Goal: Task Accomplishment & Management: Complete application form

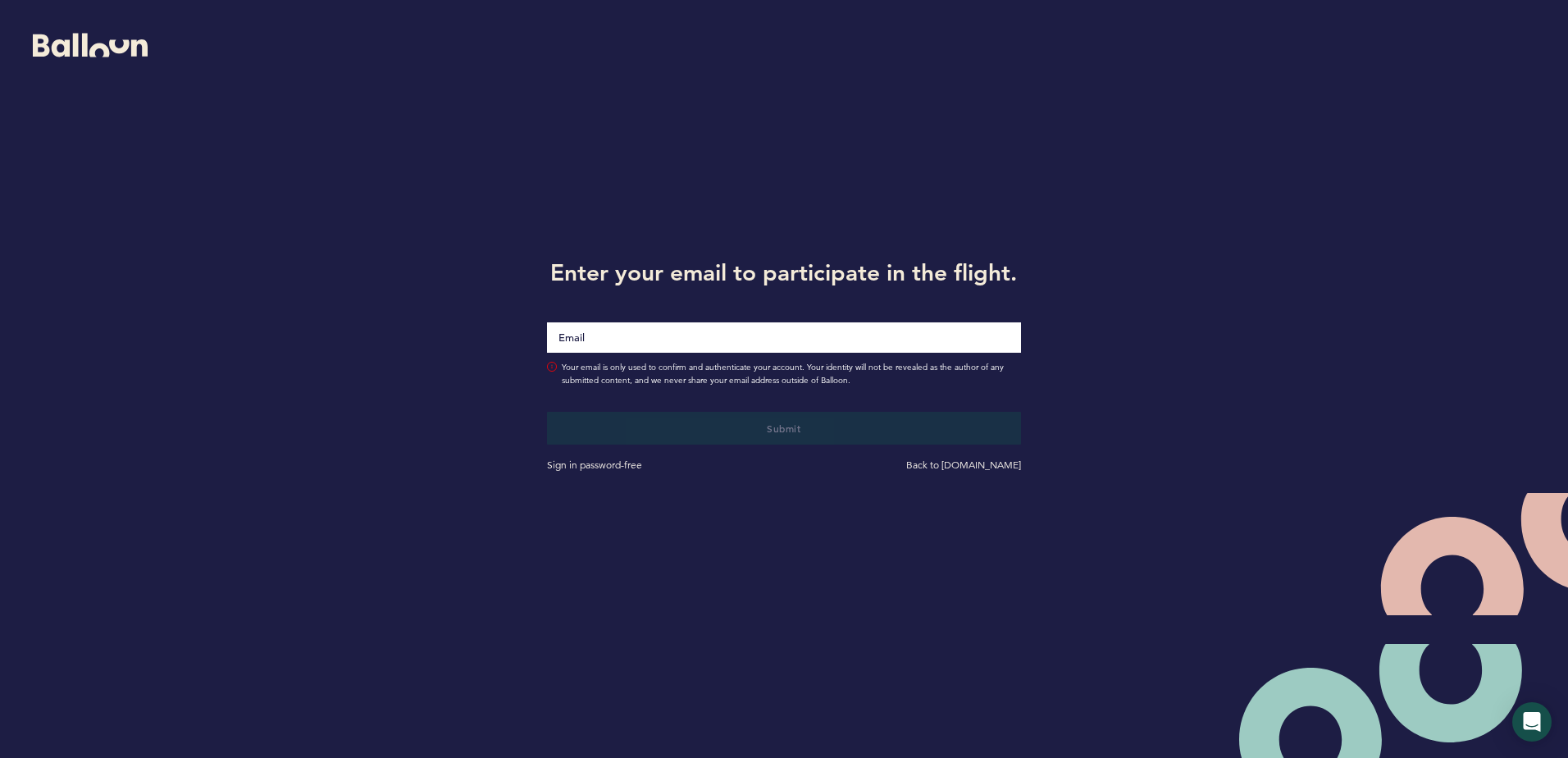
click at [679, 338] on input "Email" at bounding box center [783, 338] width 473 height 30
type input "[EMAIL_ADDRESS][DOMAIN_NAME]"
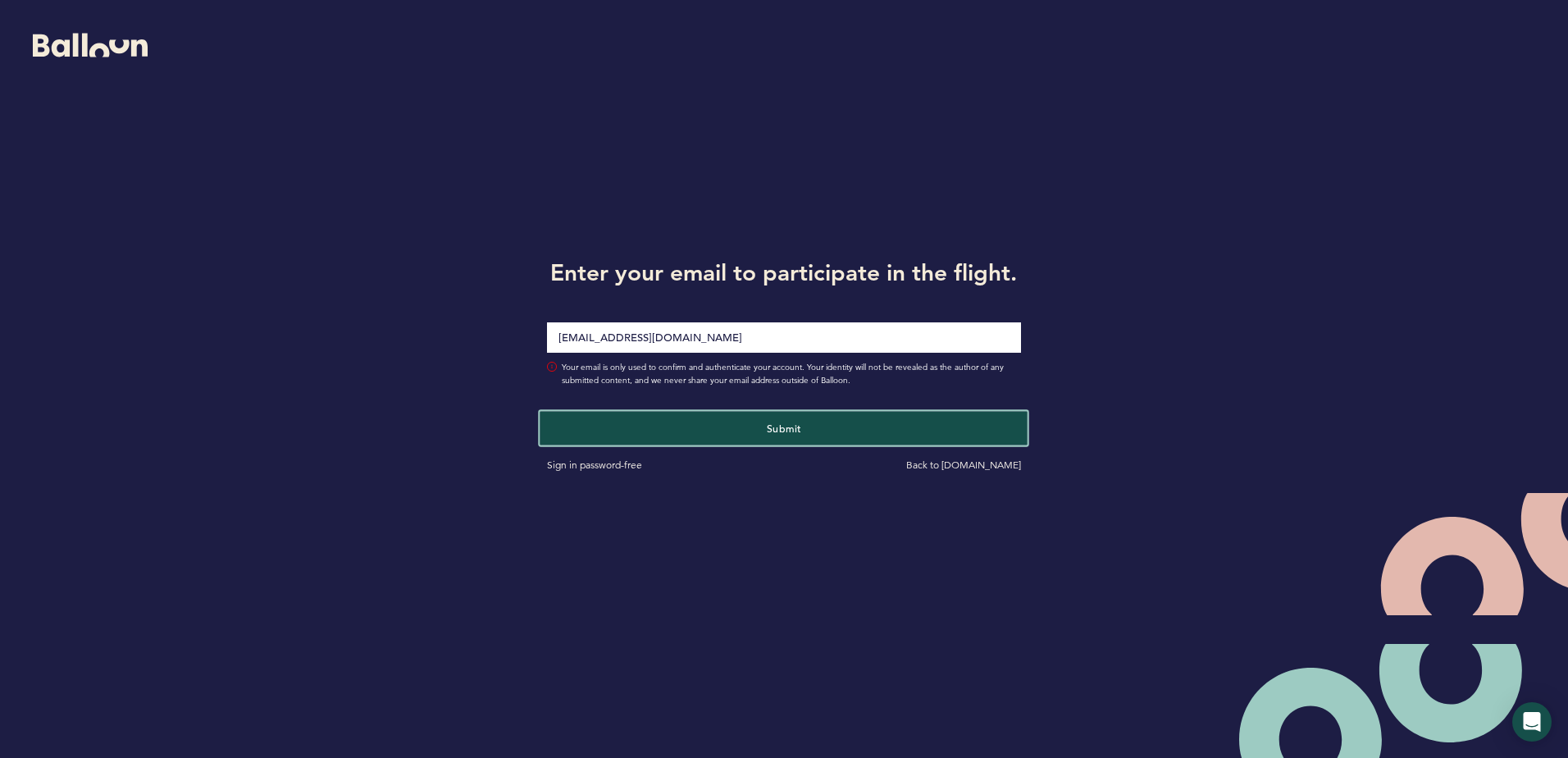
click at [687, 428] on button "Submit" at bounding box center [784, 428] width 488 height 34
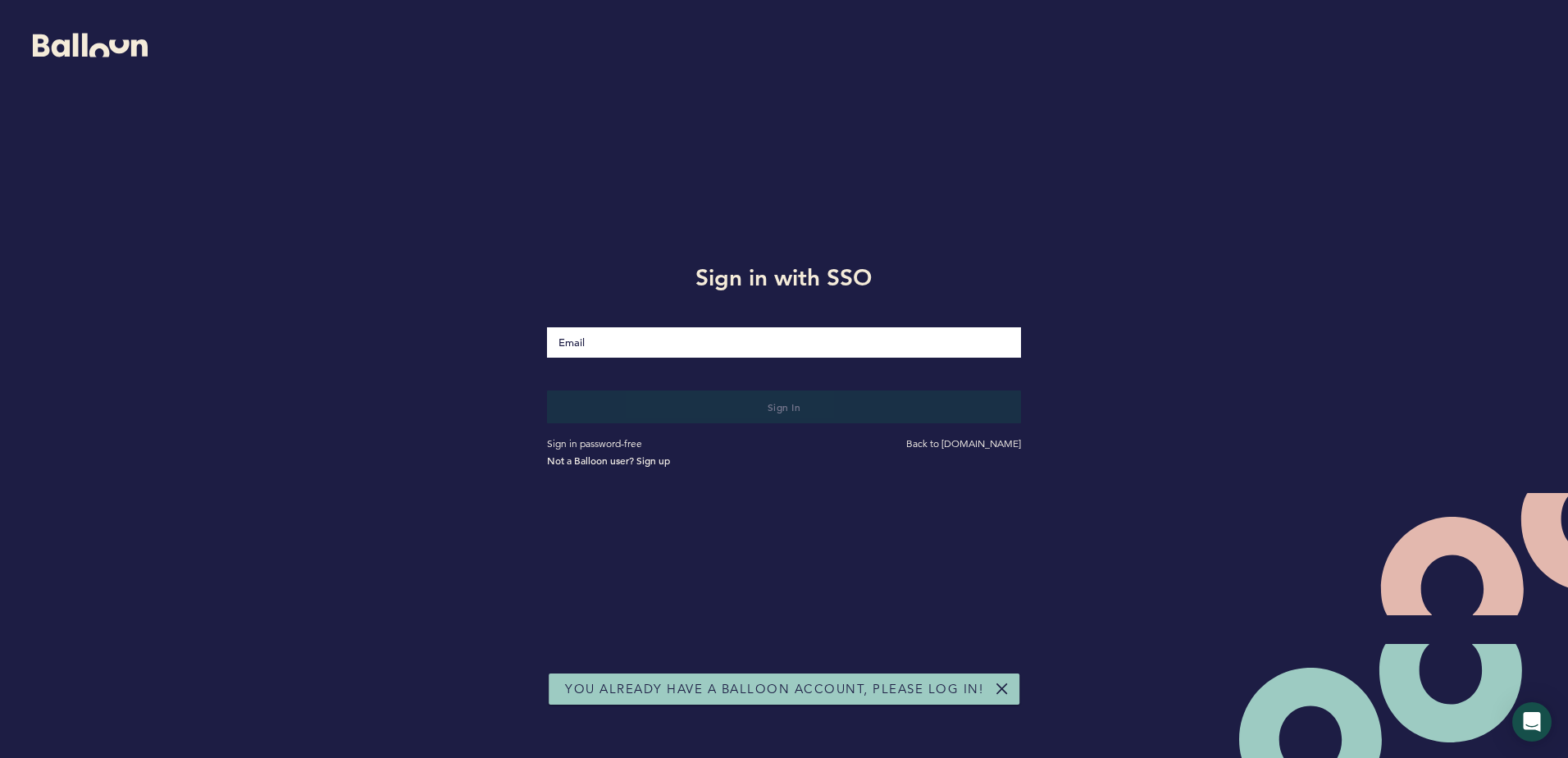
click at [699, 345] on input "Email" at bounding box center [783, 342] width 473 height 30
type input "[EMAIL_ADDRESS][DOMAIN_NAME]"
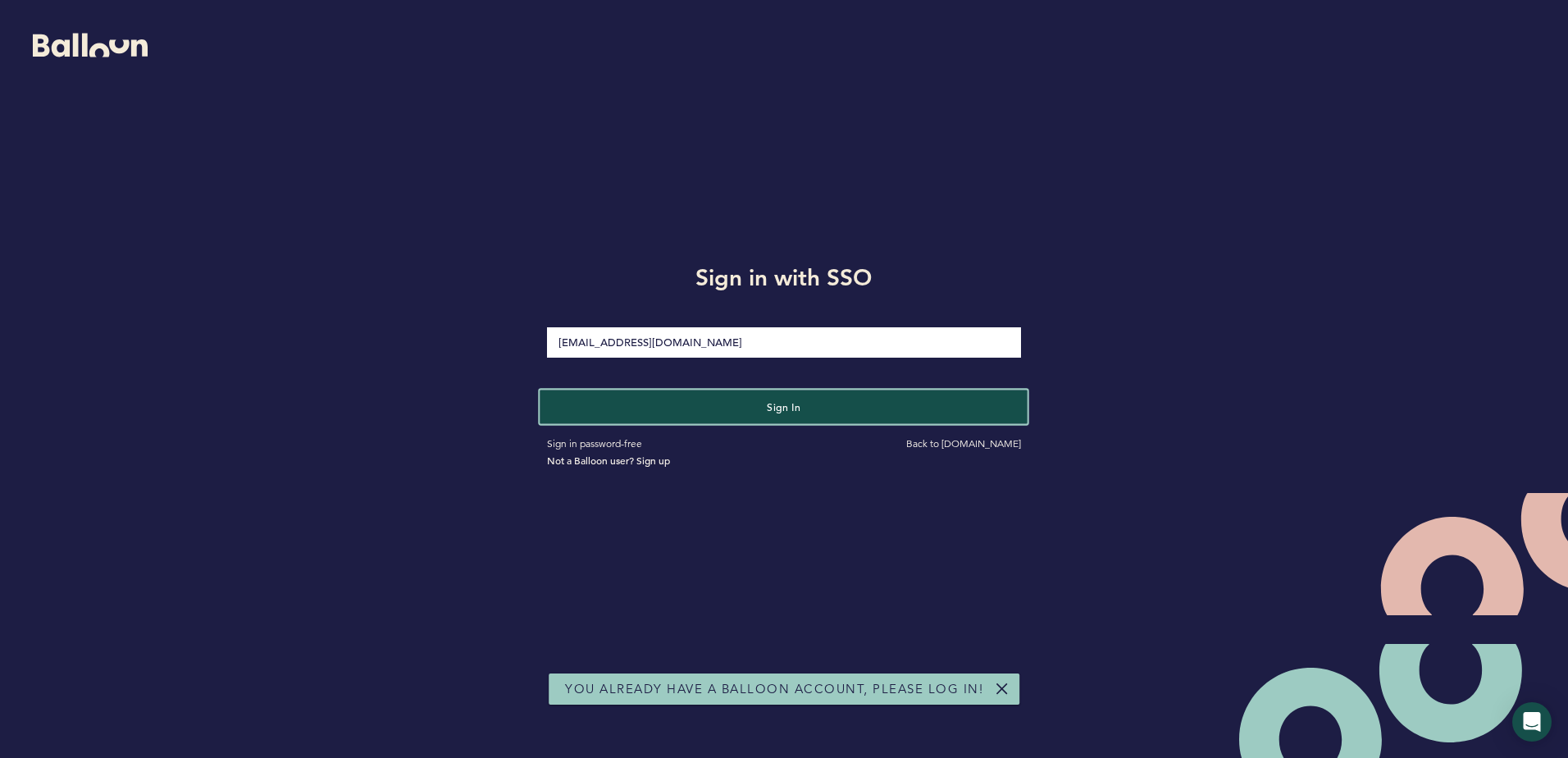
click at [700, 412] on button "Sign in" at bounding box center [784, 406] width 488 height 34
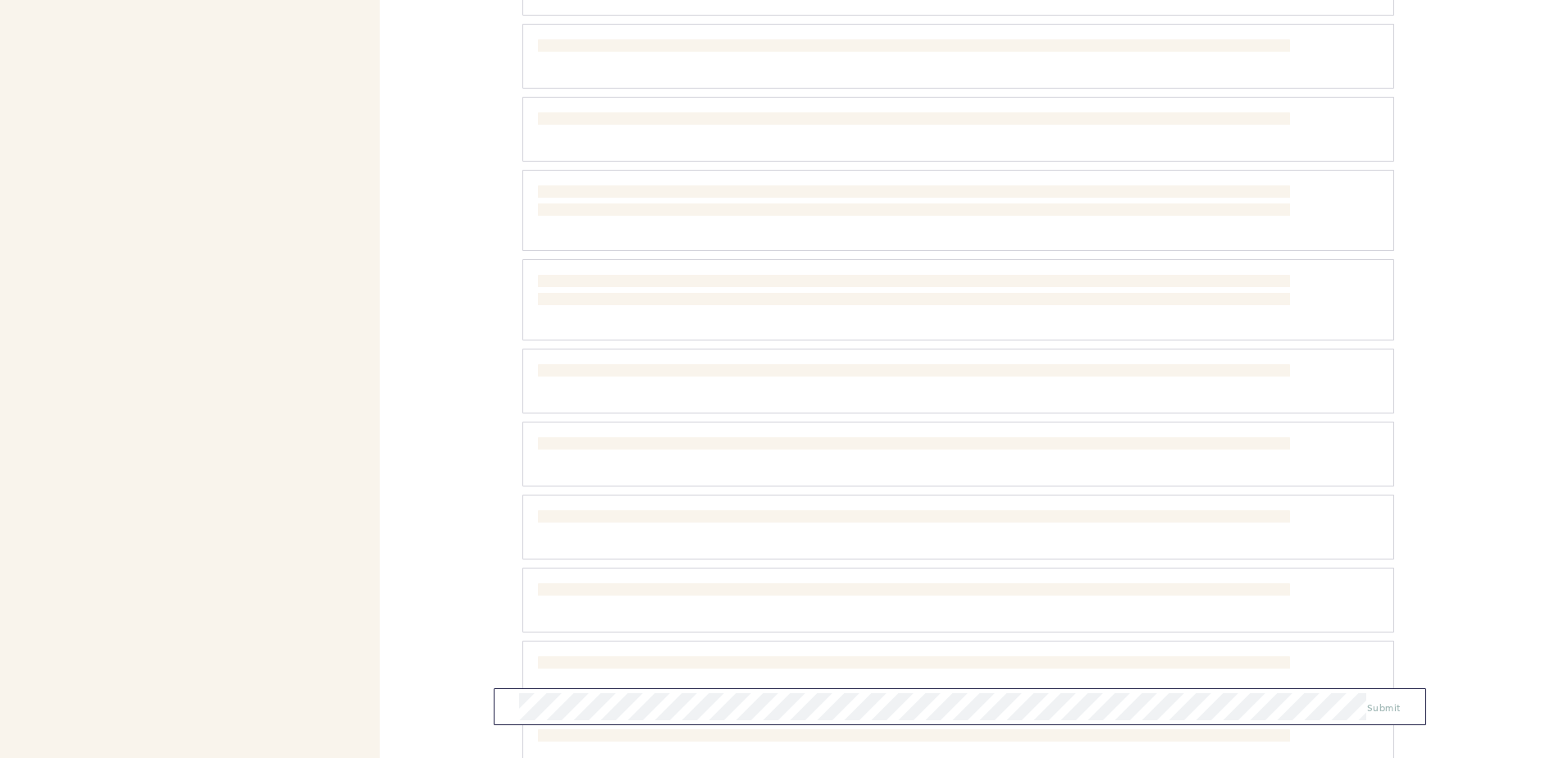
scroll to position [2261, 0]
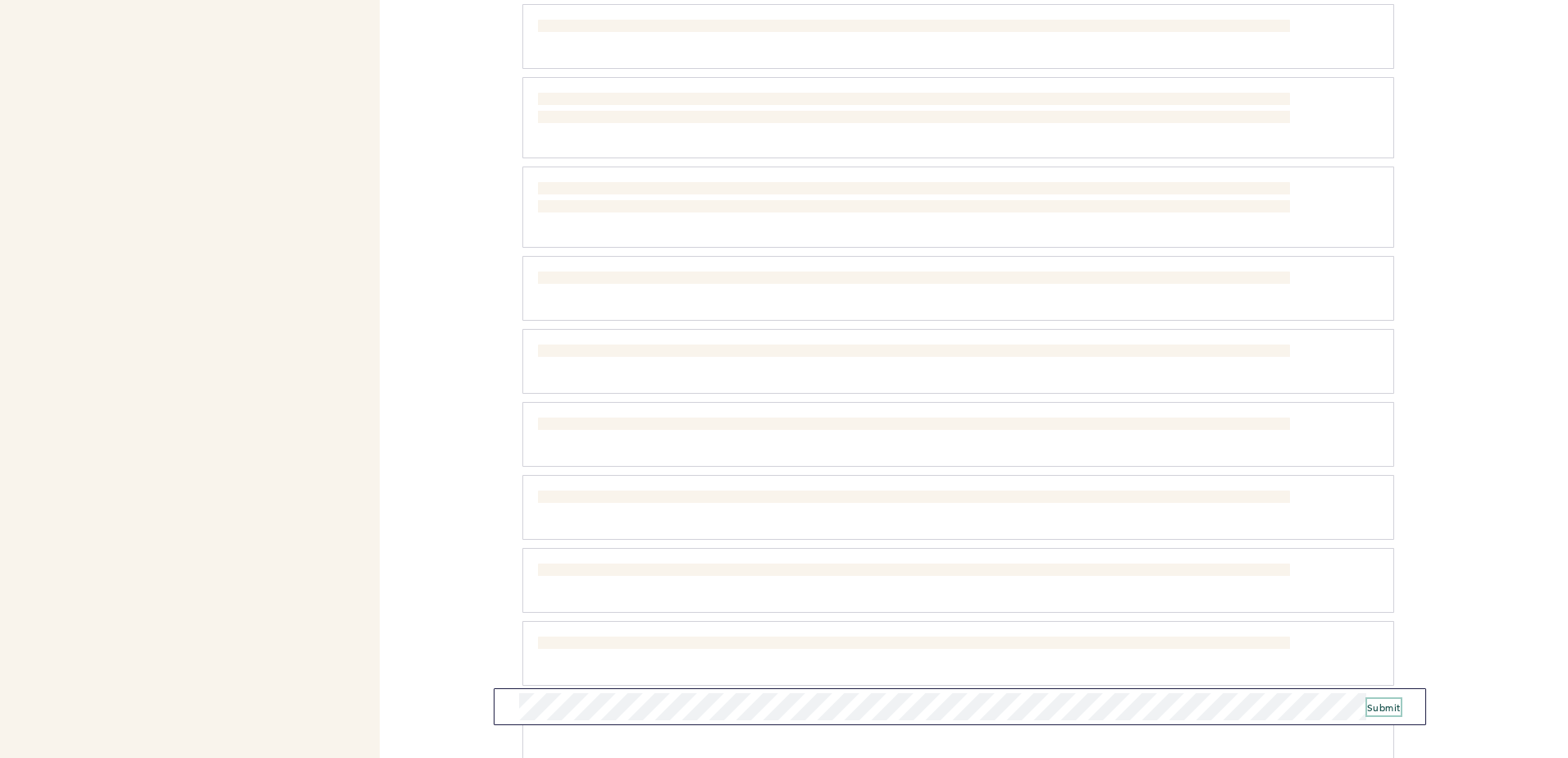
click at [1384, 706] on span "Submit" at bounding box center [1384, 706] width 34 height 13
click at [1386, 710] on span "Submit" at bounding box center [1384, 706] width 34 height 13
click at [1436, 625] on div at bounding box center [1480, 659] width 174 height 69
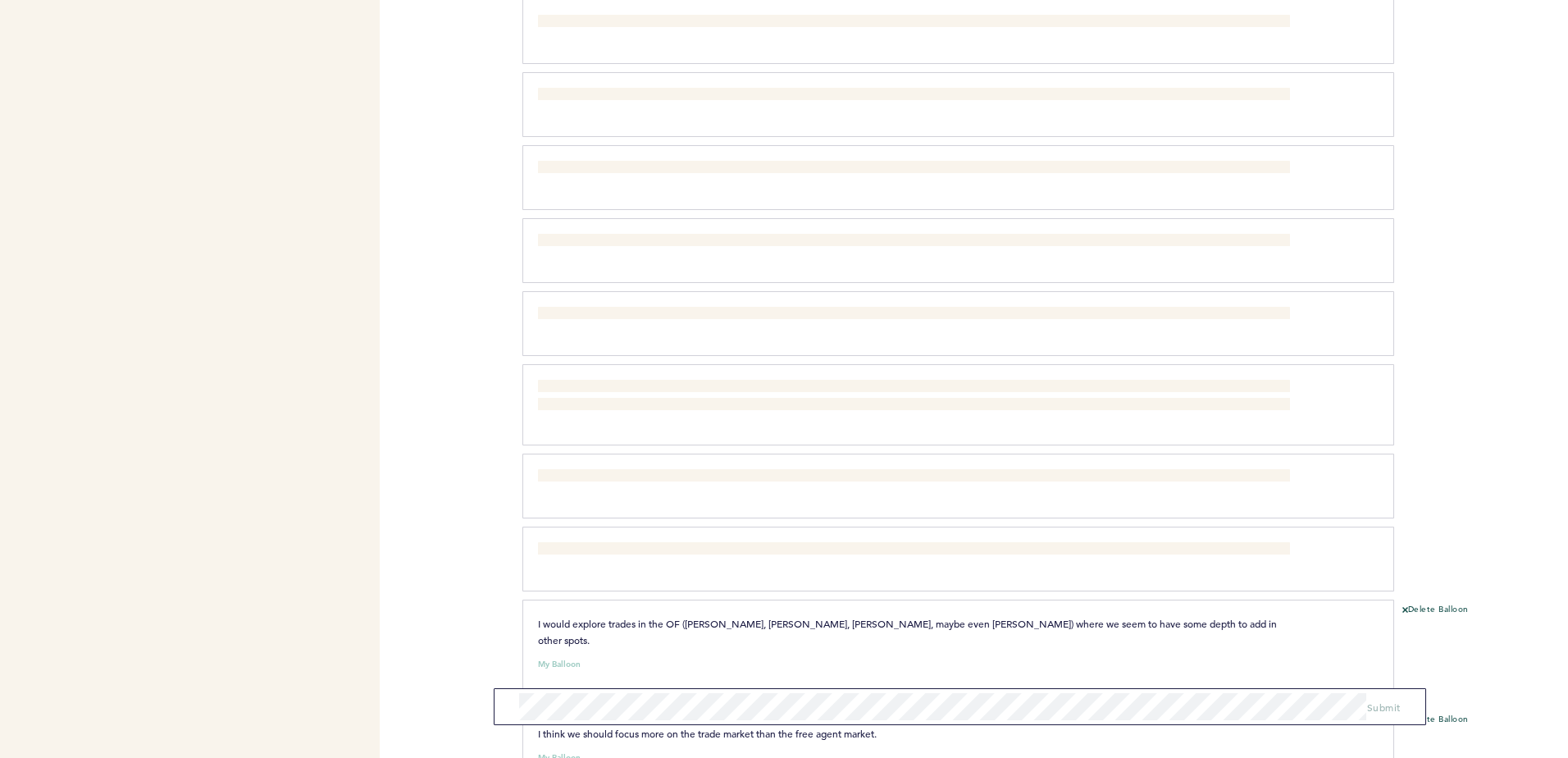
scroll to position [3048, 0]
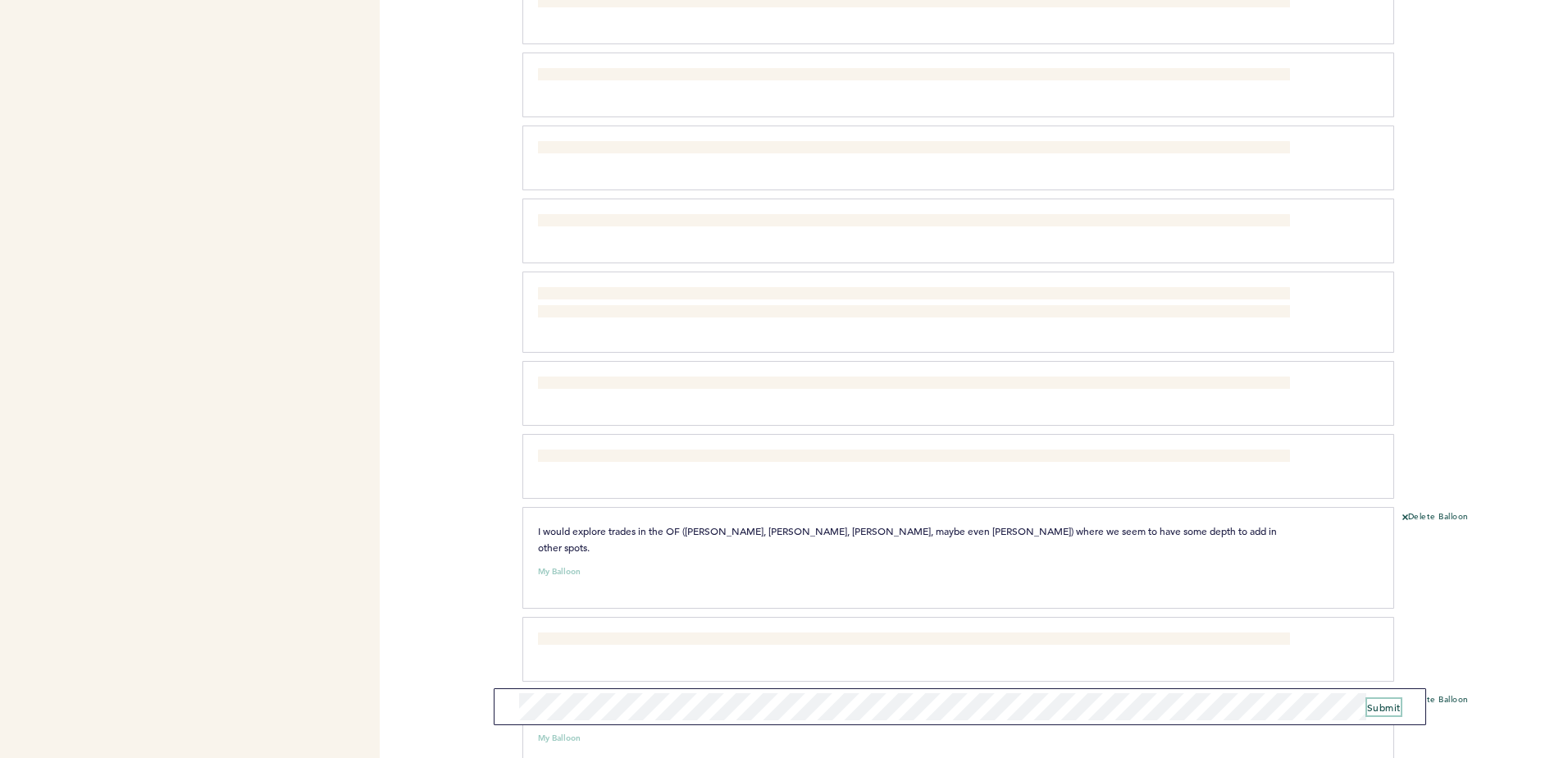
click at [1382, 711] on span "Submit" at bounding box center [1384, 706] width 34 height 13
click at [1468, 621] on div at bounding box center [1480, 655] width 174 height 69
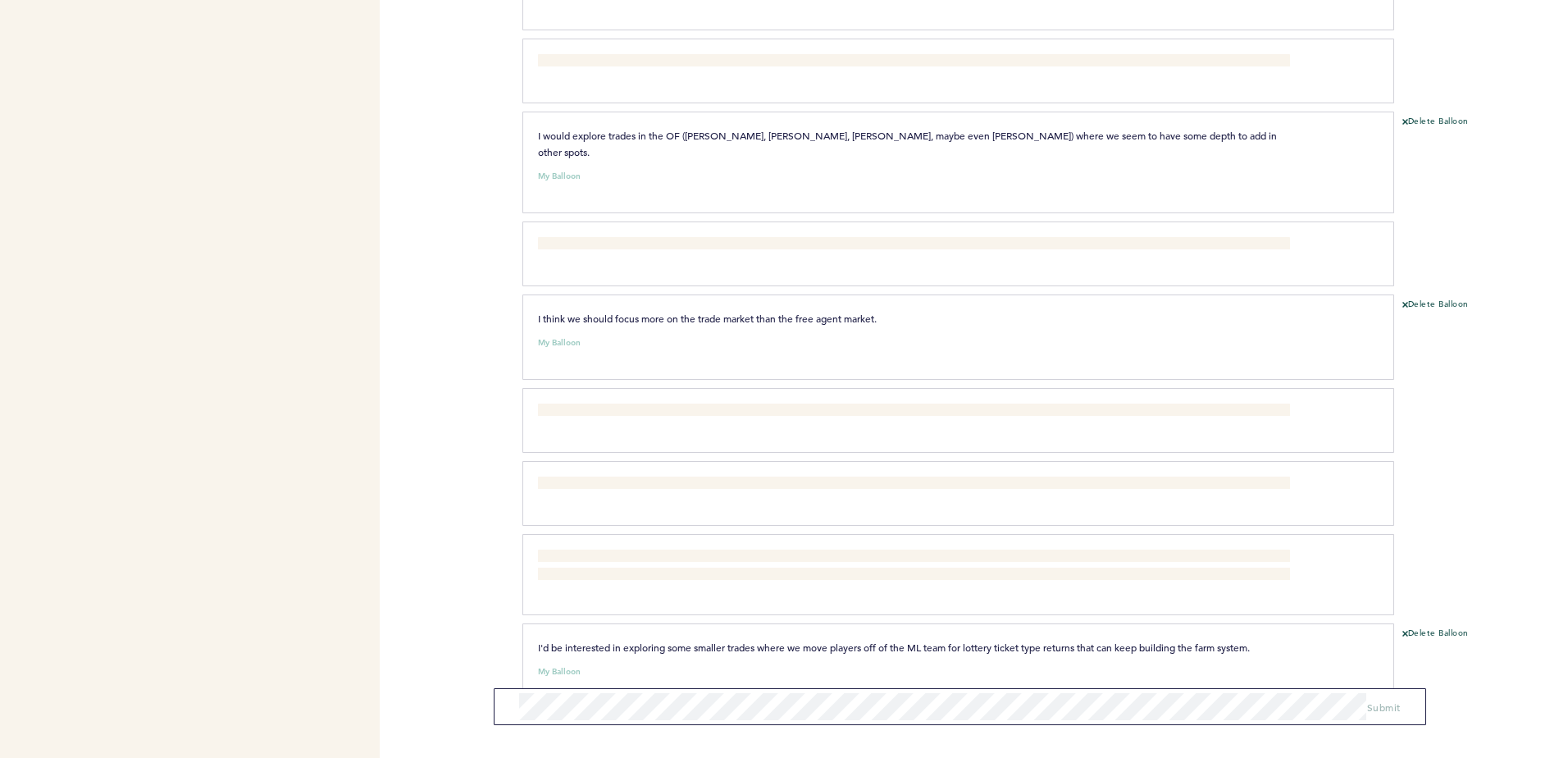
scroll to position [3450, 0]
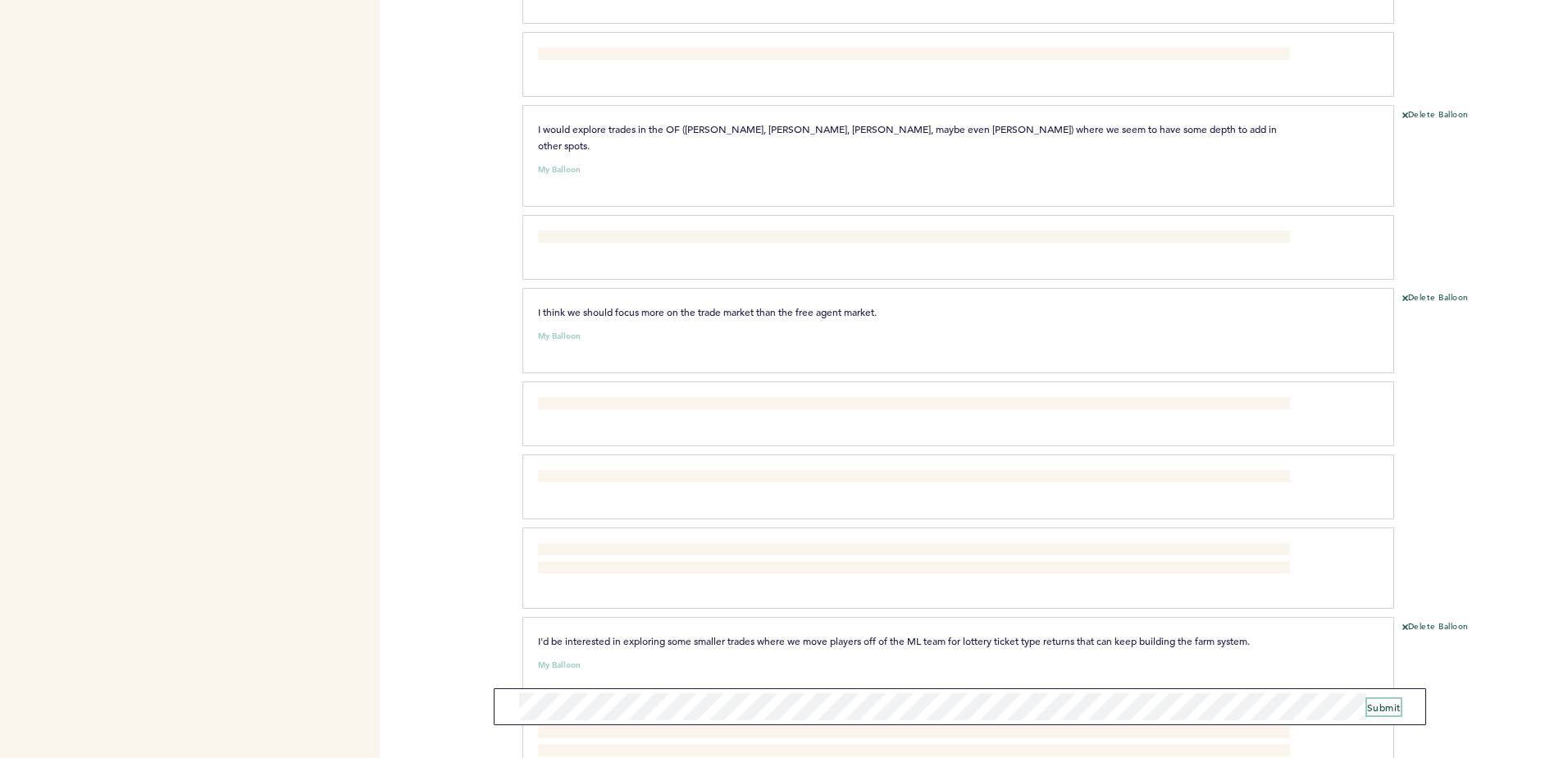
click at [1394, 709] on span "Submit" at bounding box center [1384, 706] width 34 height 13
click at [1461, 655] on div "Delete Balloon" at bounding box center [1480, 665] width 174 height 89
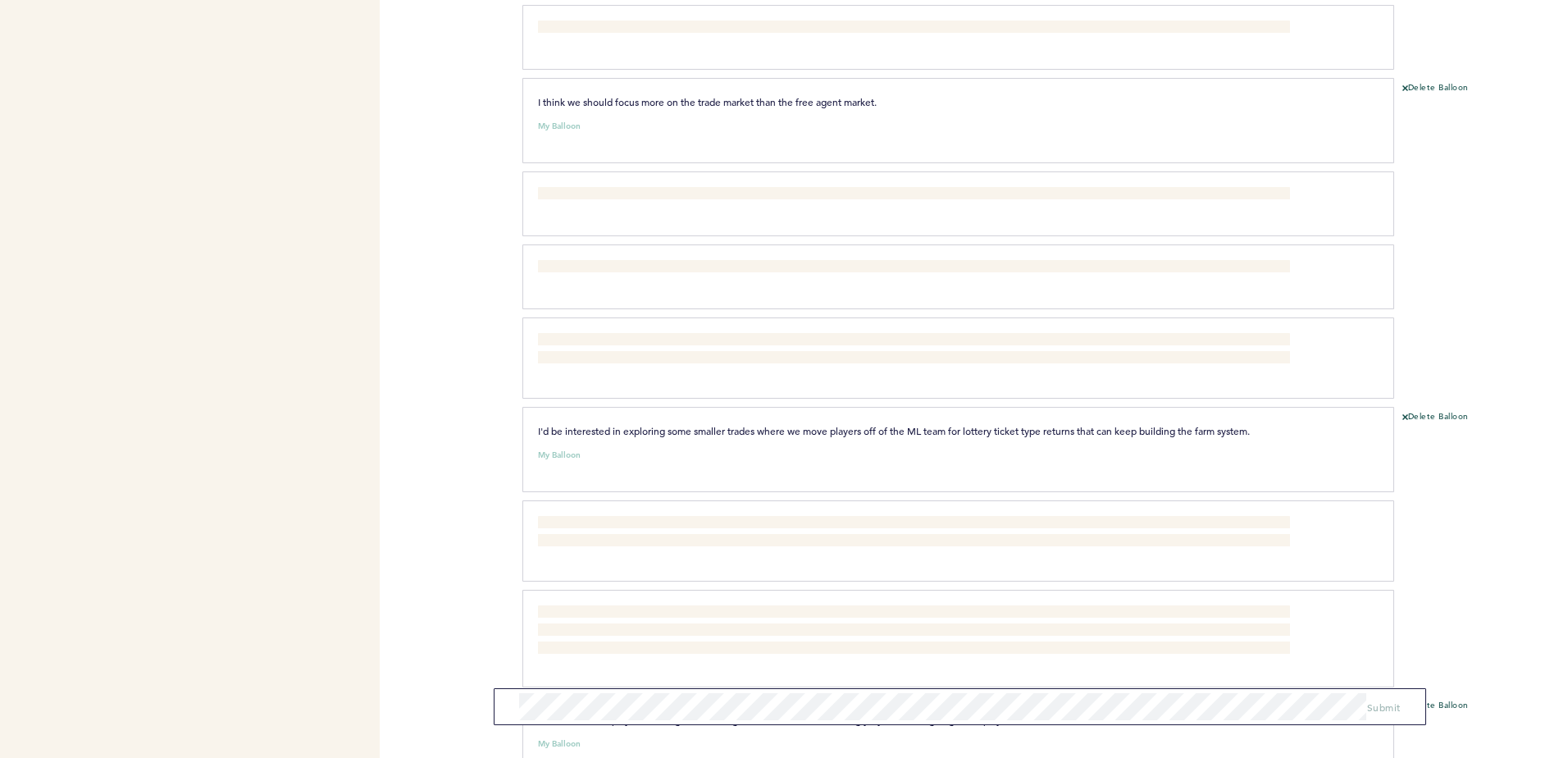
scroll to position [3738, 0]
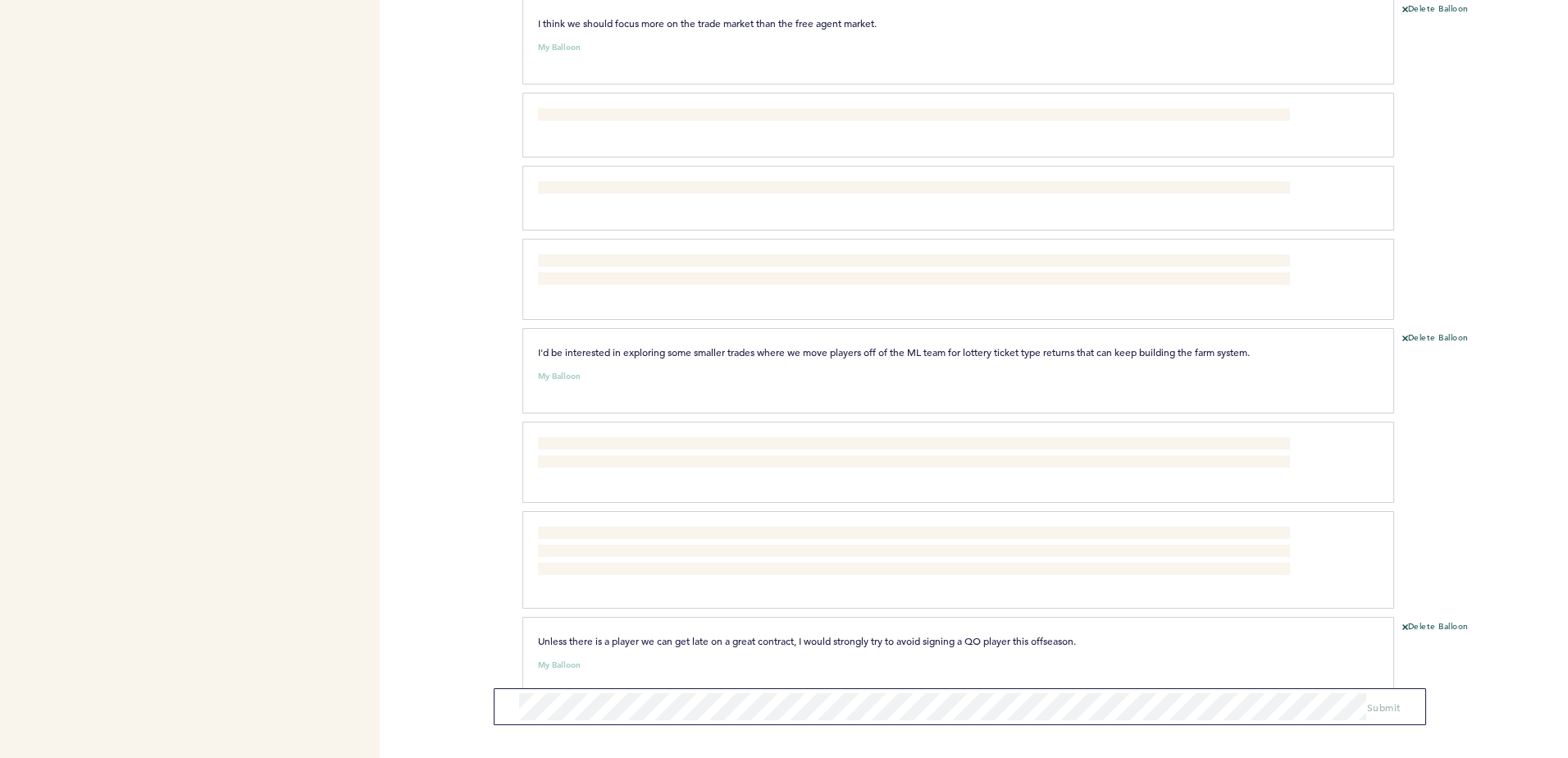
click at [432, 478] on div "Flights Flight Templates Astros Segments Team & Subscription [EMAIL_ADDRESS][DO…" at bounding box center [784, 379] width 1568 height 758
click at [1456, 515] on div at bounding box center [1480, 566] width 174 height 102
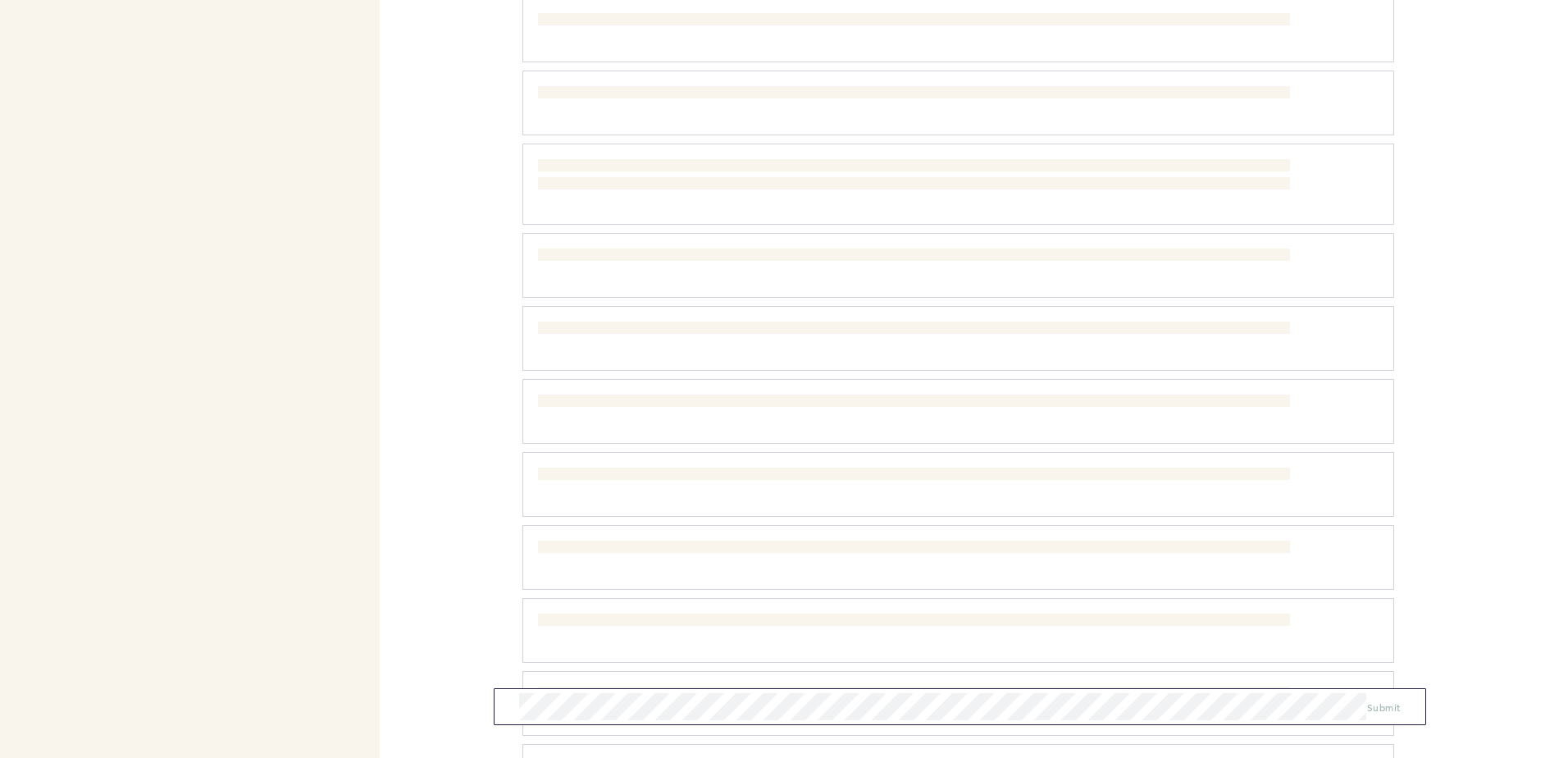
scroll to position [4687, 0]
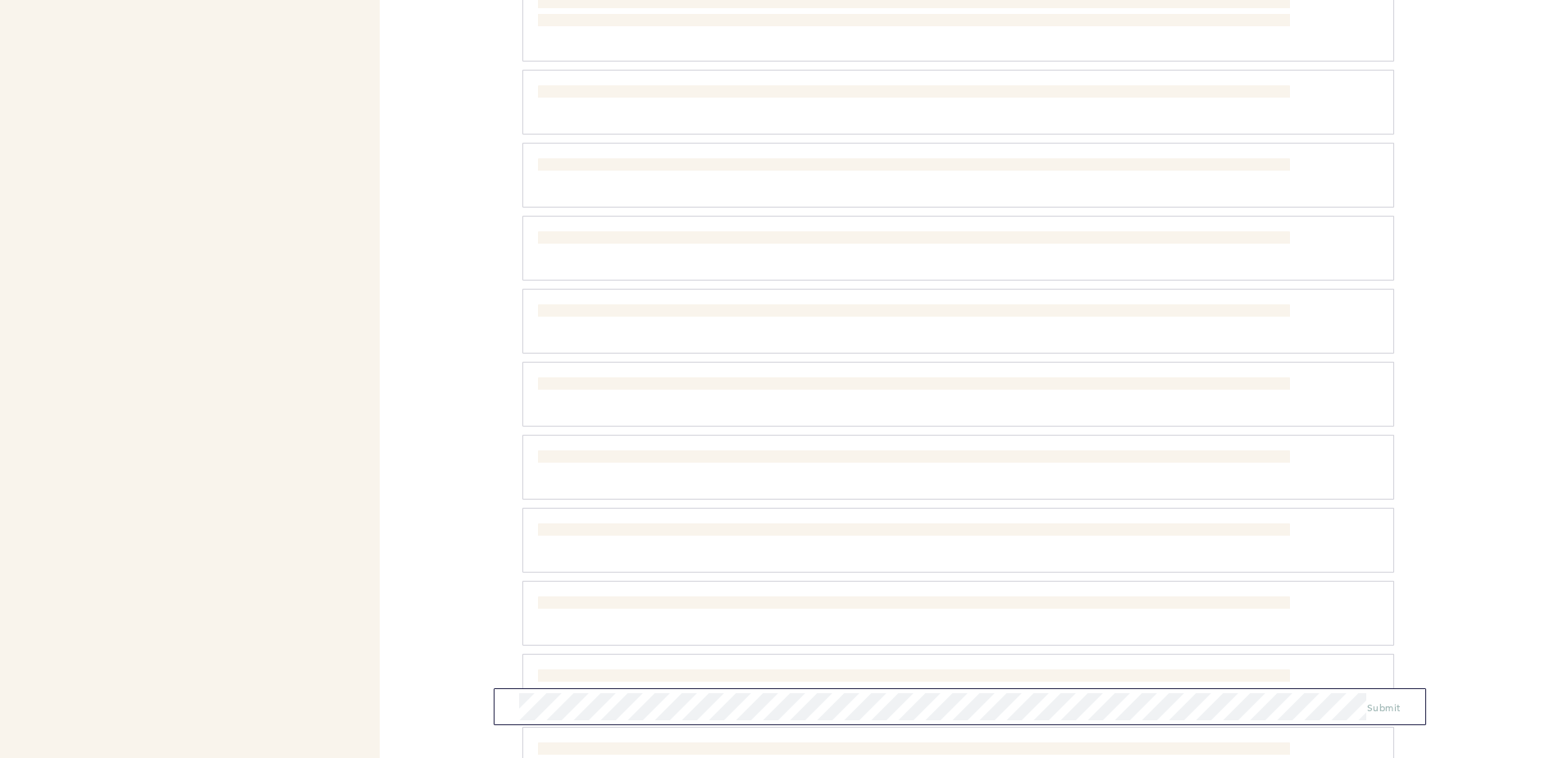
click at [1470, 512] on div at bounding box center [1480, 546] width 174 height 69
click at [1377, 708] on span "Submit" at bounding box center [1384, 706] width 34 height 13
click at [1434, 657] on div at bounding box center [1480, 691] width 174 height 69
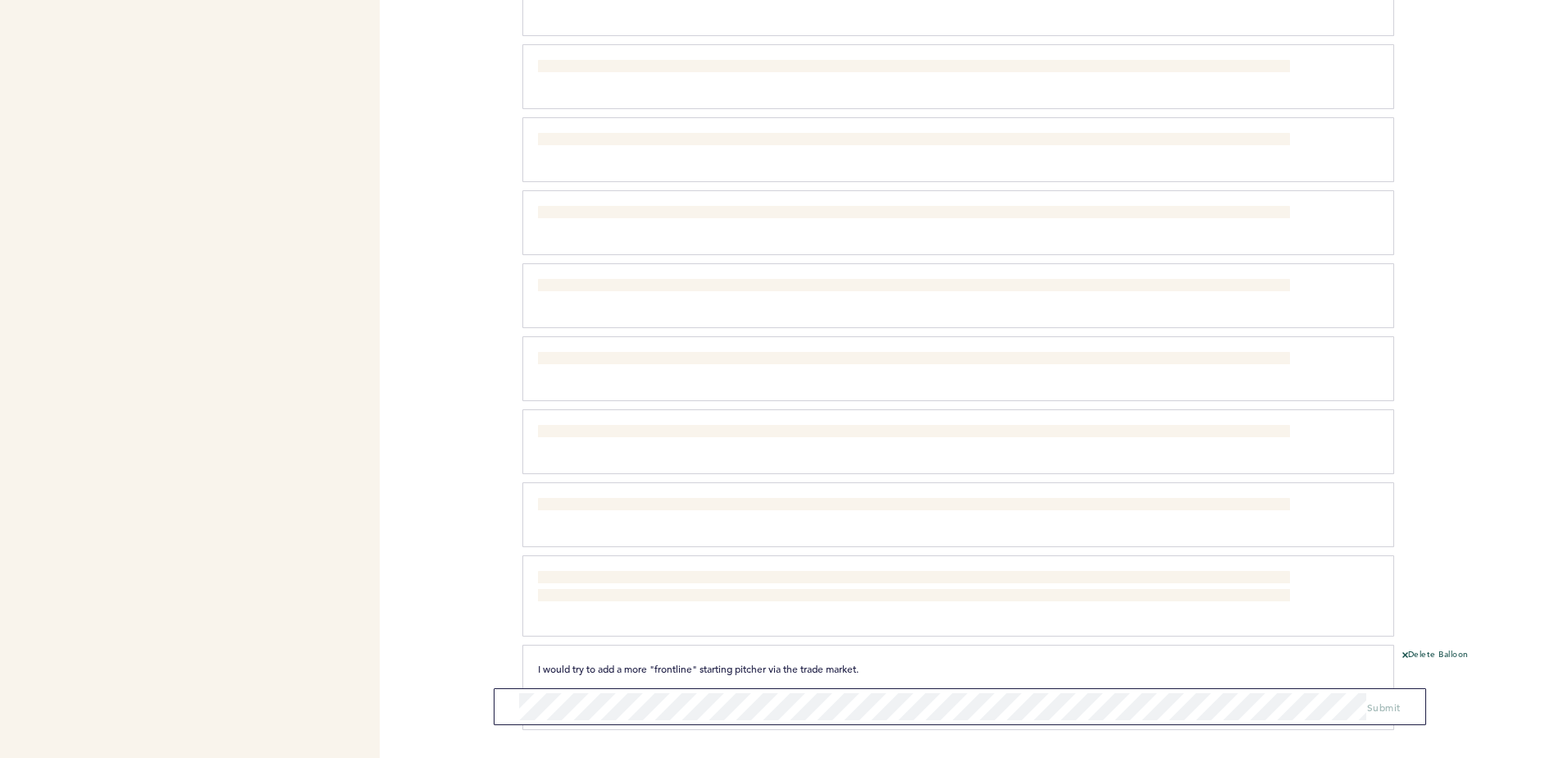
scroll to position [5090, 0]
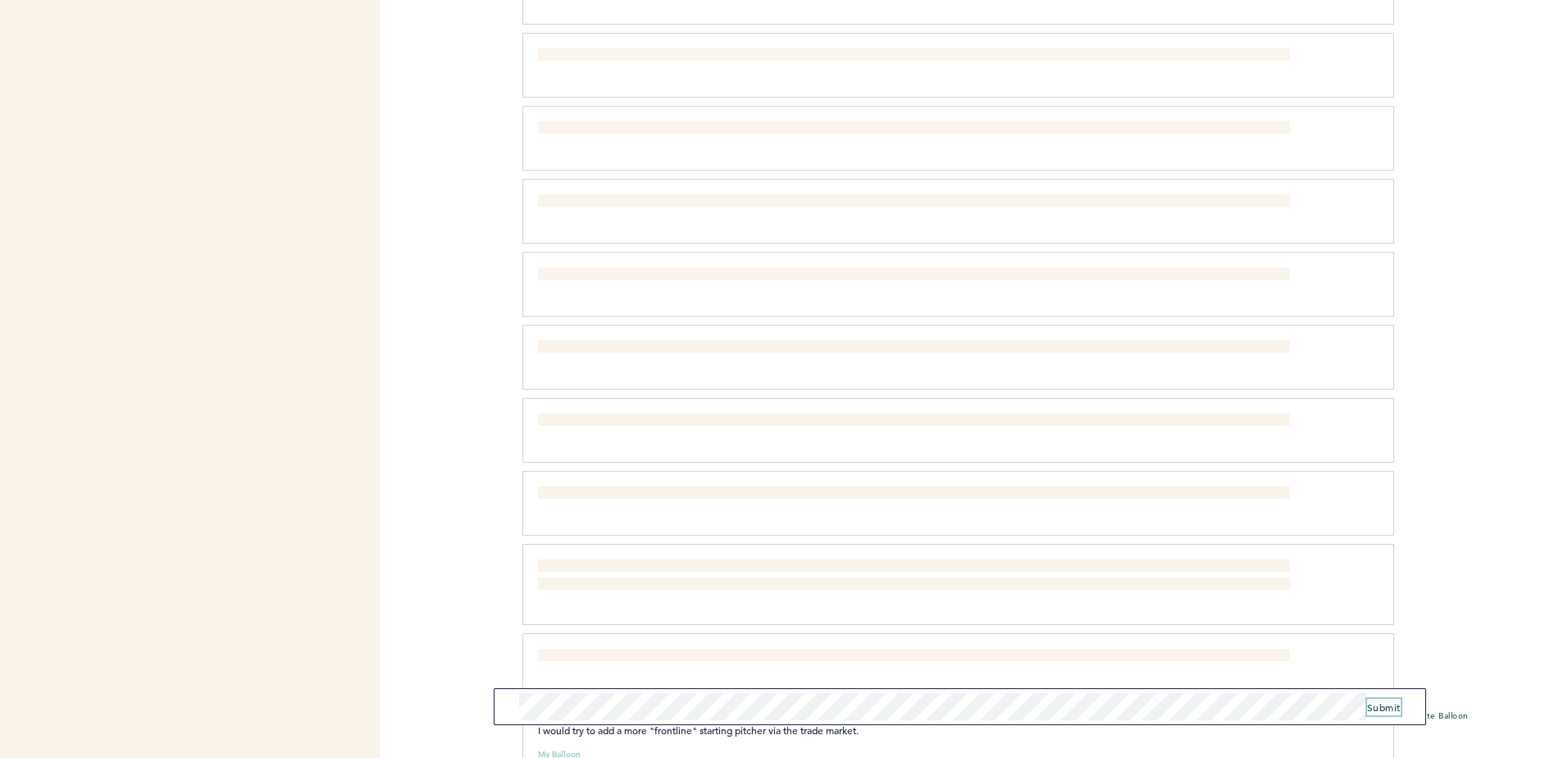
click at [1382, 705] on span "Submit" at bounding box center [1384, 706] width 34 height 13
click at [1475, 553] on div at bounding box center [1480, 591] width 174 height 86
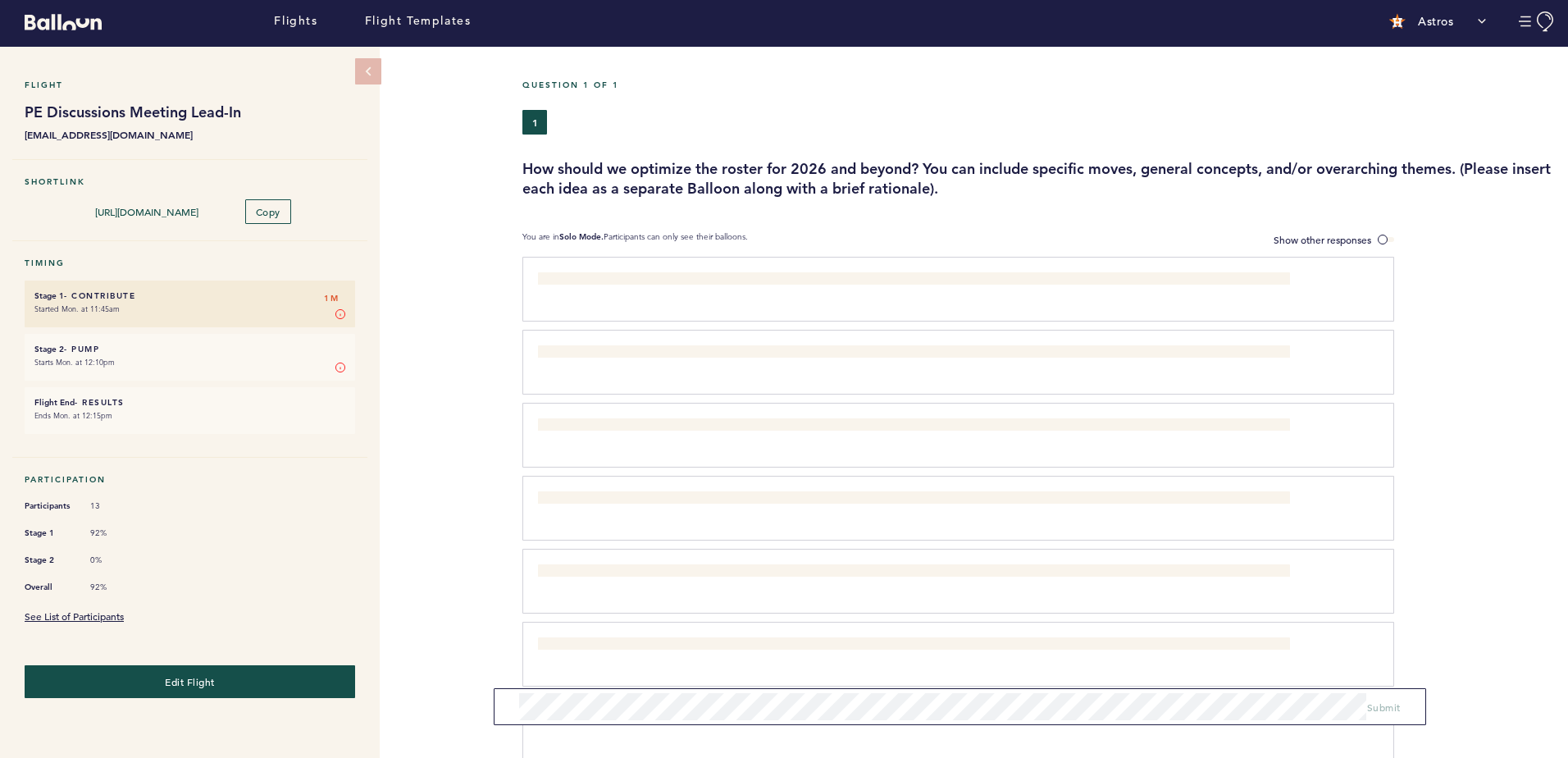
scroll to position [0, 0]
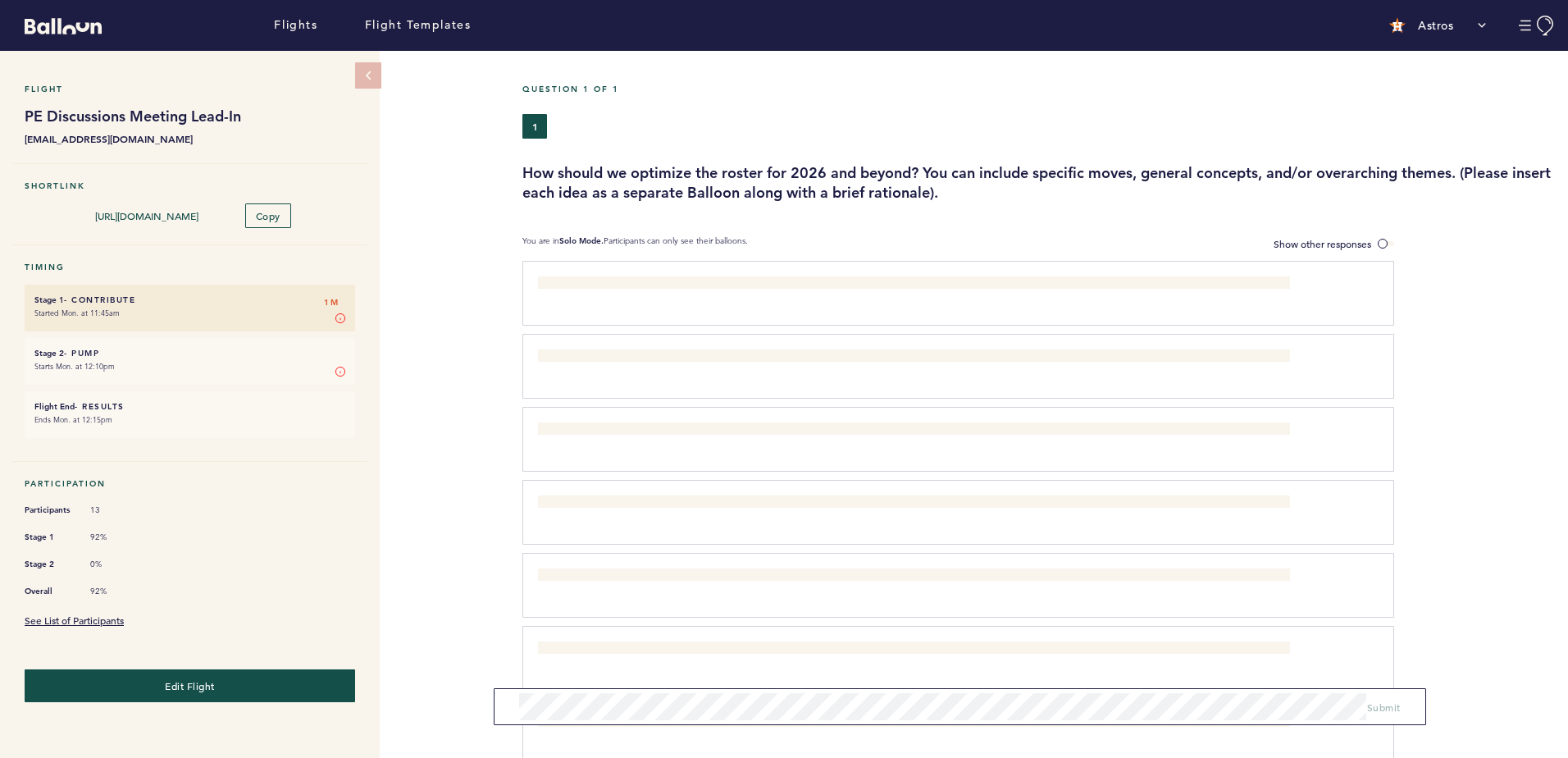
click at [1432, 295] on div at bounding box center [1480, 298] width 174 height 69
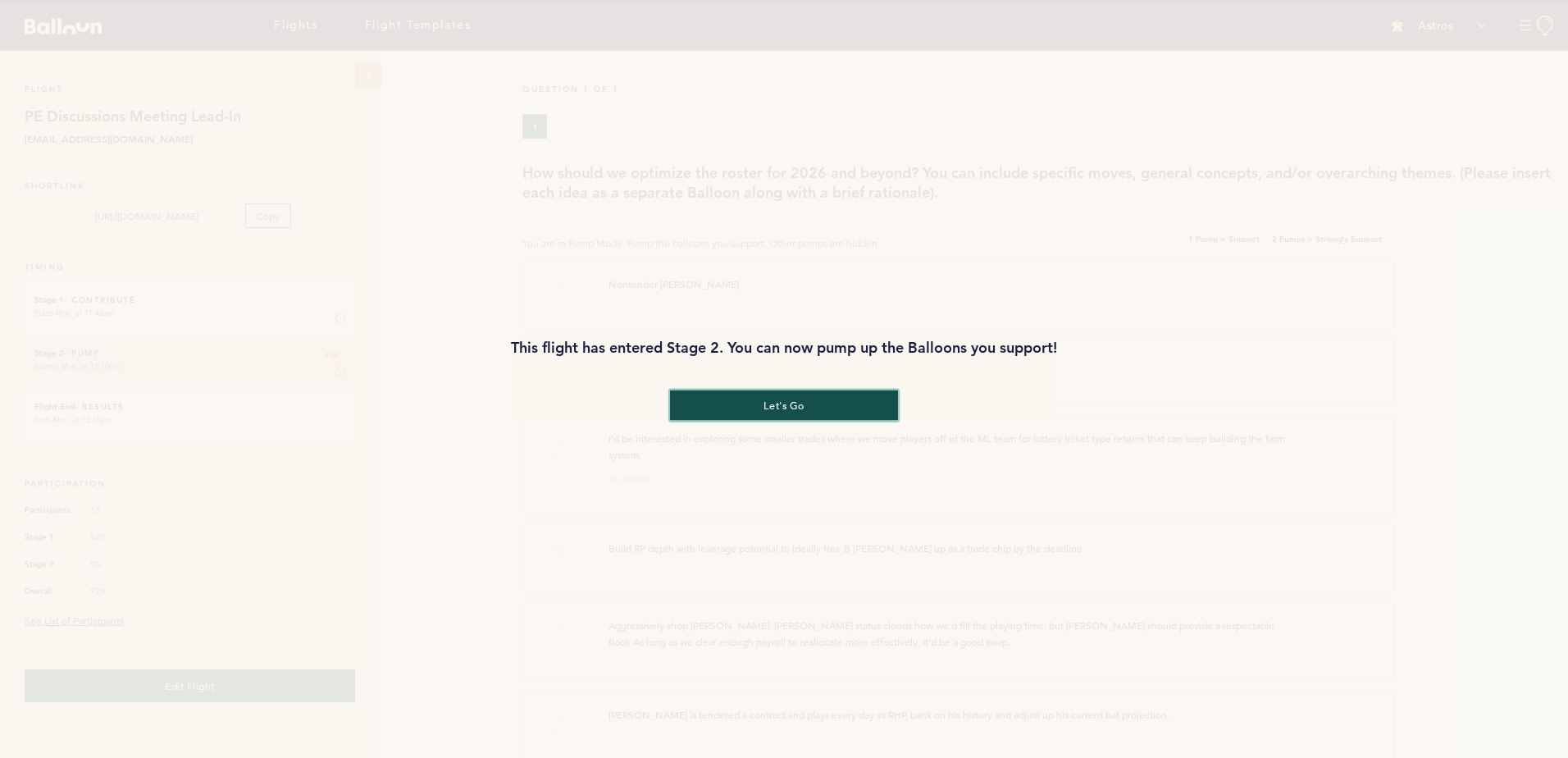
click at [802, 402] on button "let's go" at bounding box center [784, 404] width 228 height 30
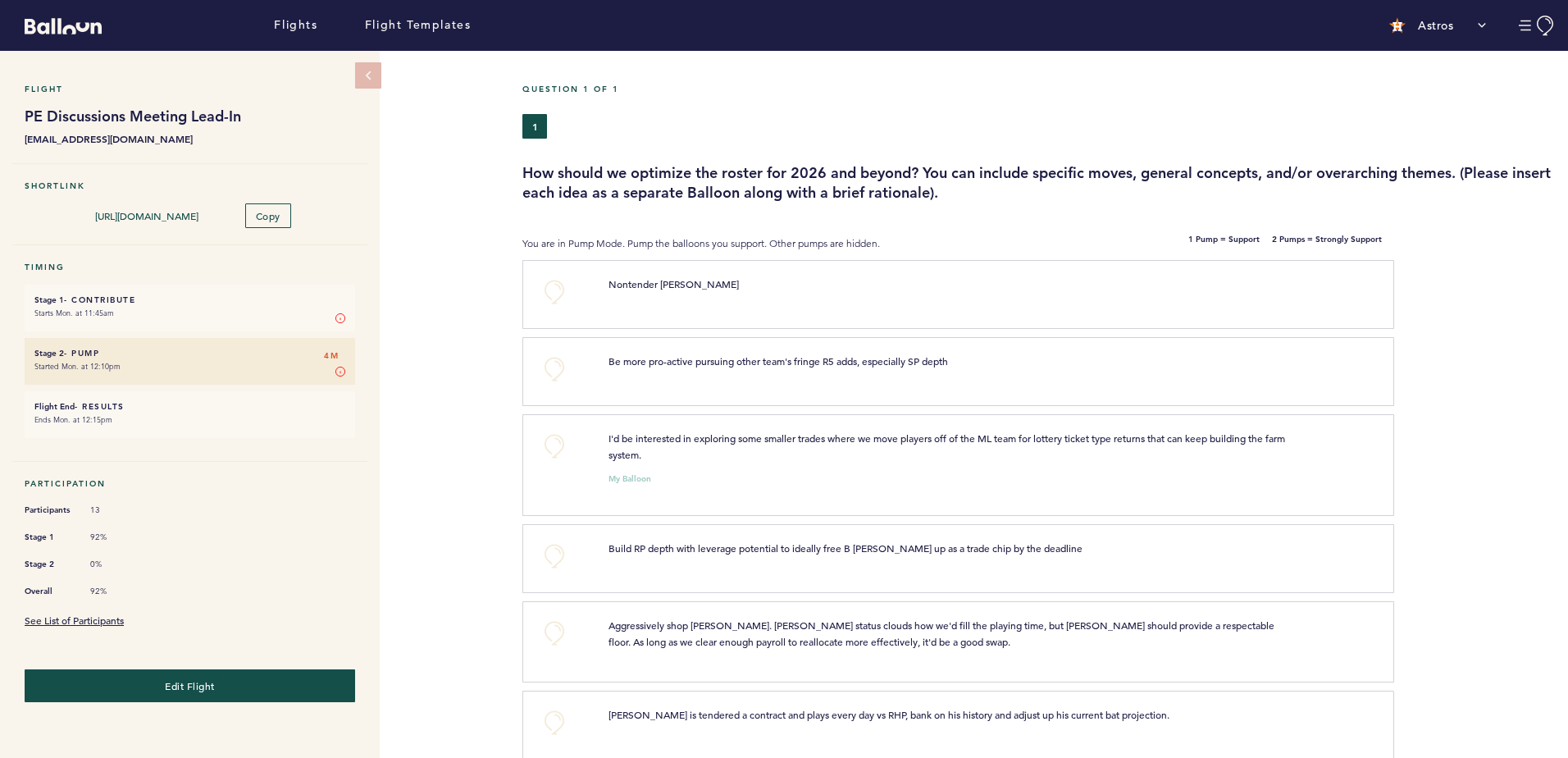
click at [1454, 349] on div at bounding box center [1480, 378] width 174 height 73
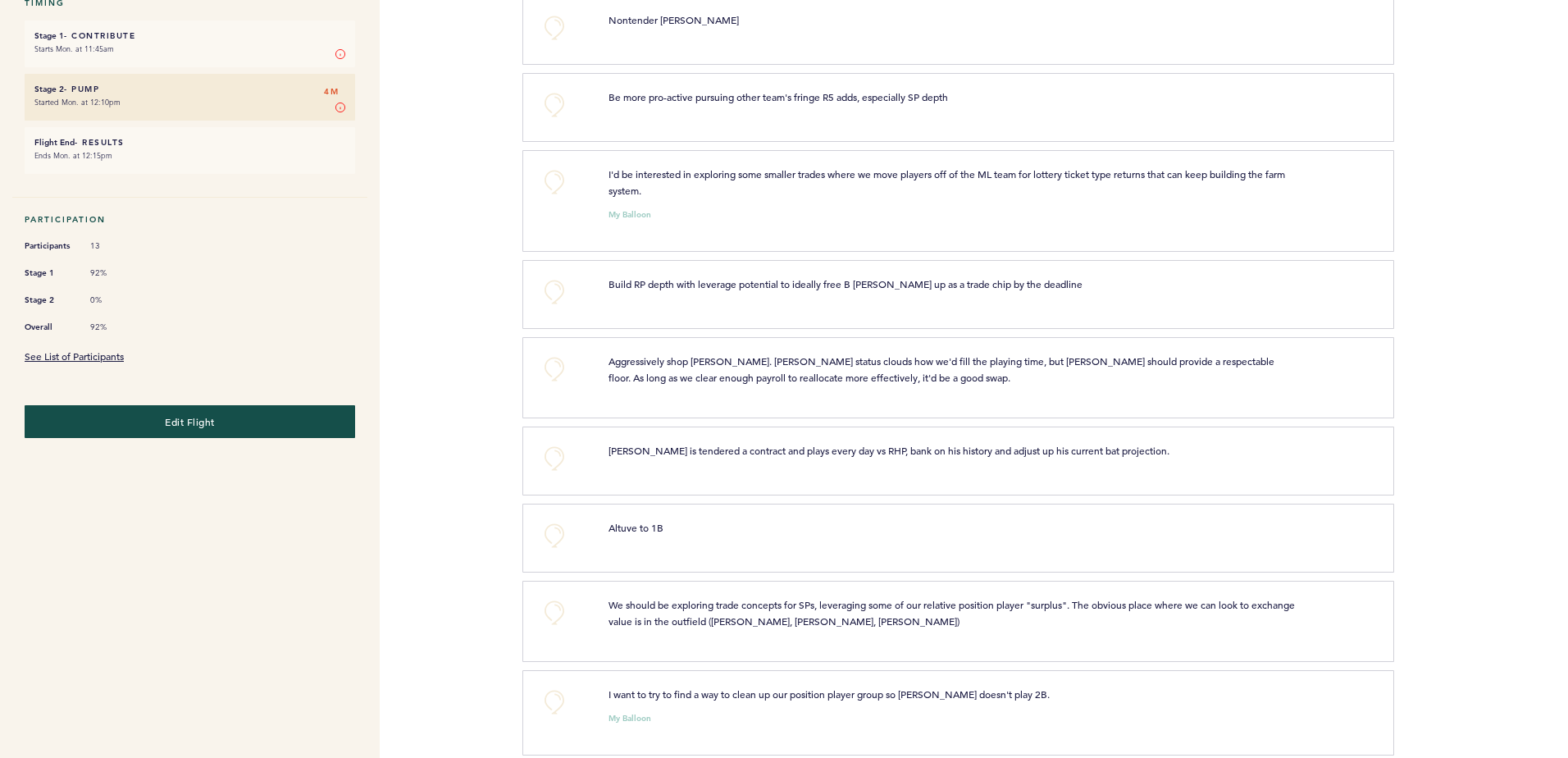
scroll to position [295, 0]
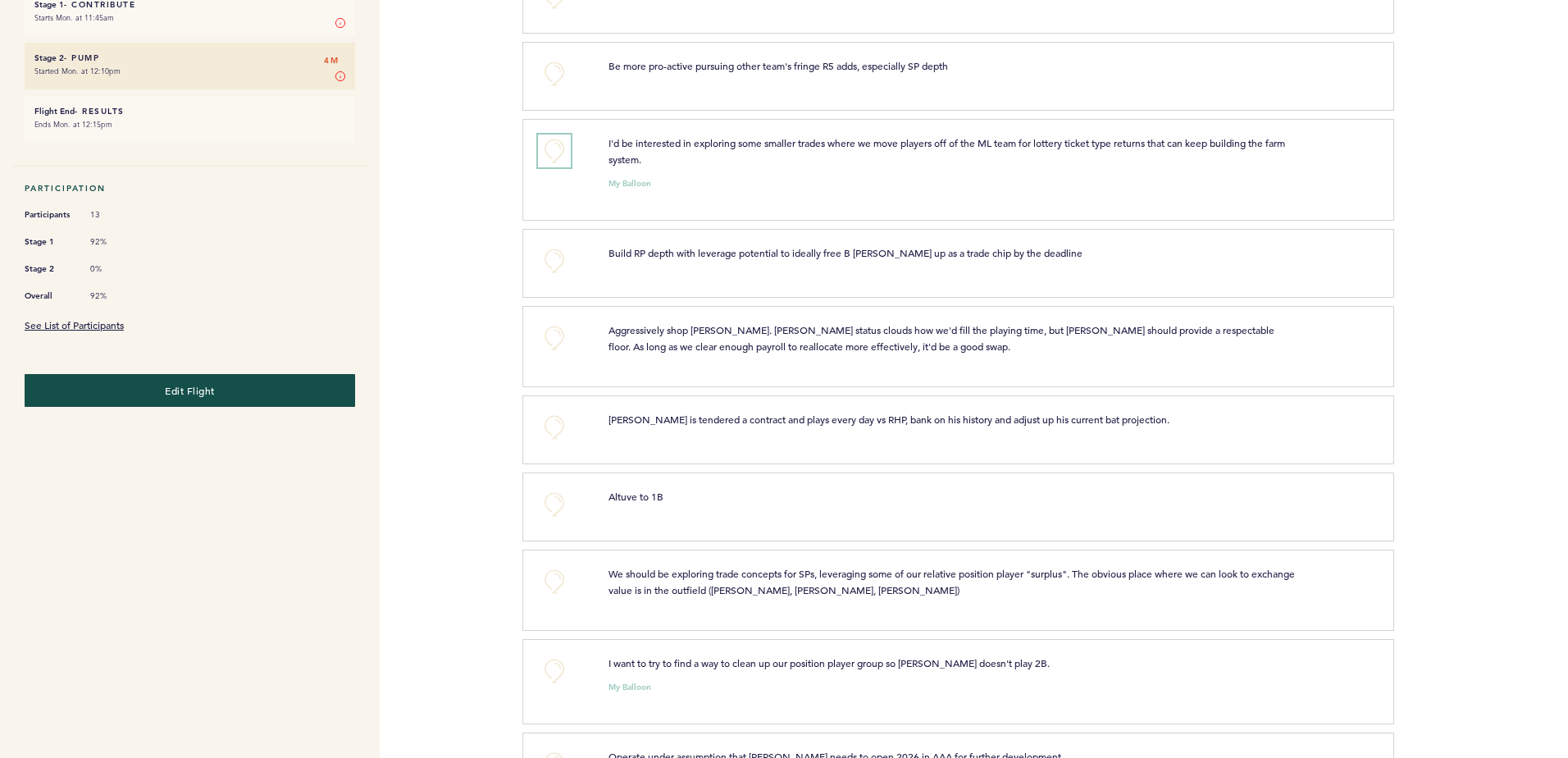
click at [541, 152] on button "+0" at bounding box center [554, 151] width 33 height 33
click at [460, 170] on div "Flight PE Discussions Meeting Lead-In [EMAIL_ADDRESS][DOMAIN_NAME] Shortlink [U…" at bounding box center [784, 110] width 1568 height 707
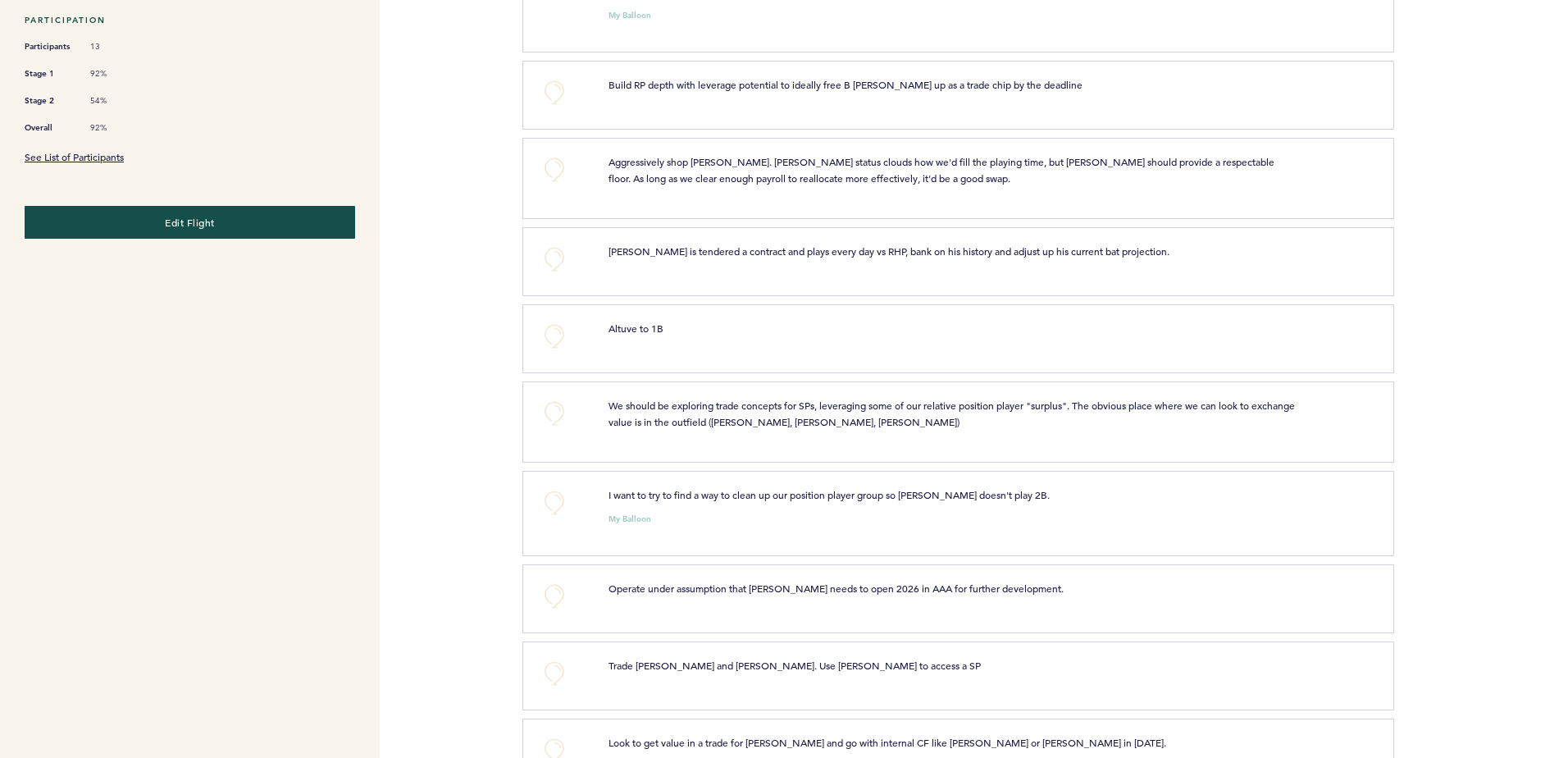
scroll to position [492, 0]
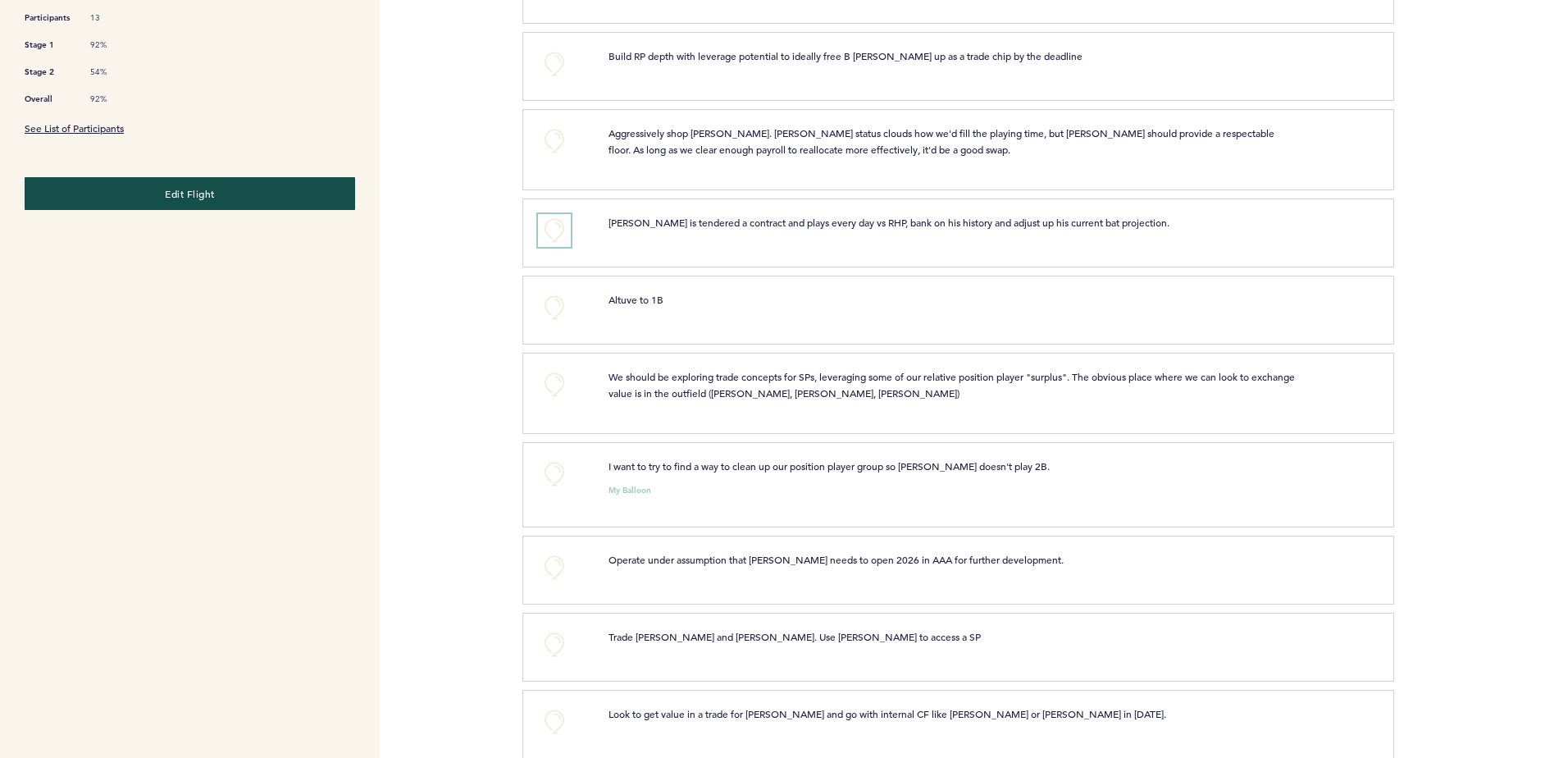
click at [555, 230] on button "+0" at bounding box center [554, 230] width 33 height 33
click at [555, 230] on span "+1" at bounding box center [554, 228] width 12 height 16
click at [460, 363] on div "Flights Flight Templates Astros Segments Team & Subscription [EMAIL_ADDRESS][DO…" at bounding box center [784, 379] width 1568 height 758
click at [534, 378] on div "+0" at bounding box center [560, 390] width 70 height 45
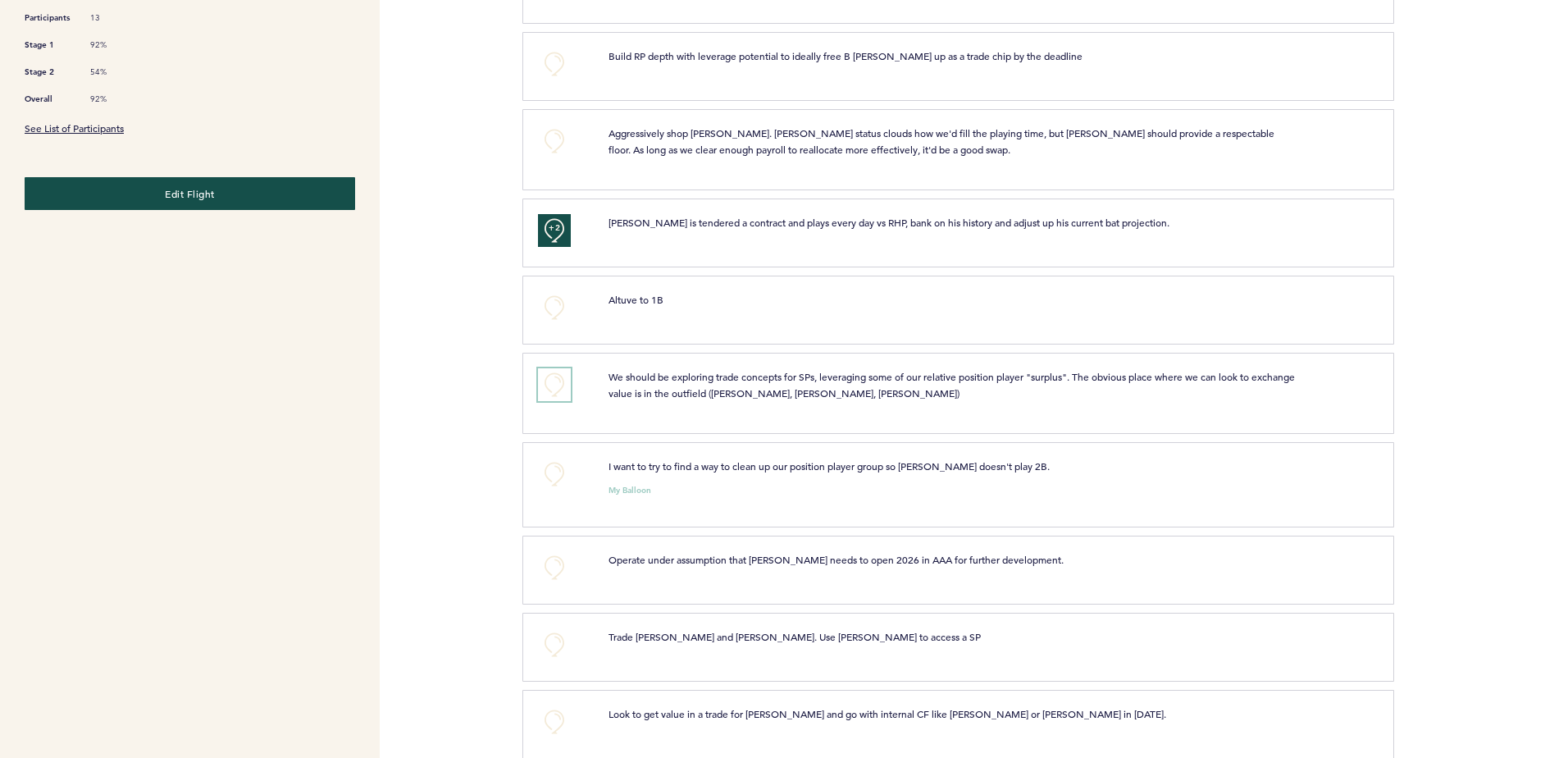
drag, startPoint x: 534, startPoint y: 378, endPoint x: 564, endPoint y: 387, distance: 31.3
click at [564, 387] on button "+0" at bounding box center [554, 384] width 33 height 33
click at [564, 387] on button "+1" at bounding box center [554, 384] width 33 height 33
drag, startPoint x: 564, startPoint y: 387, endPoint x: 548, endPoint y: 477, distance: 91.4
click at [548, 477] on button "+0" at bounding box center [554, 474] width 33 height 33
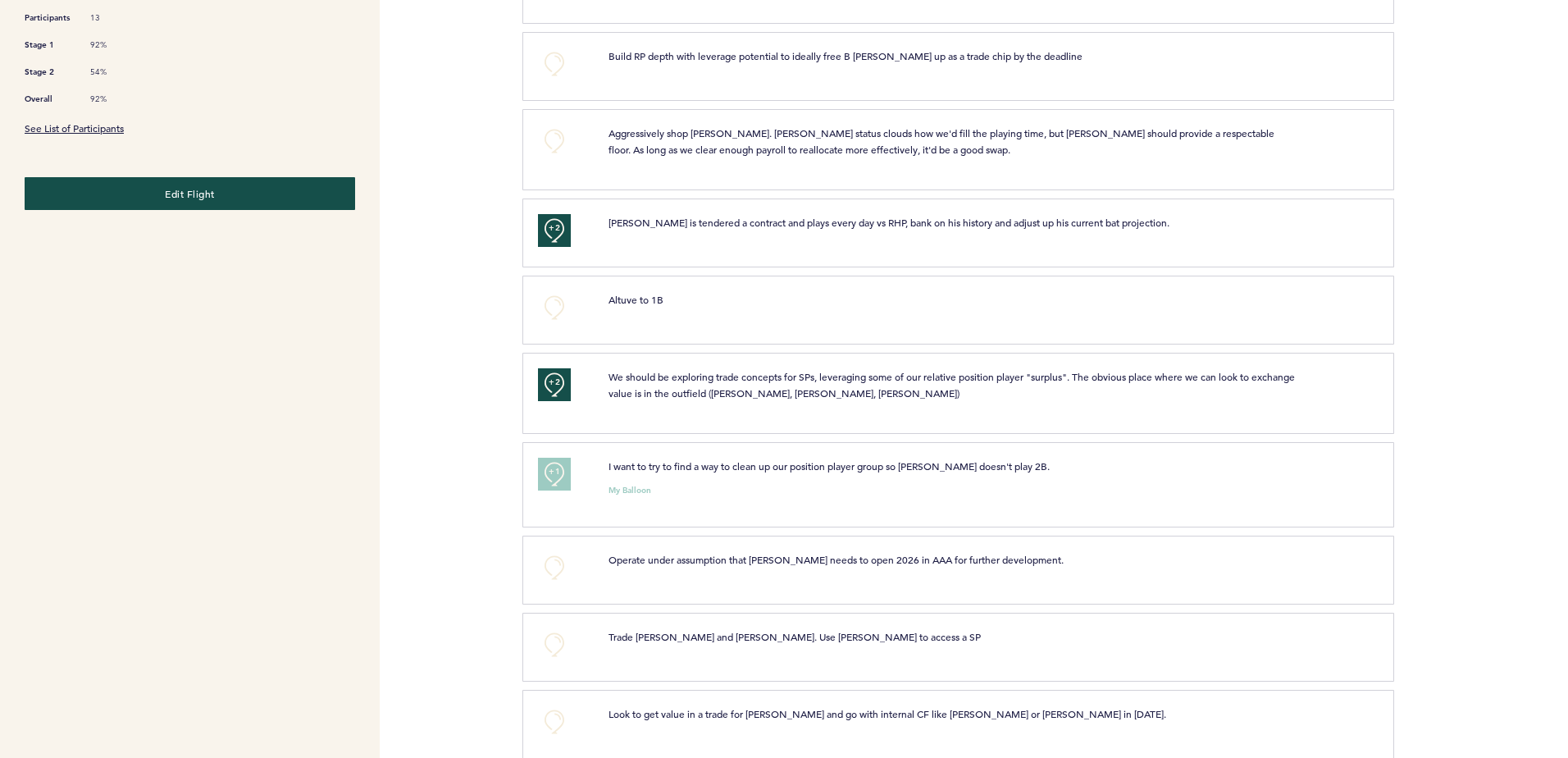
click at [466, 485] on div "Flights Flight Templates Astros Segments Team & Subscription [EMAIL_ADDRESS][DO…" at bounding box center [784, 379] width 1568 height 758
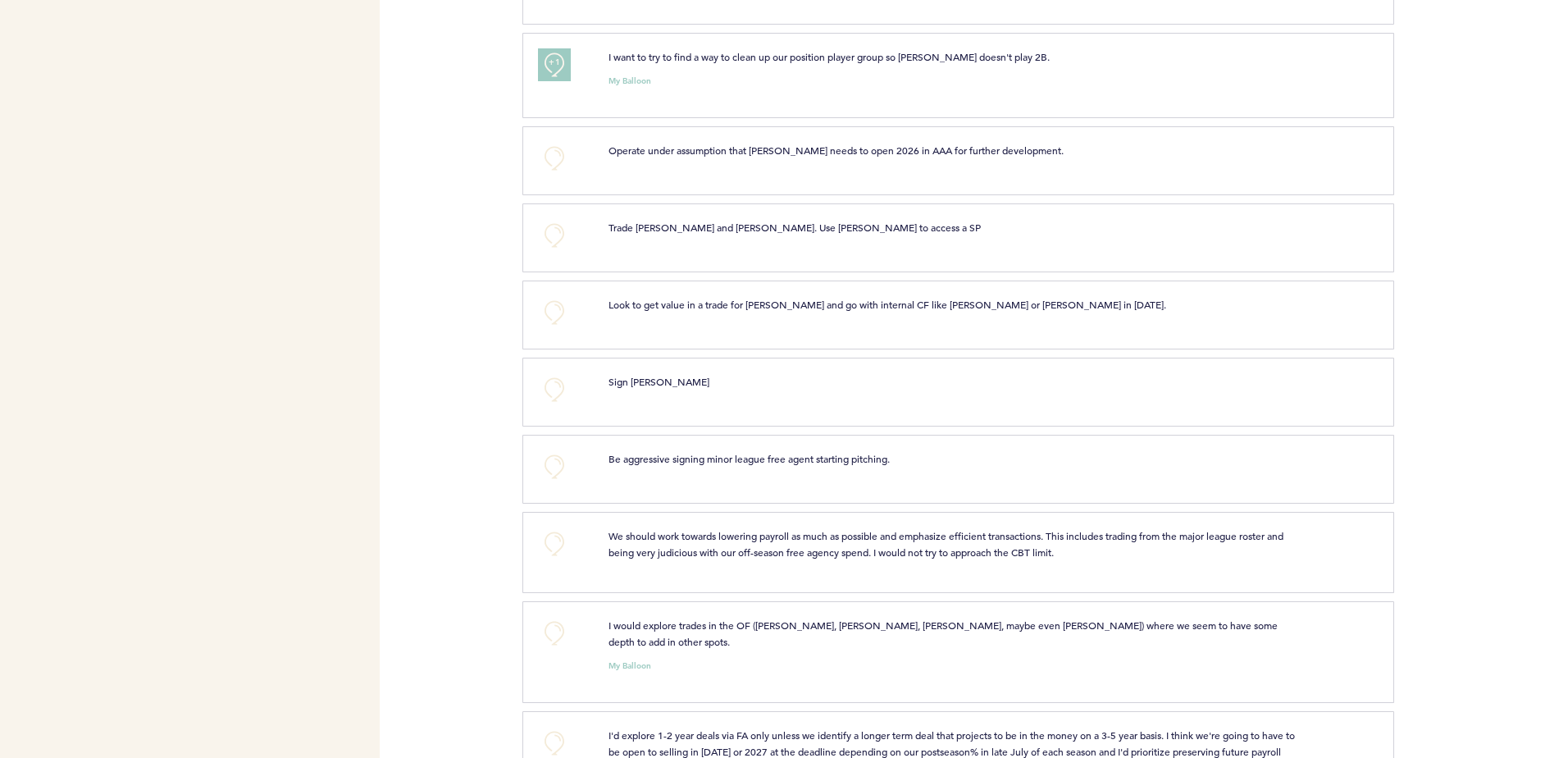
scroll to position [918, 0]
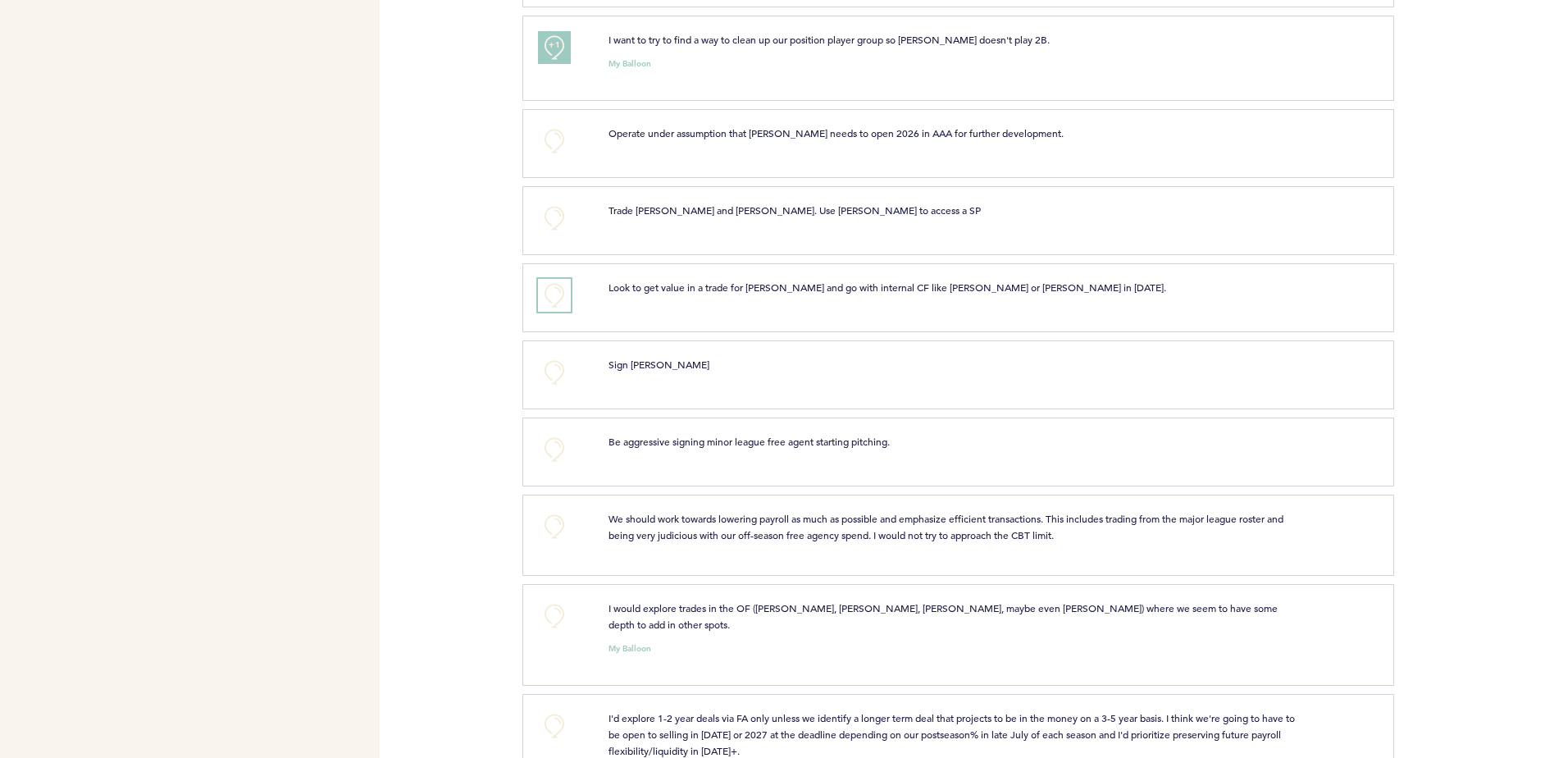
click at [550, 293] on button "+0" at bounding box center [554, 295] width 33 height 33
click at [550, 293] on span "+1" at bounding box center [554, 293] width 12 height 16
click at [491, 411] on div "Flights Flight Templates Astros Segments Team & Subscription [EMAIL_ADDRESS][DO…" at bounding box center [784, 379] width 1568 height 758
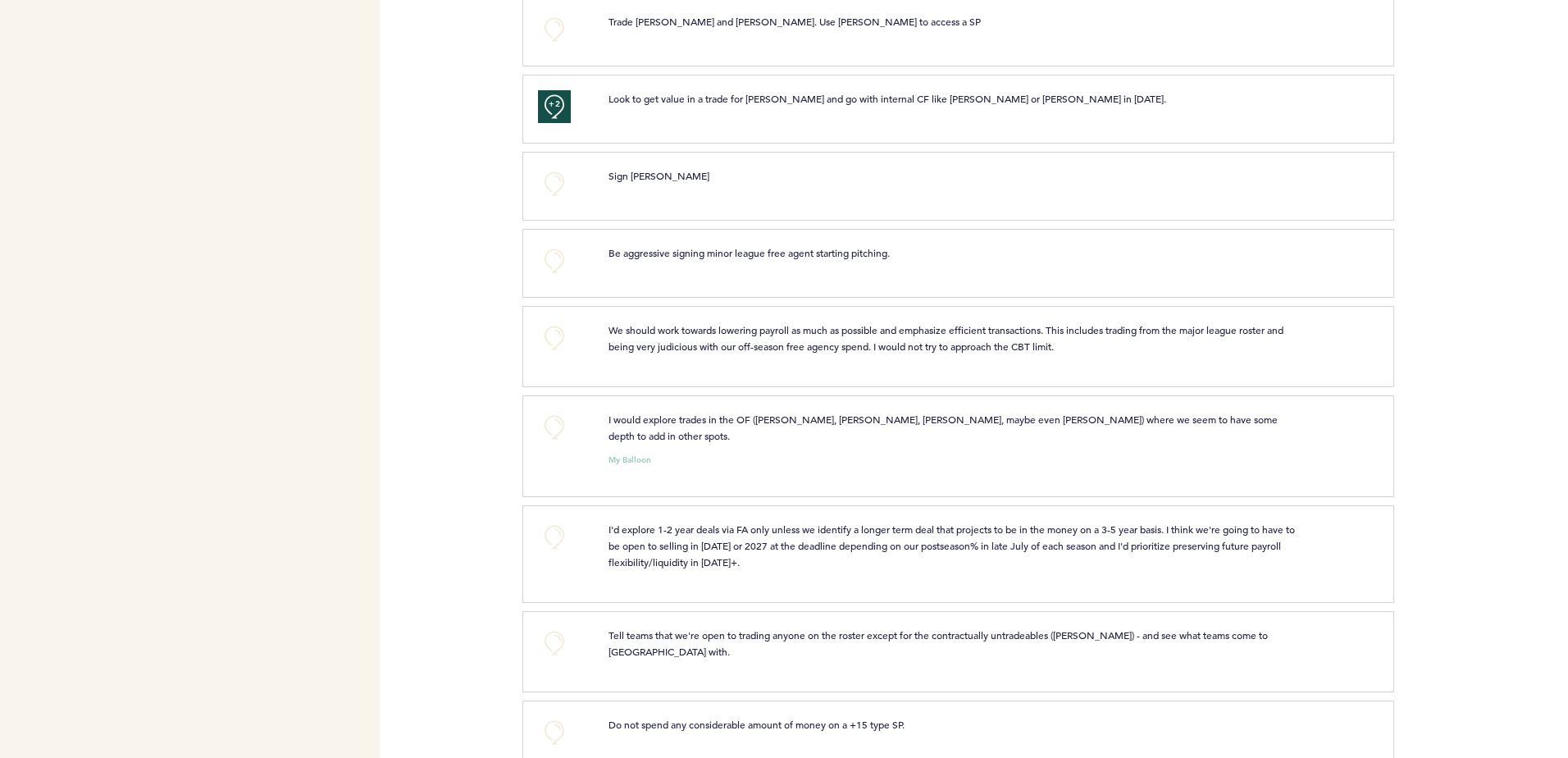
scroll to position [1115, 0]
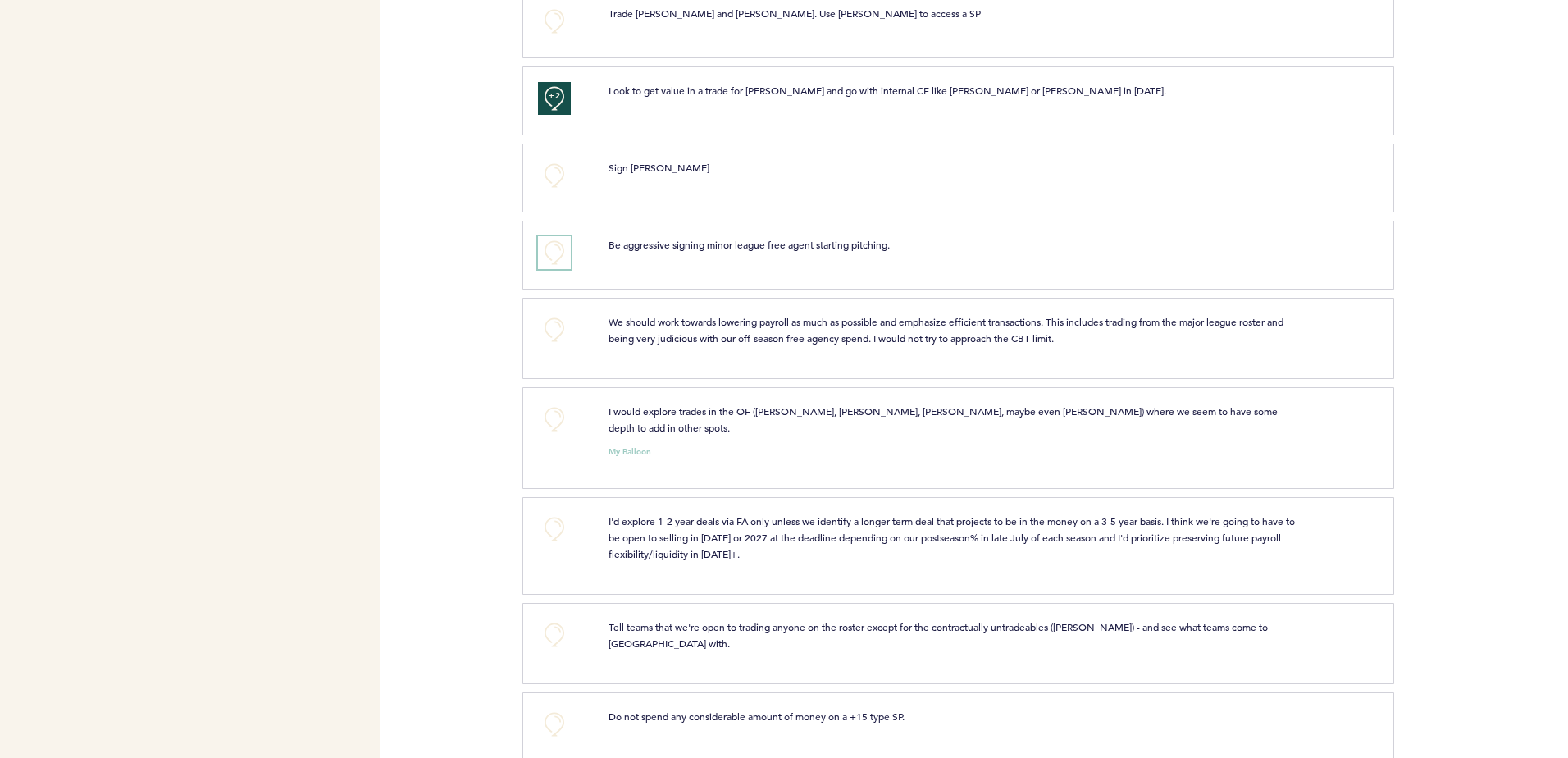
click at [546, 251] on button "+0" at bounding box center [554, 252] width 33 height 33
click at [558, 333] on button "+0" at bounding box center [554, 330] width 33 height 33
click at [554, 418] on button "+0" at bounding box center [554, 419] width 33 height 33
click at [0, 0] on span "+0" at bounding box center [0, 0] width 0 height 0
click at [477, 490] on div "Flights Flight Templates Astros Segments Team & Subscription [EMAIL_ADDRESS][DO…" at bounding box center [784, 379] width 1568 height 758
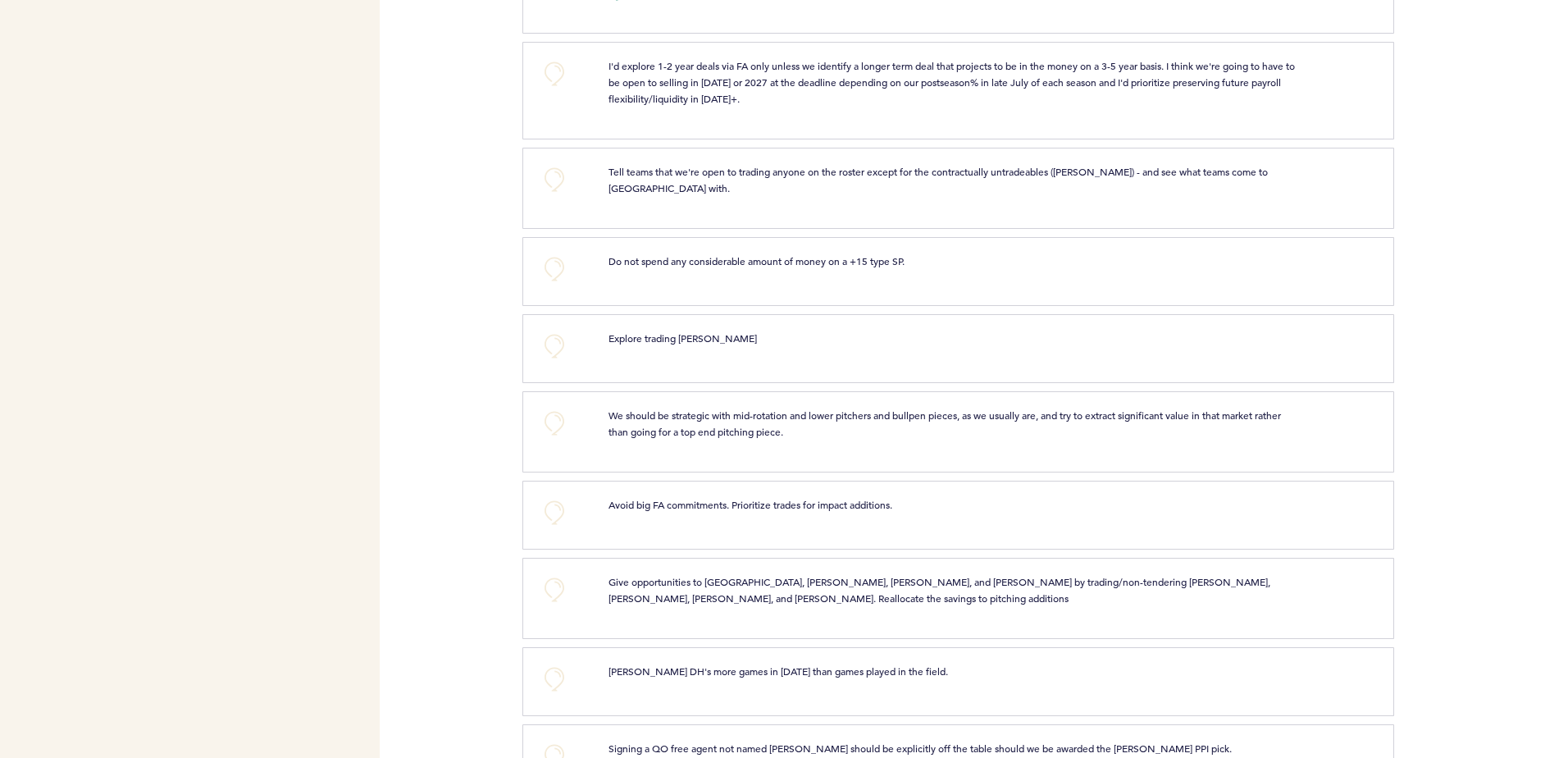
scroll to position [1575, 0]
click at [549, 160] on button "+0" at bounding box center [554, 175] width 33 height 33
click at [461, 225] on div "Flights Flight Templates Astros Segments Team & Subscription [EMAIL_ADDRESS][DO…" at bounding box center [784, 379] width 1568 height 758
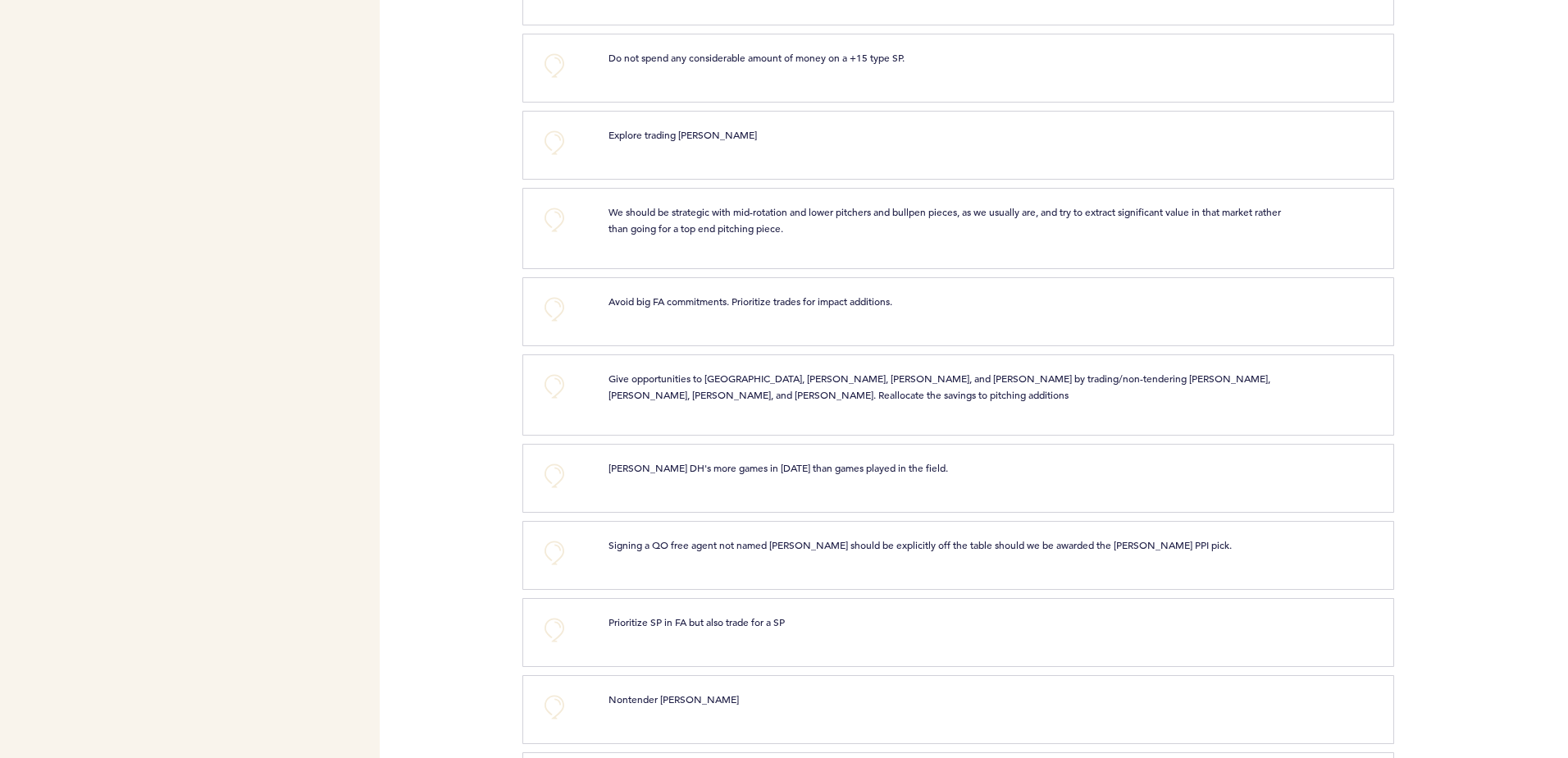
scroll to position [1805, 0]
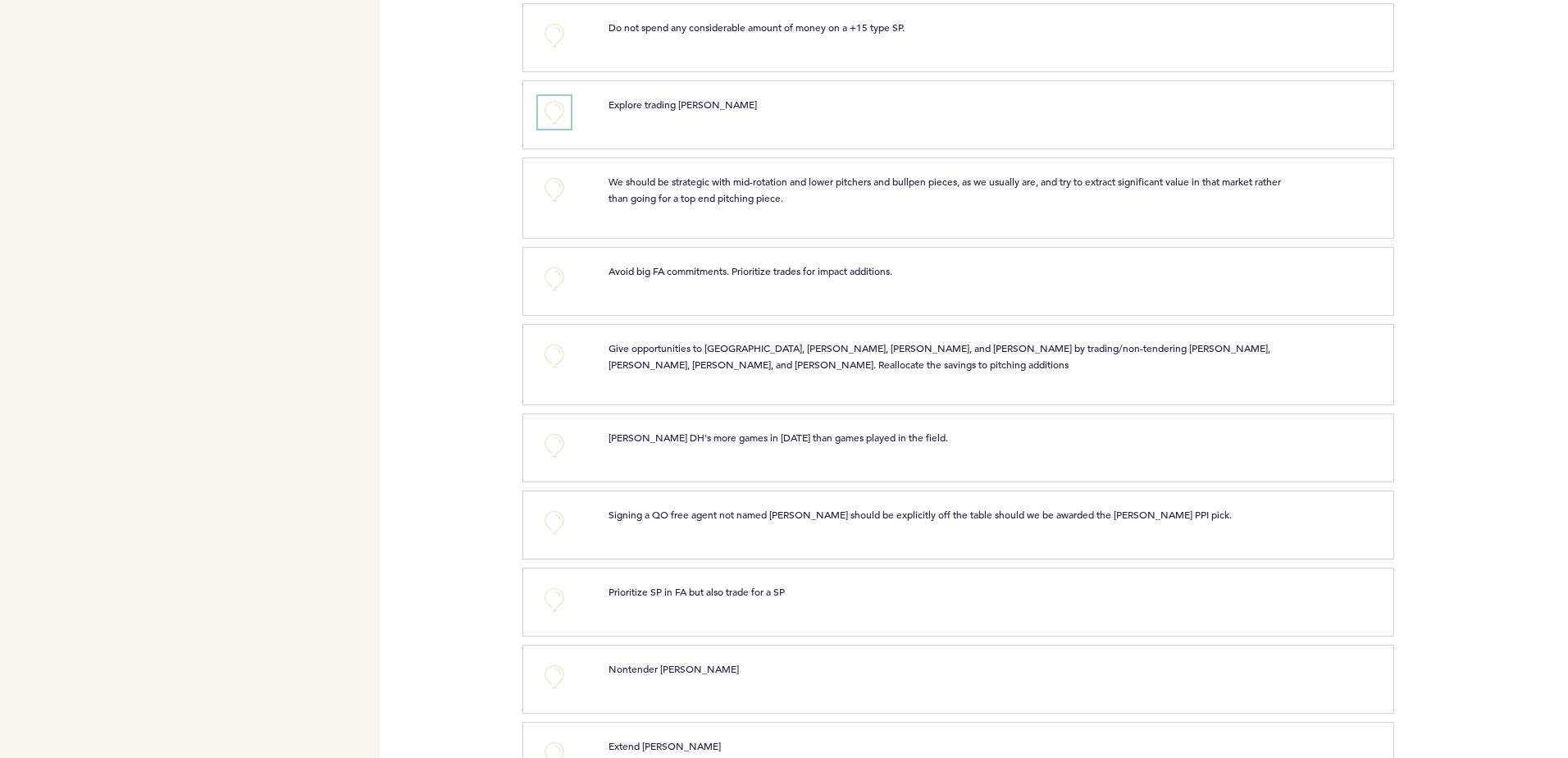
click at [550, 98] on button "+0" at bounding box center [554, 112] width 33 height 33
click at [550, 102] on span "+1" at bounding box center [554, 110] width 12 height 16
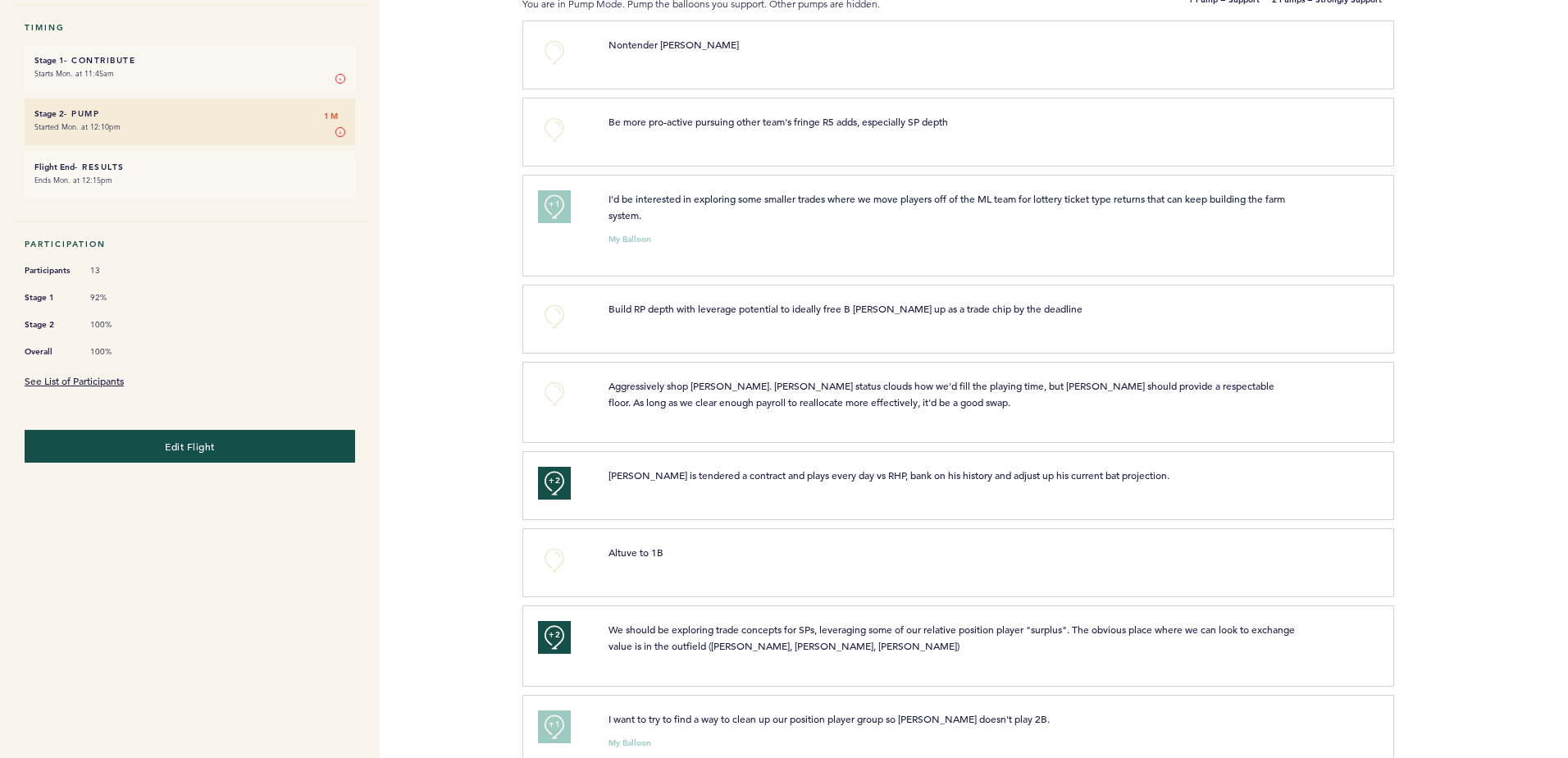
scroll to position [230, 0]
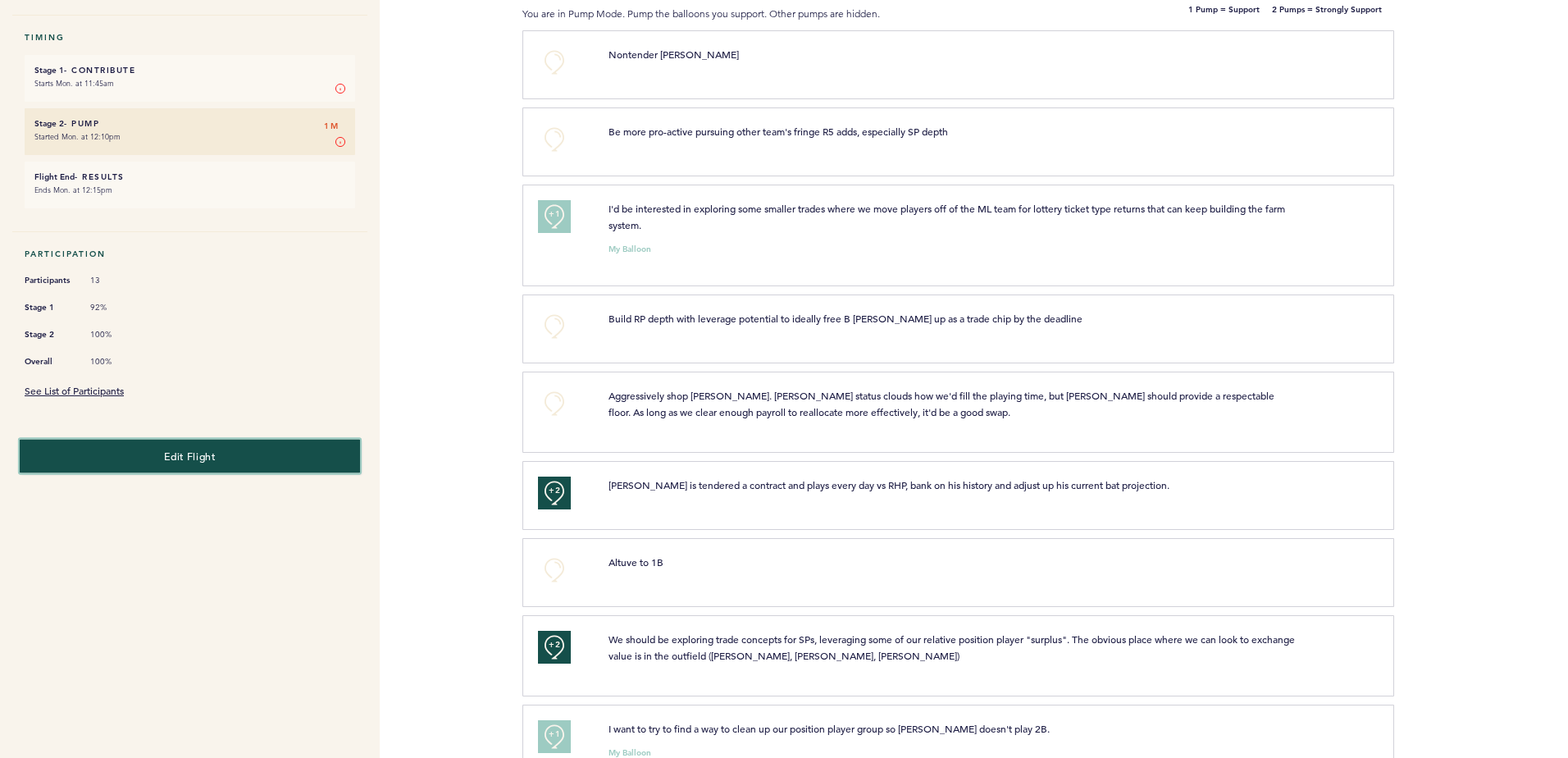
click at [191, 442] on button "Edit Flight" at bounding box center [190, 456] width 340 height 34
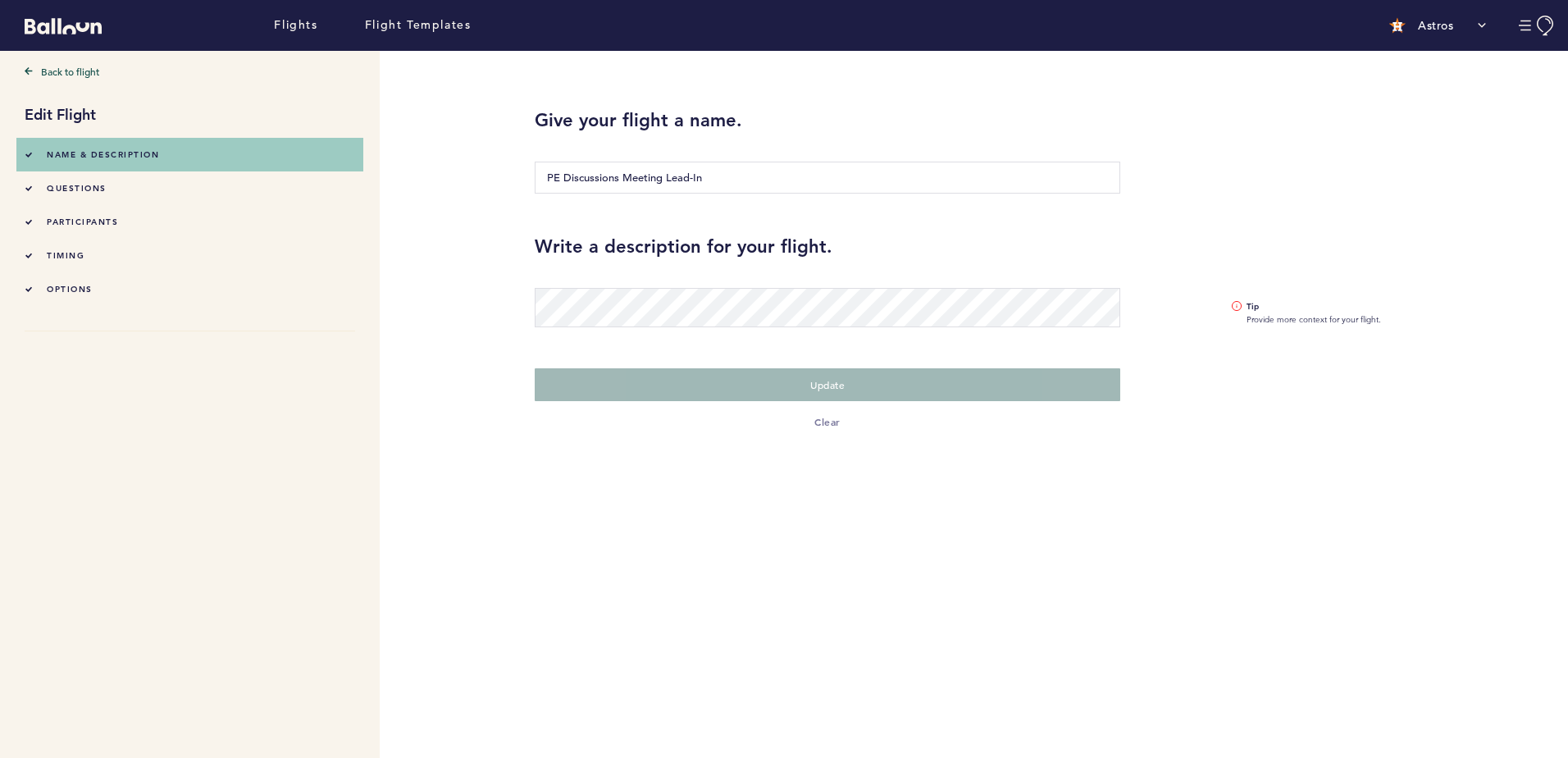
click at [93, 255] on li "timing" at bounding box center [190, 256] width 330 height 34
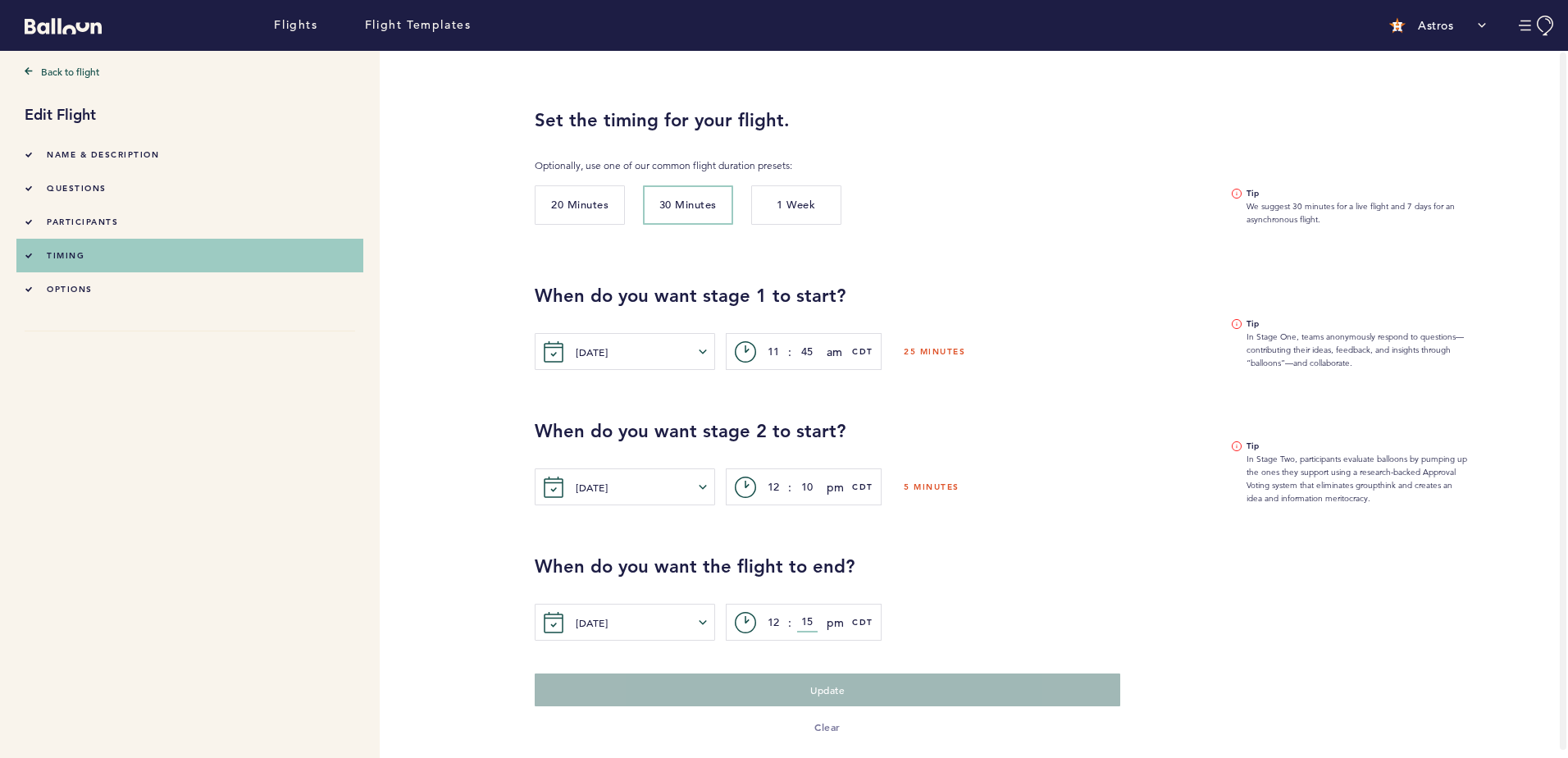
click at [816, 618] on input "15" at bounding box center [807, 623] width 20 height 20
type input "1"
type input "20"
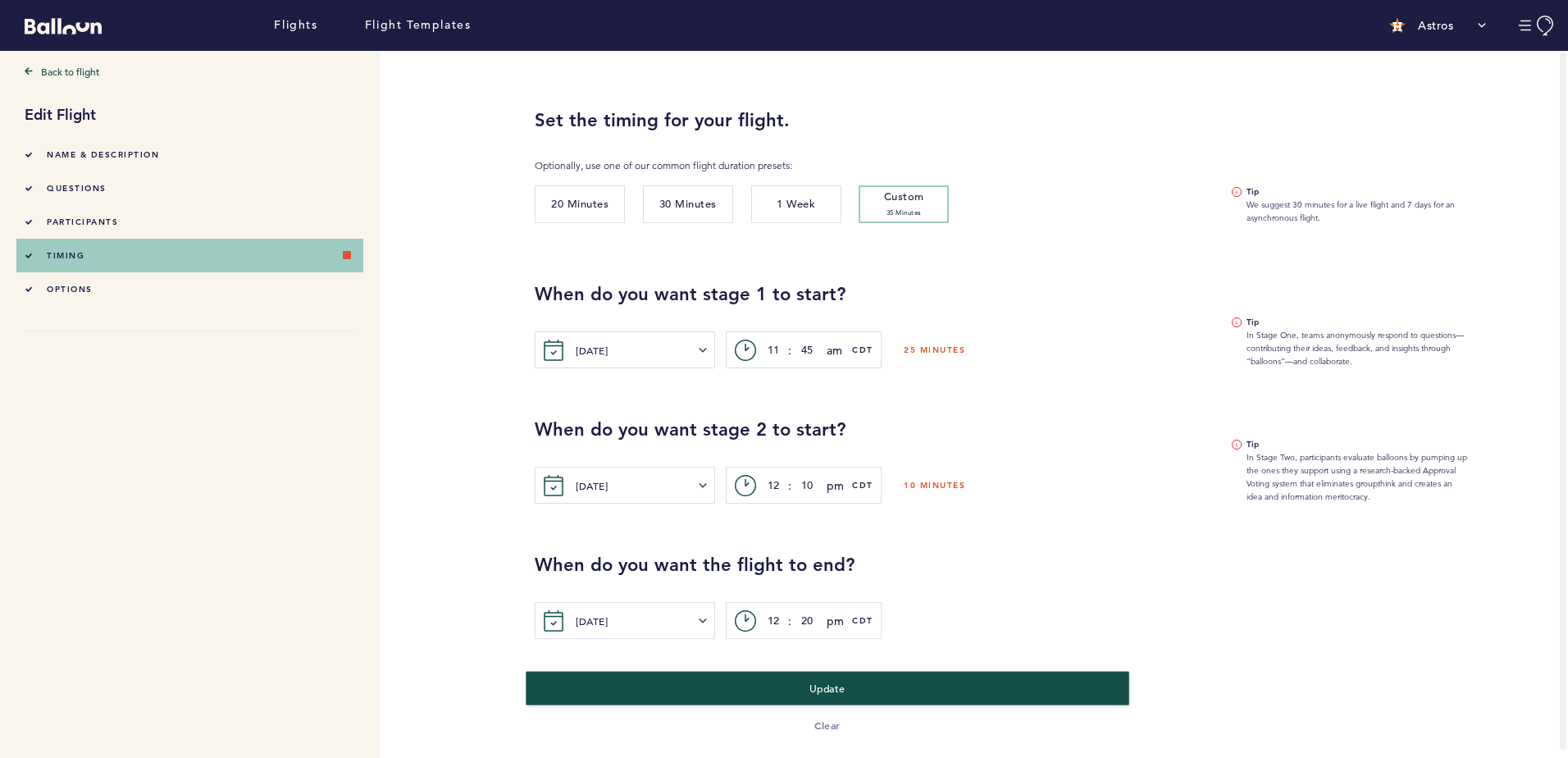
click at [809, 697] on button "Update" at bounding box center [827, 688] width 603 height 34
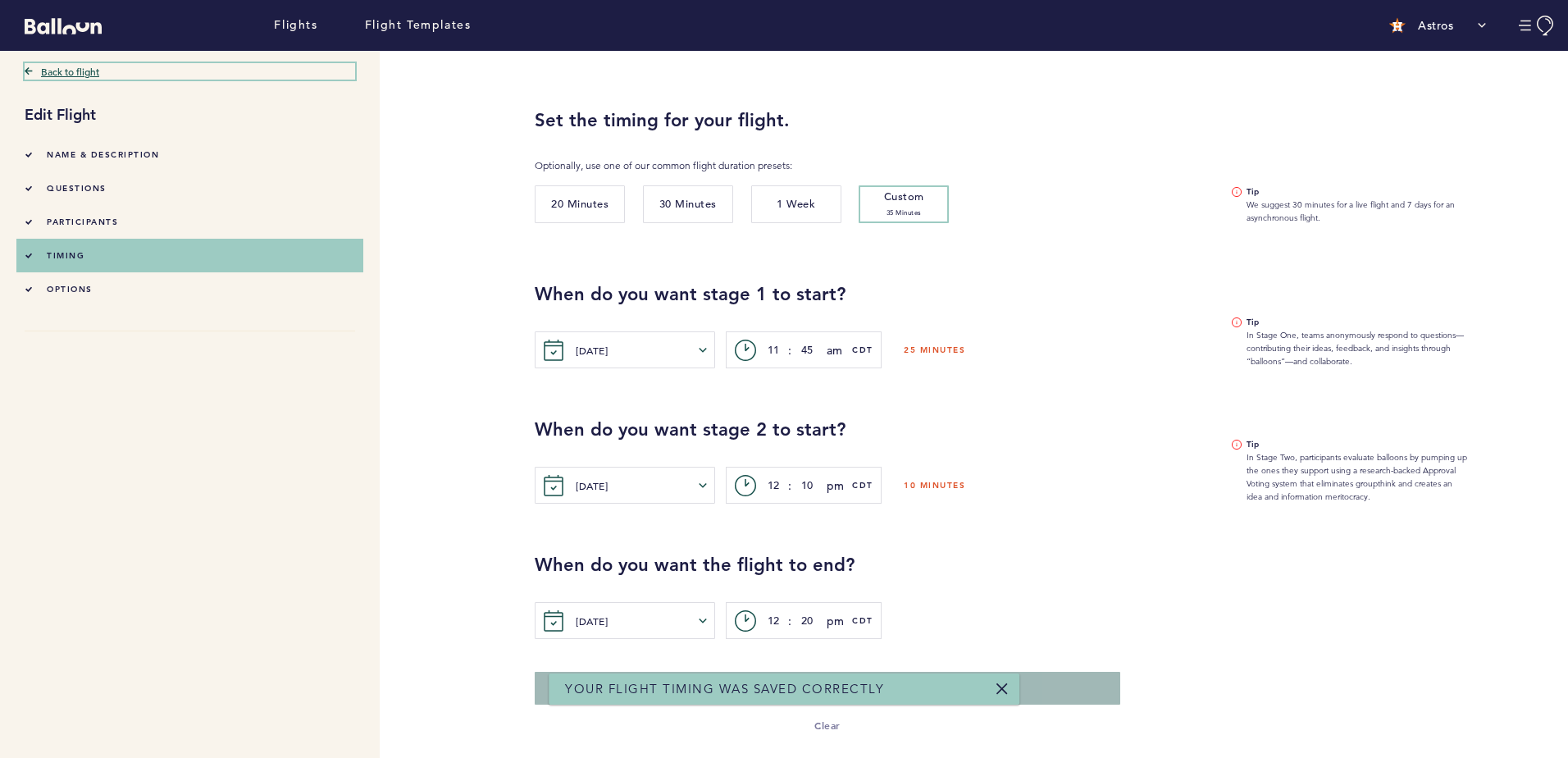
click at [78, 71] on link "Back to flight" at bounding box center [190, 71] width 330 height 16
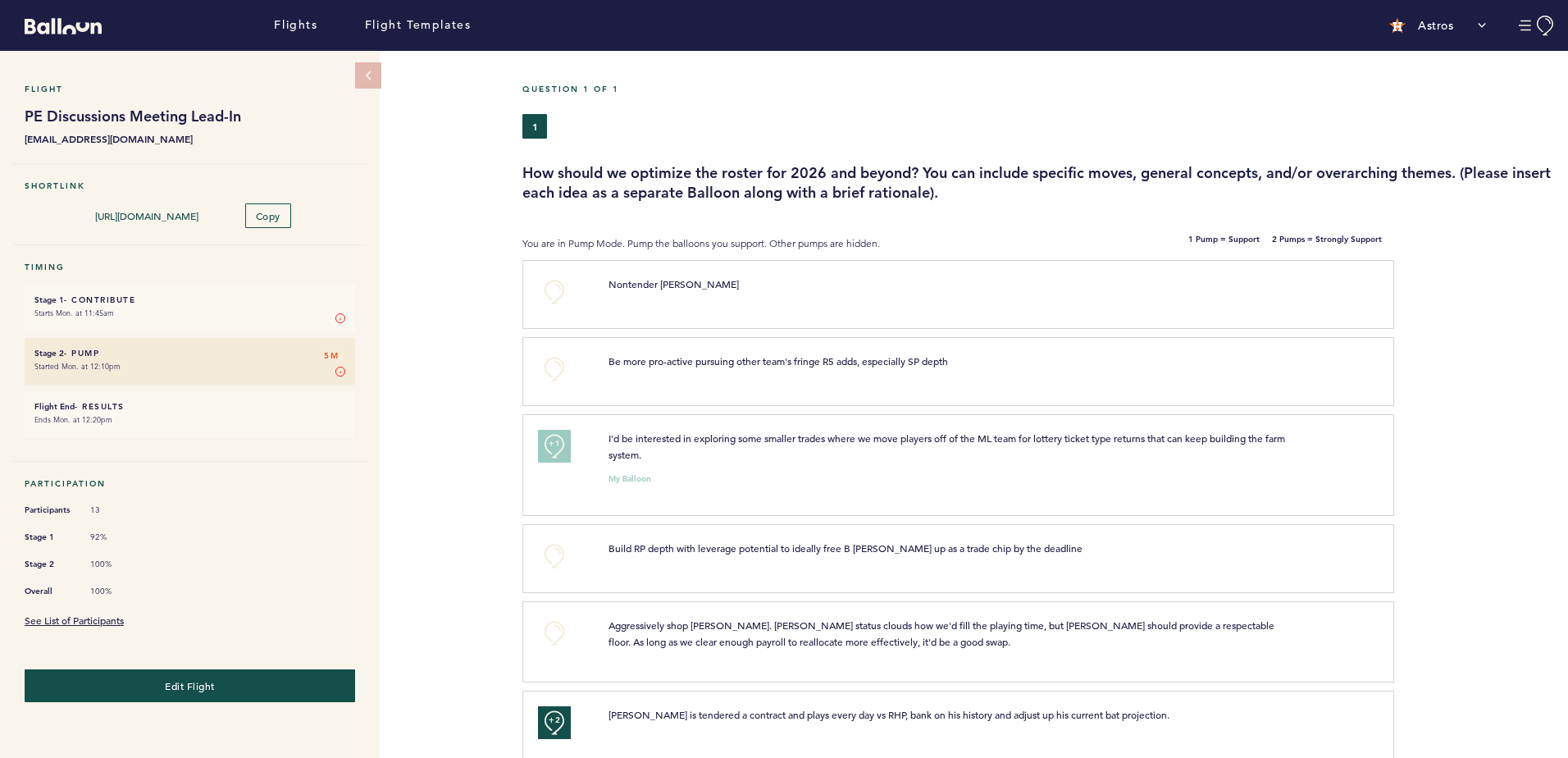
click at [1431, 482] on div at bounding box center [1480, 471] width 174 height 106
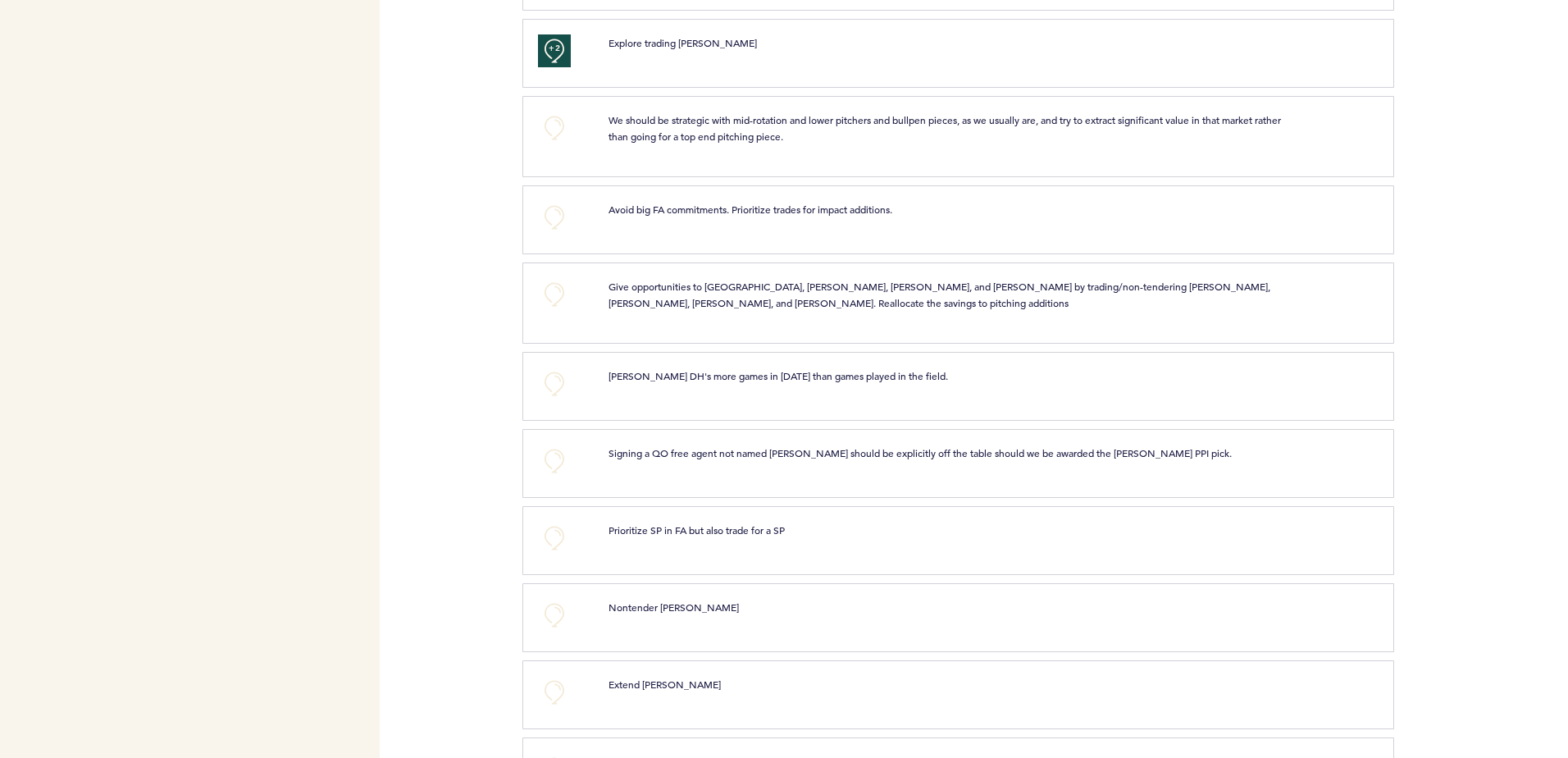
scroll to position [1870, 0]
click at [540, 274] on button "+0" at bounding box center [554, 290] width 33 height 33
click at [552, 197] on button "+0" at bounding box center [554, 213] width 33 height 33
click at [552, 202] on span "+1" at bounding box center [554, 210] width 12 height 16
click at [564, 197] on button "+1" at bounding box center [554, 213] width 33 height 33
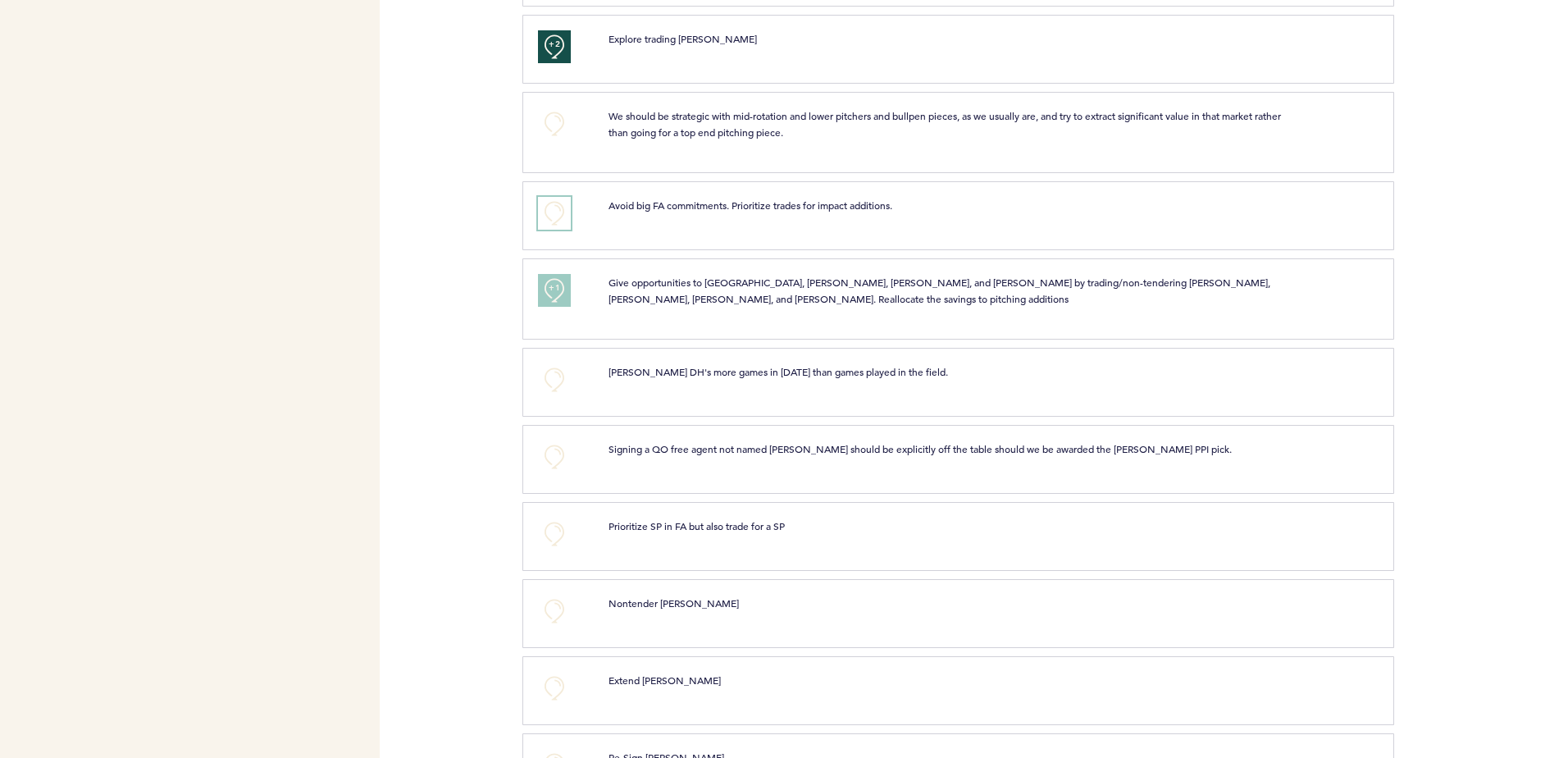
click at [564, 197] on button "+0" at bounding box center [554, 213] width 33 height 33
click at [564, 197] on button "+1" at bounding box center [554, 213] width 33 height 33
click at [455, 387] on div "Flights Flight Templates Astros Segments Team & Subscription [EMAIL_ADDRESS][DO…" at bounding box center [784, 379] width 1568 height 758
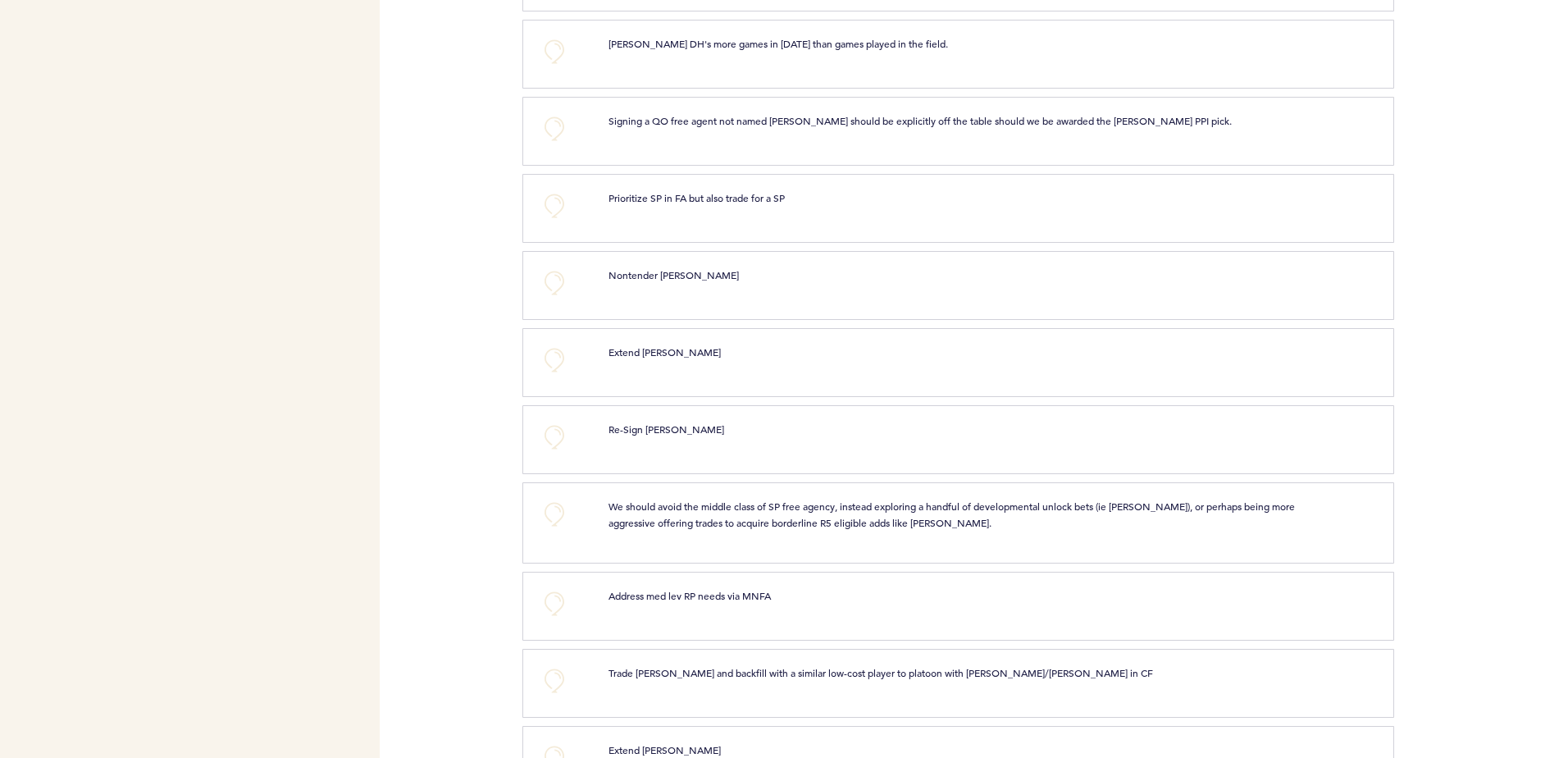
scroll to position [2231, 0]
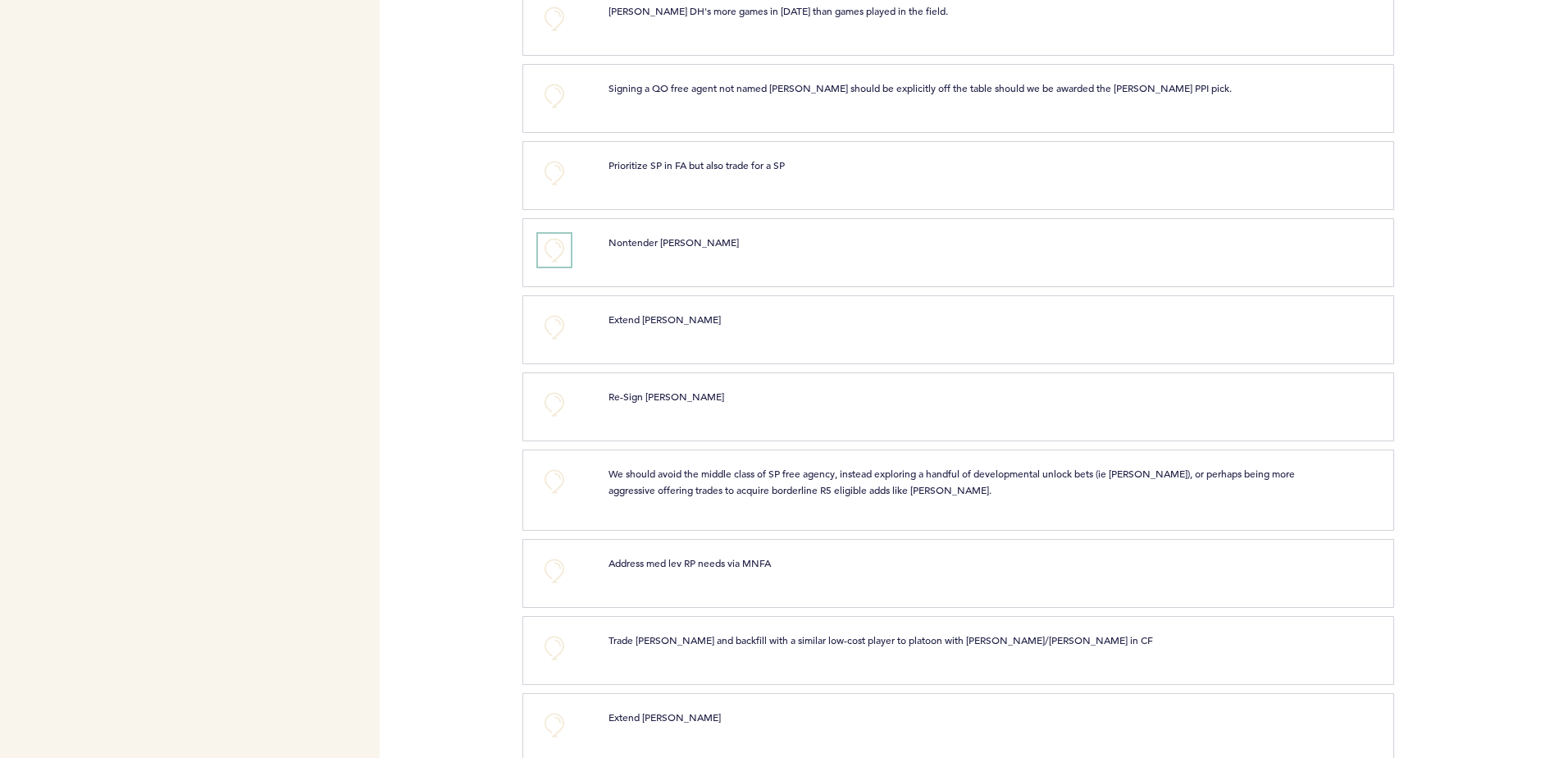
click at [554, 233] on button "+0" at bounding box center [554, 249] width 33 height 33
click at [457, 381] on div "Flights Flight Templates Astros Segments Team & Subscription [EMAIL_ADDRESS][DO…" at bounding box center [784, 379] width 1568 height 758
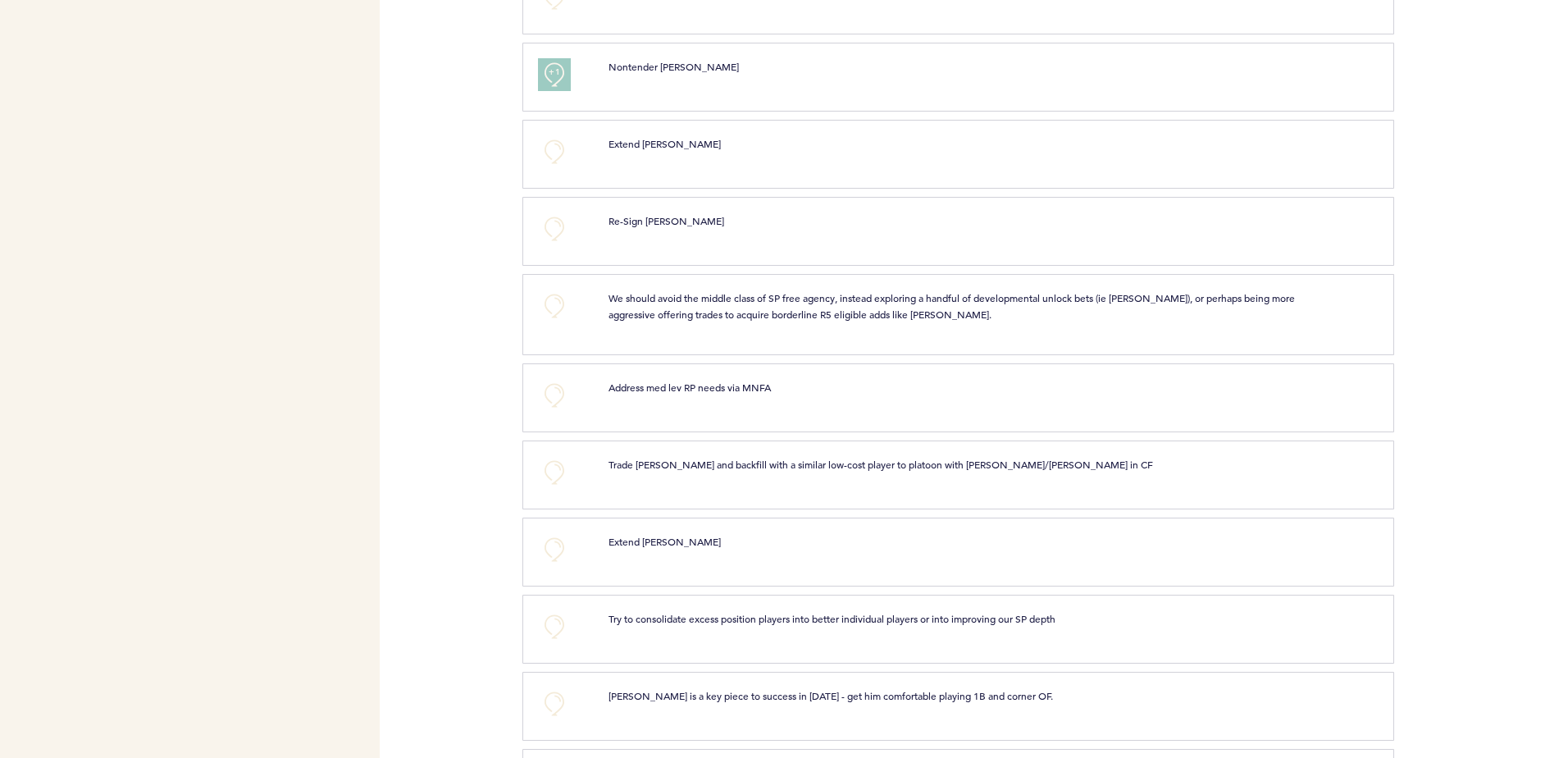
scroll to position [2460, 0]
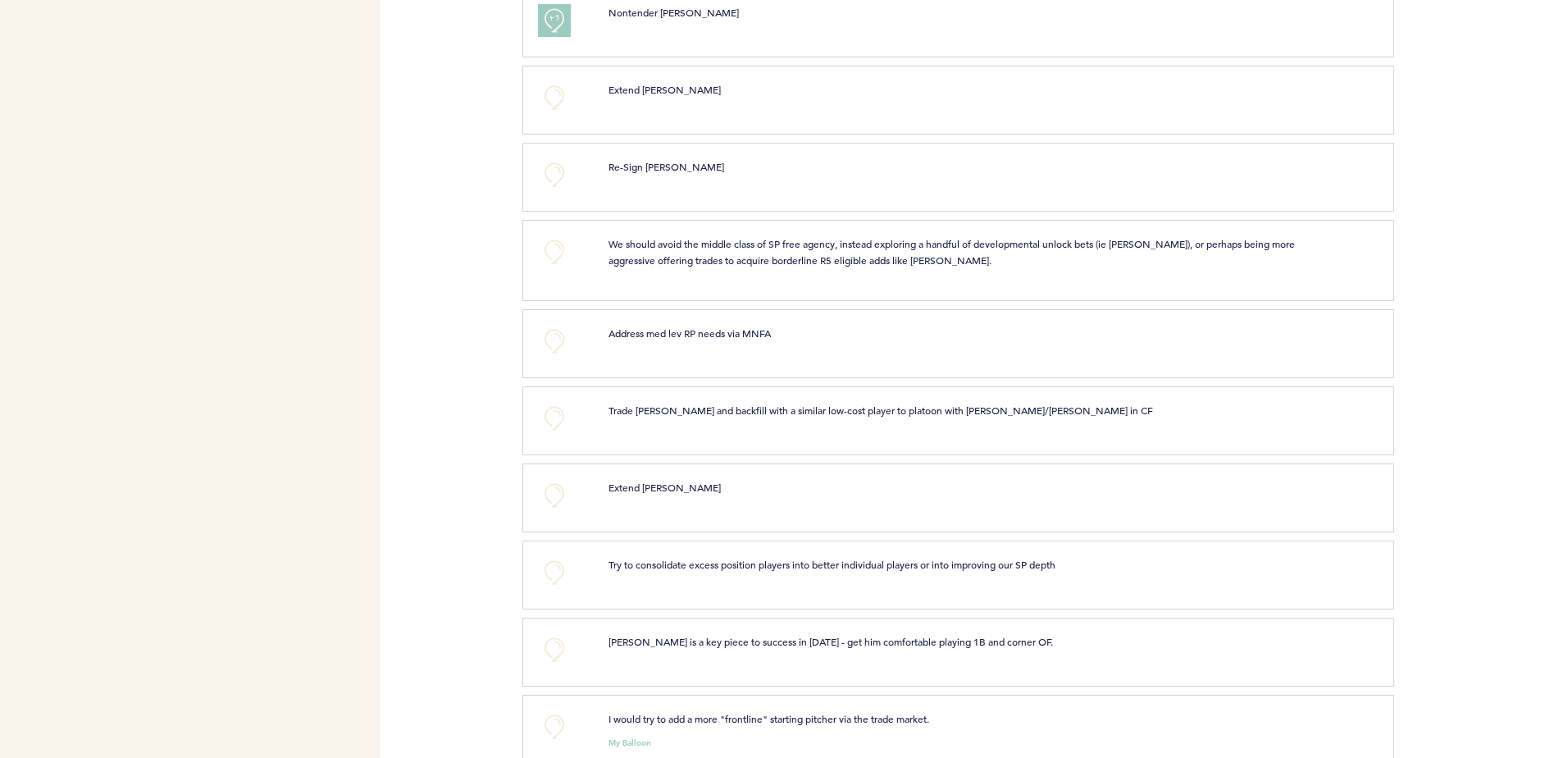
click at [451, 316] on div "Flights Flight Templates Astros Segments Team & Subscription [EMAIL_ADDRESS][DO…" at bounding box center [784, 379] width 1568 height 758
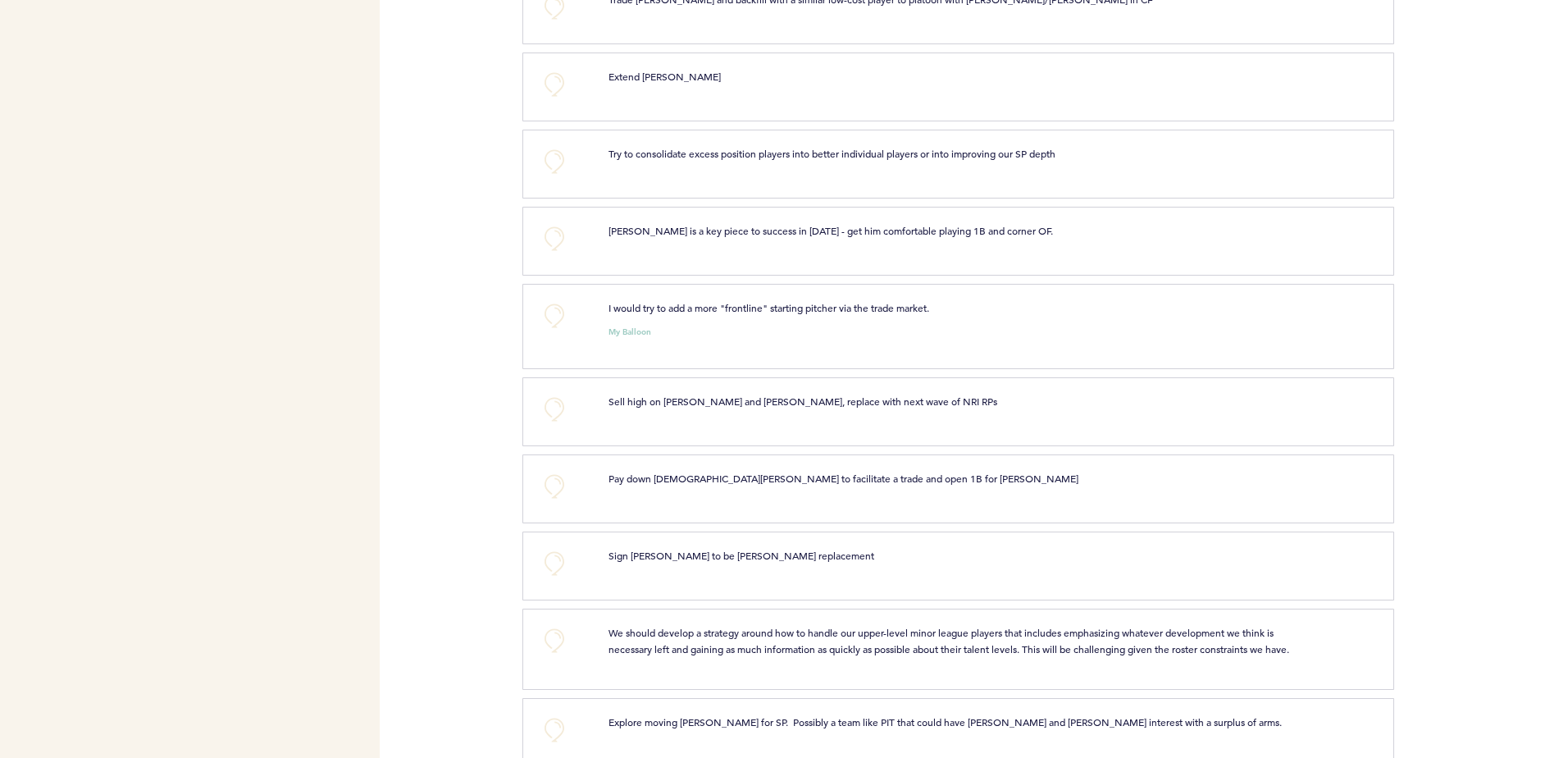
scroll to position [2920, 0]
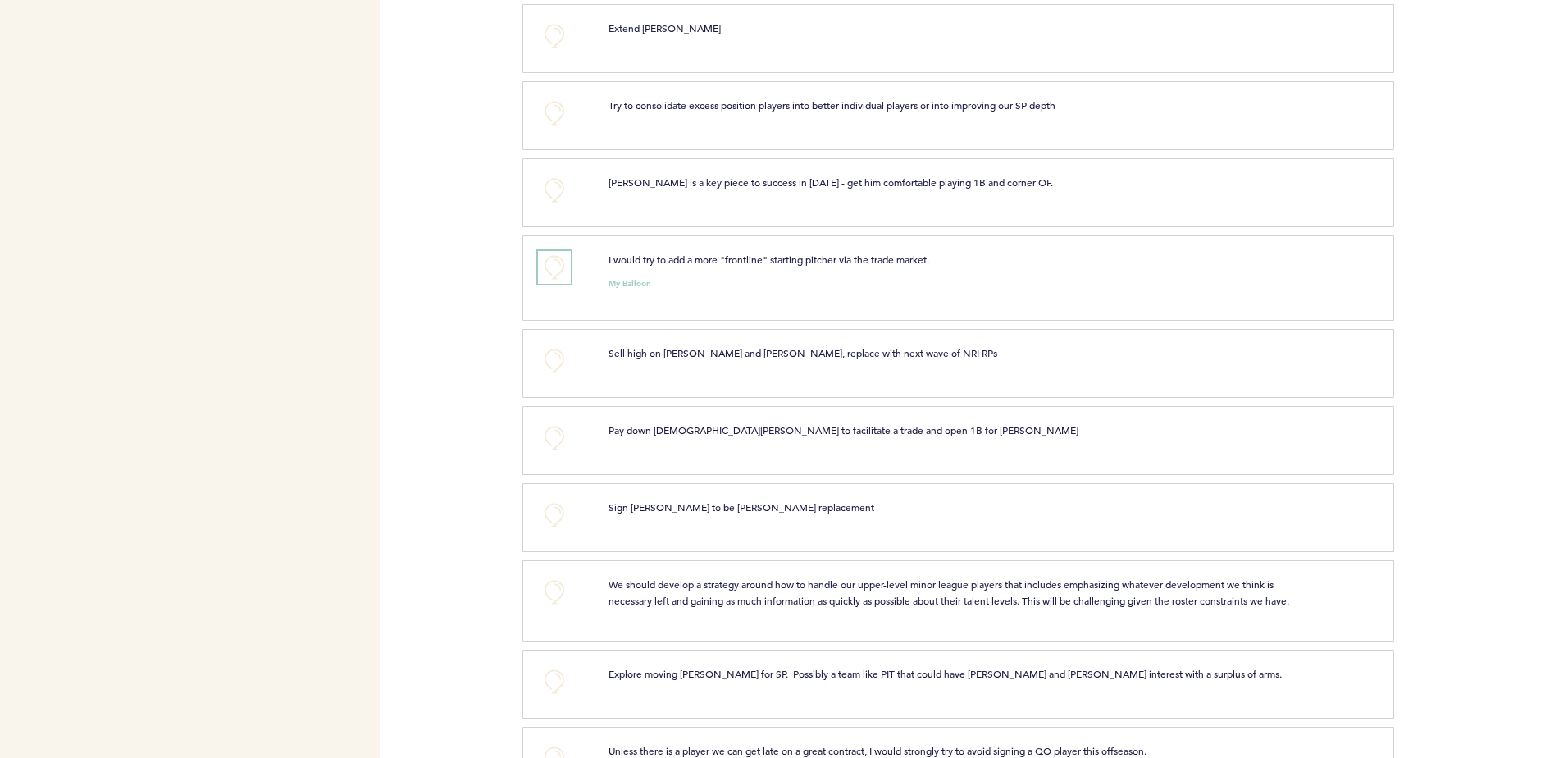
click at [557, 251] on button "+0" at bounding box center [554, 267] width 33 height 33
click at [557, 257] on span "+1" at bounding box center [554, 265] width 12 height 16
click at [547, 345] on button "+0" at bounding box center [554, 361] width 33 height 33
click at [473, 405] on div "Flights Flight Templates Astros Segments Team & Subscription [EMAIL_ADDRESS][DO…" at bounding box center [784, 379] width 1568 height 758
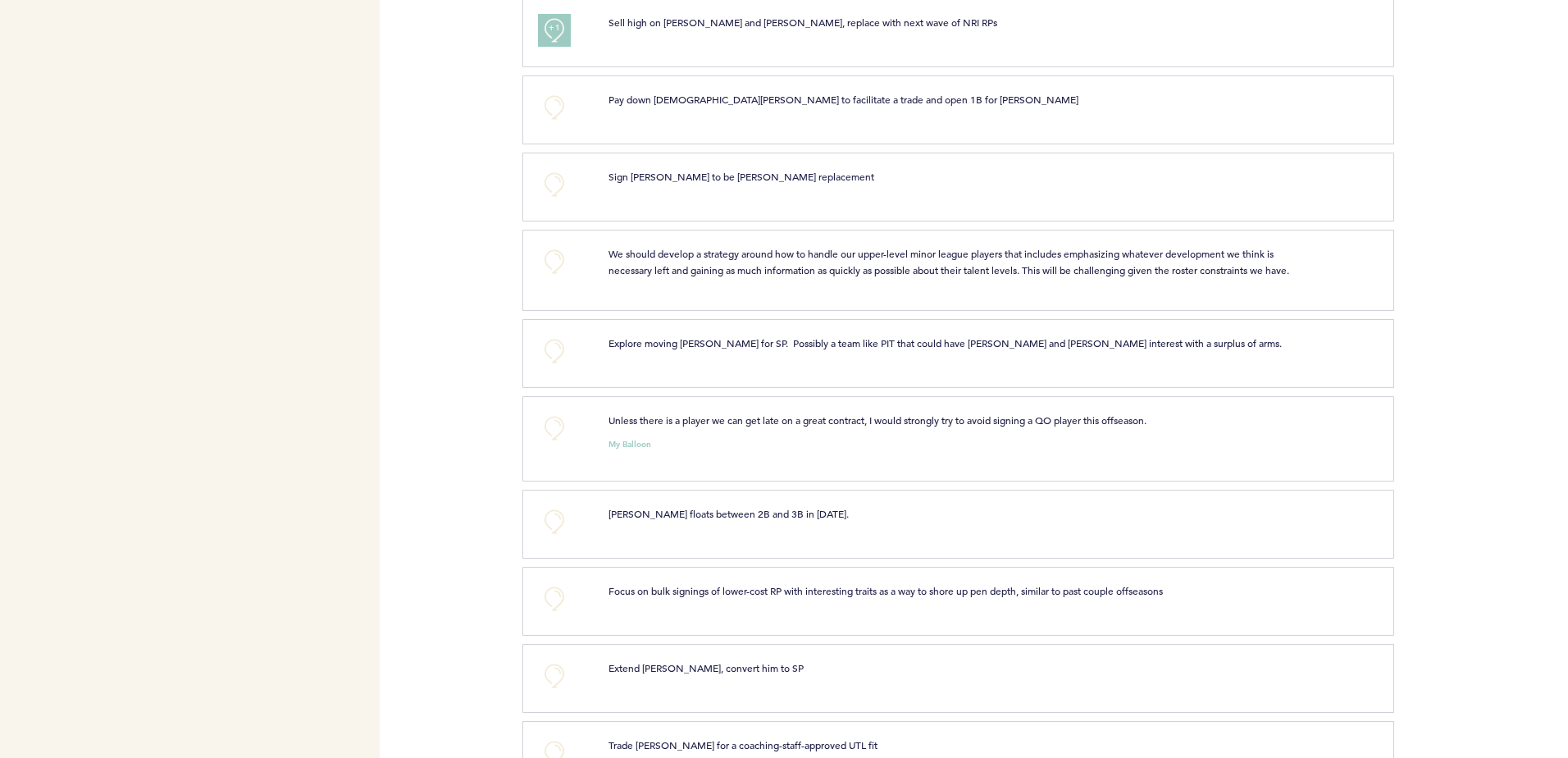
scroll to position [3281, 0]
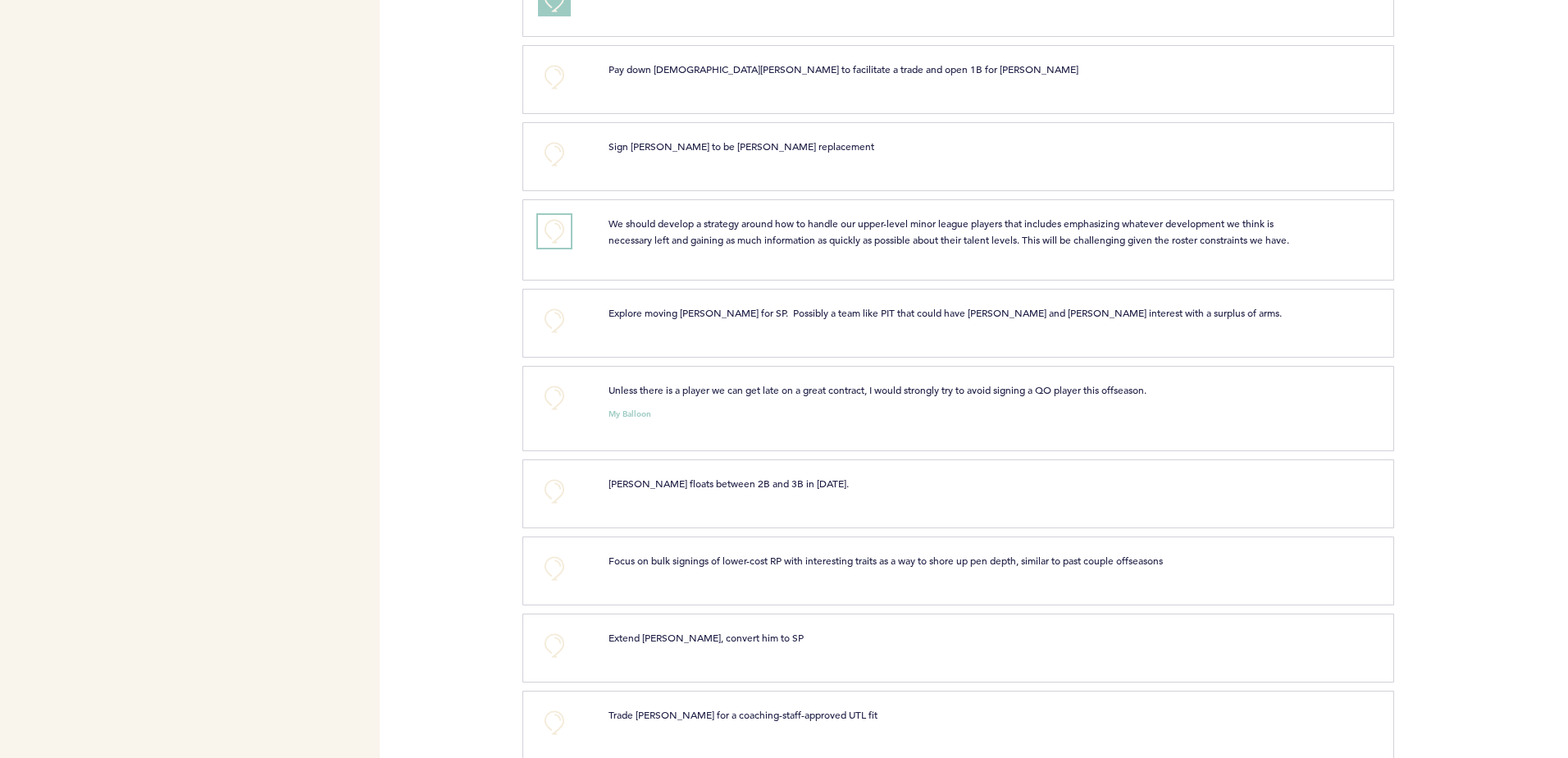
click at [549, 215] on button "+0" at bounding box center [554, 231] width 33 height 33
click at [451, 317] on div "Flights Flight Templates Astros Segments Team & Subscription [EMAIL_ADDRESS][DO…" at bounding box center [784, 379] width 1568 height 758
click at [554, 404] on button "+0" at bounding box center [554, 397] width 33 height 33
click at [554, 404] on button "+1" at bounding box center [554, 397] width 33 height 33
click at [464, 461] on div "Flights Flight Templates Astros Segments Team & Subscription [EMAIL_ADDRESS][DO…" at bounding box center [784, 379] width 1568 height 758
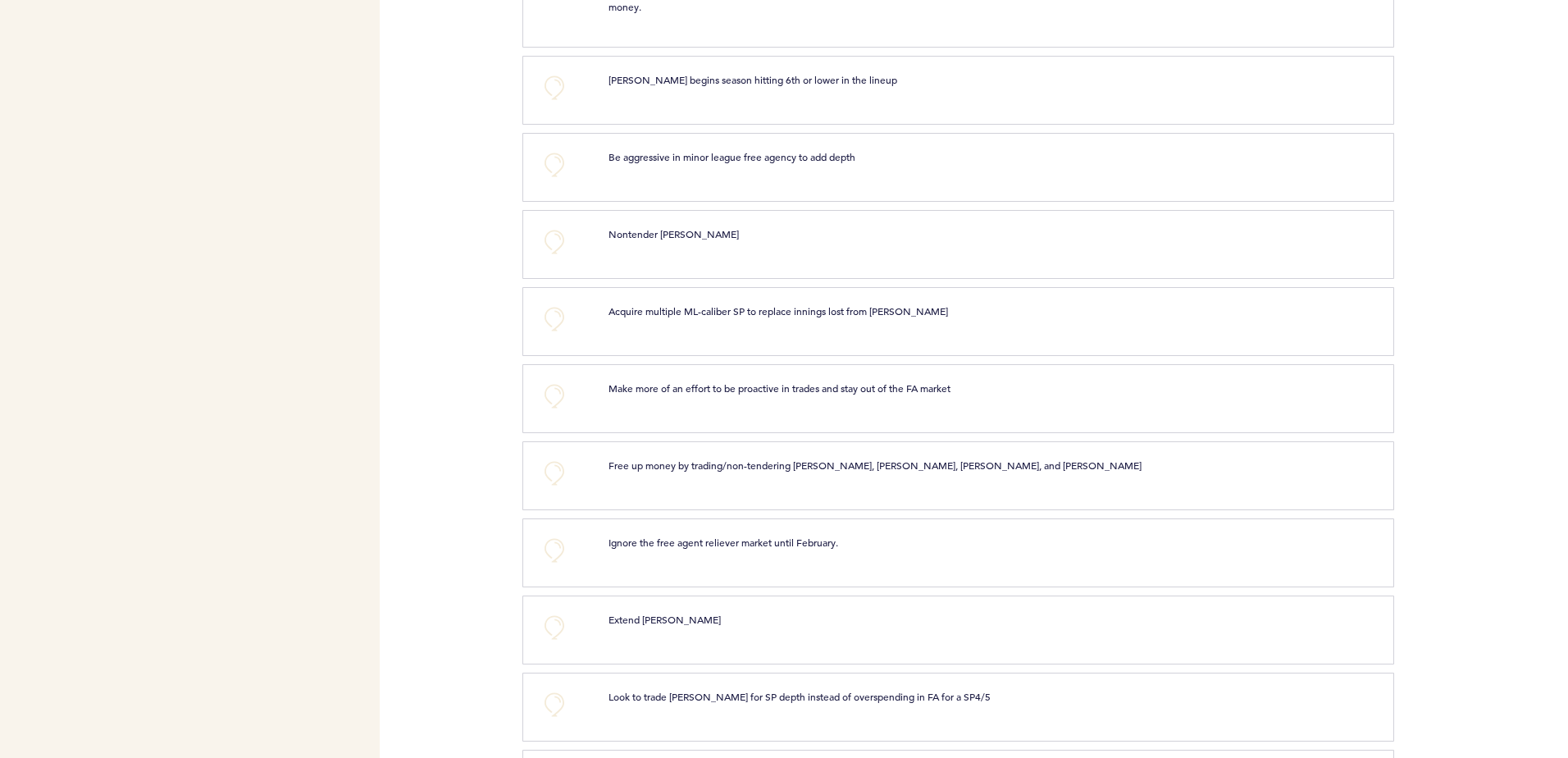
scroll to position [4101, 0]
click at [544, 402] on button "+0" at bounding box center [554, 394] width 33 height 33
click at [544, 402] on button "+1" at bounding box center [554, 394] width 33 height 33
click at [451, 454] on div "Flights Flight Templates Astros Segments Team & Subscription [EMAIL_ADDRESS][DO…" at bounding box center [784, 379] width 1568 height 758
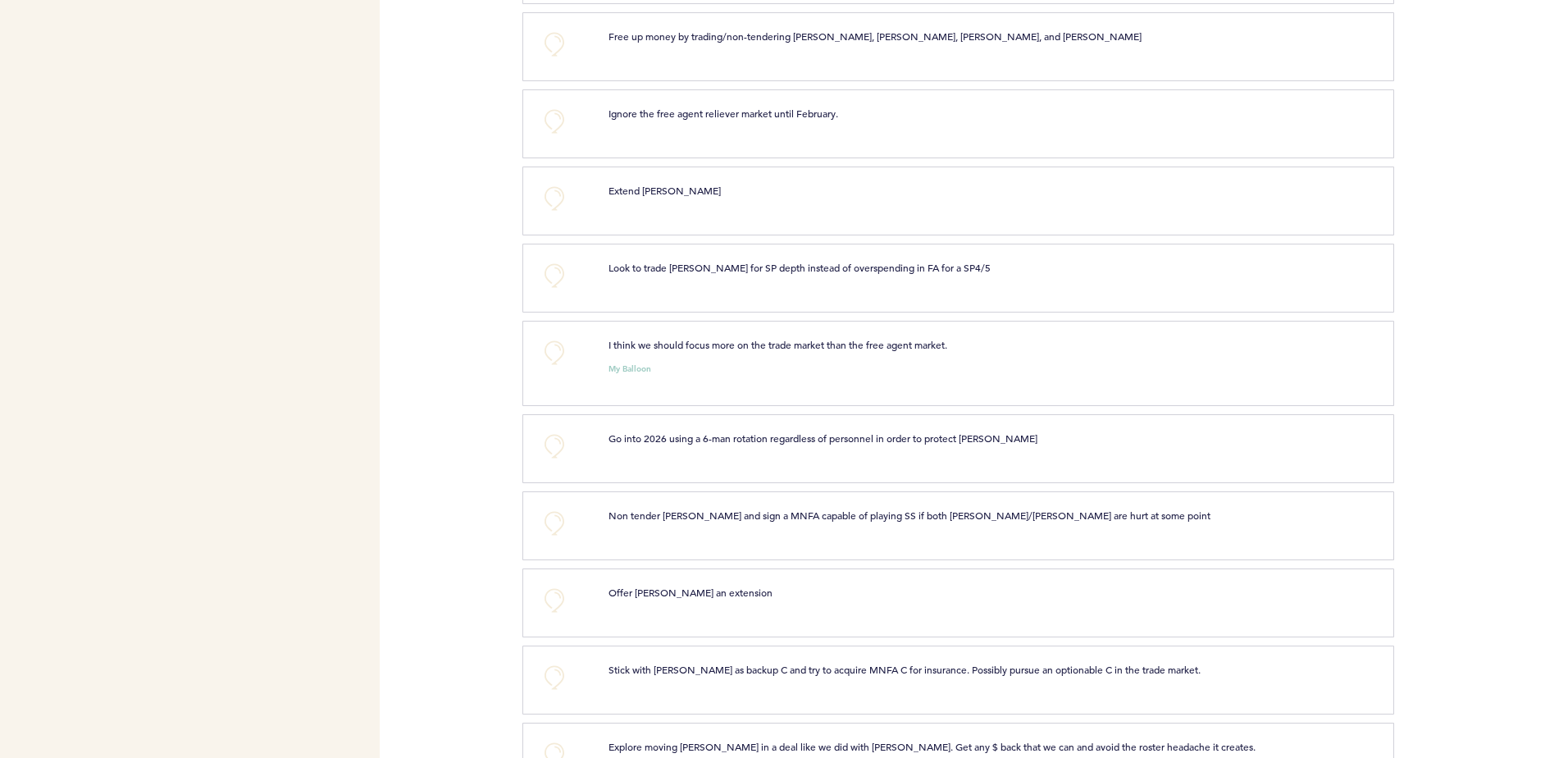
scroll to position [4560, 0]
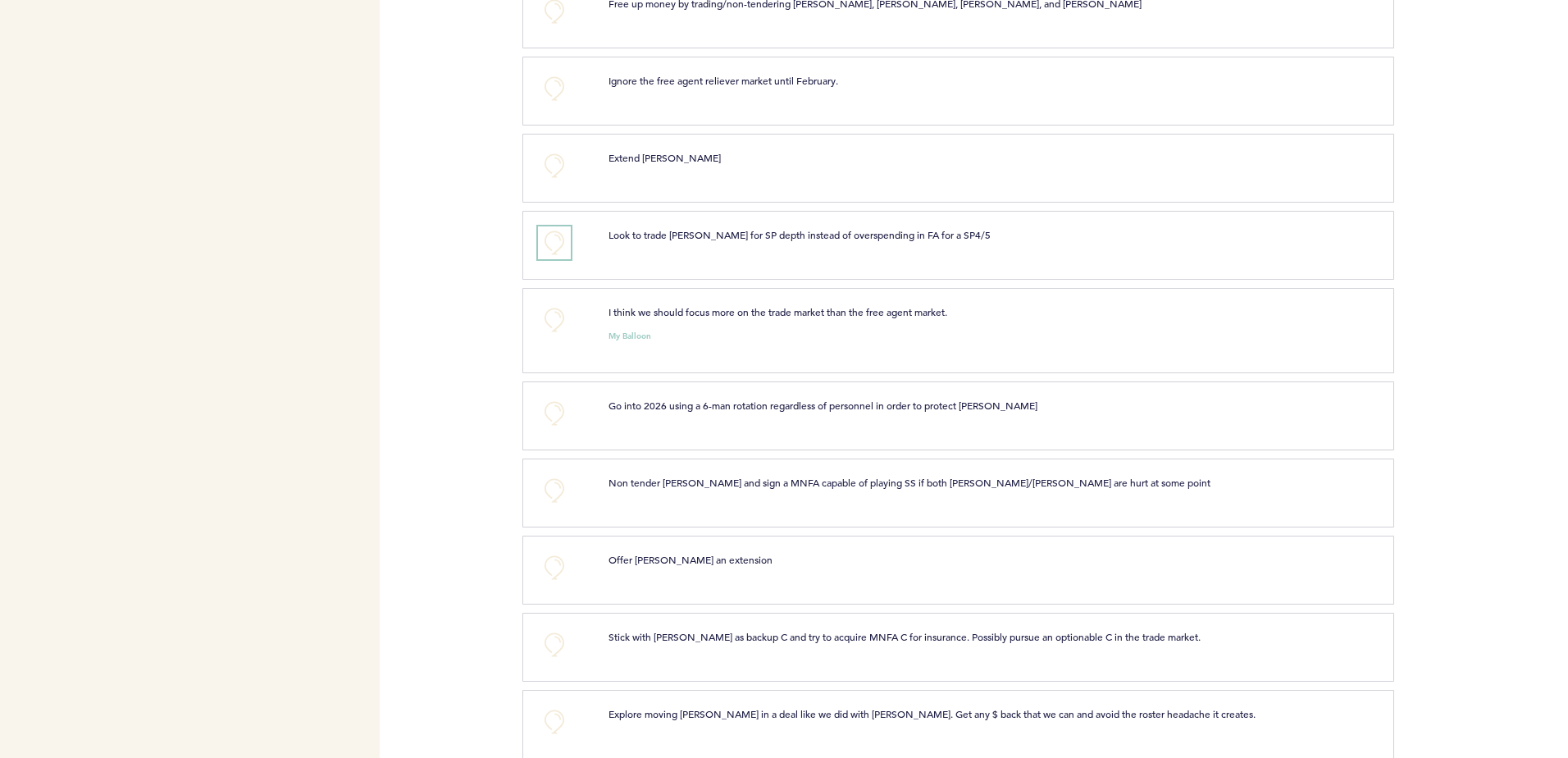
click at [545, 245] on button "+0" at bounding box center [554, 242] width 33 height 33
click at [557, 316] on button "+0" at bounding box center [554, 320] width 33 height 33
click at [0, 0] on span "+0" at bounding box center [0, 0] width 0 height 0
click at [457, 392] on div "Flights Flight Templates Astros Segments Team & Subscription [EMAIL_ADDRESS][DO…" at bounding box center [784, 379] width 1568 height 758
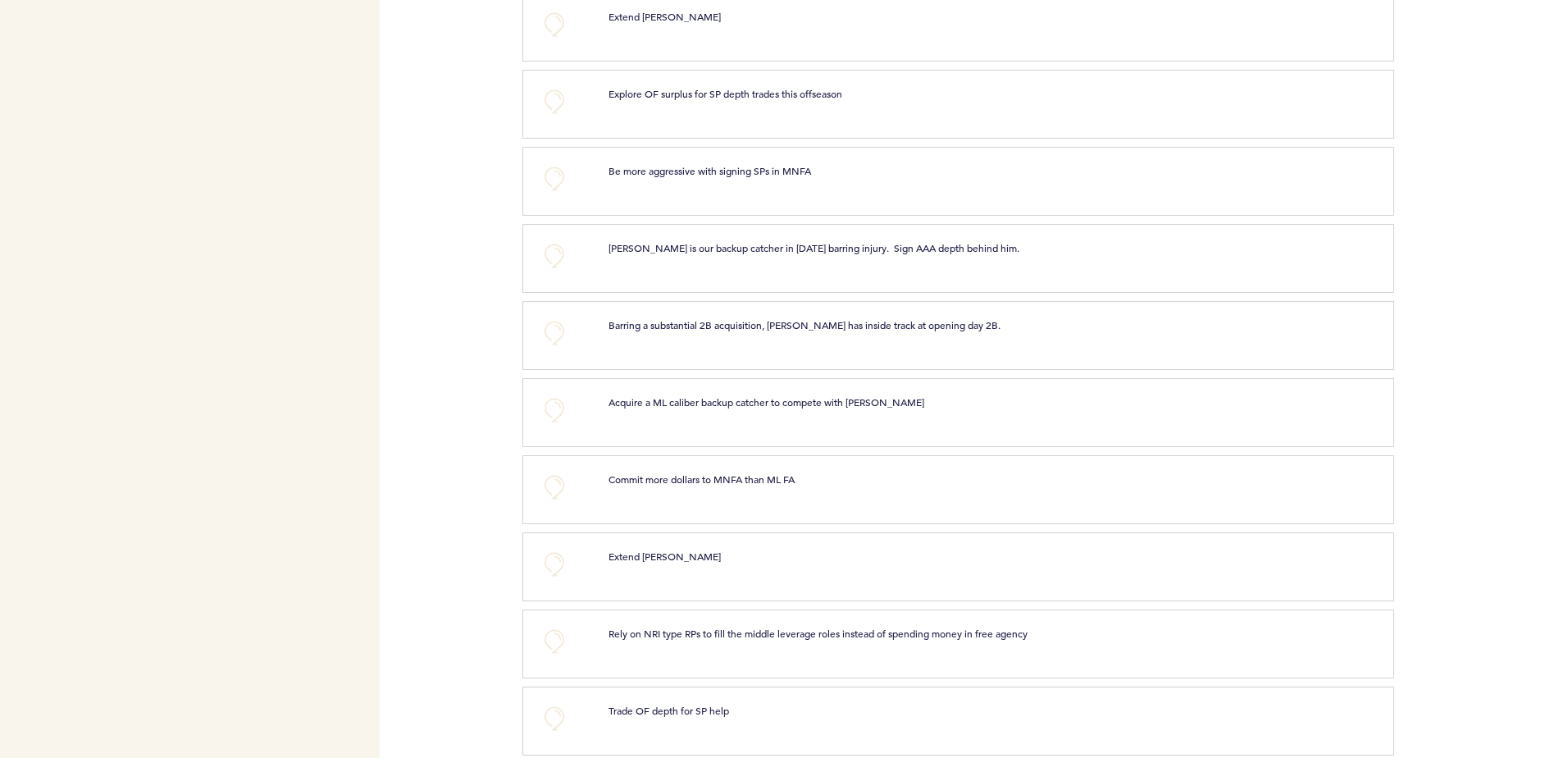
scroll to position [5742, 0]
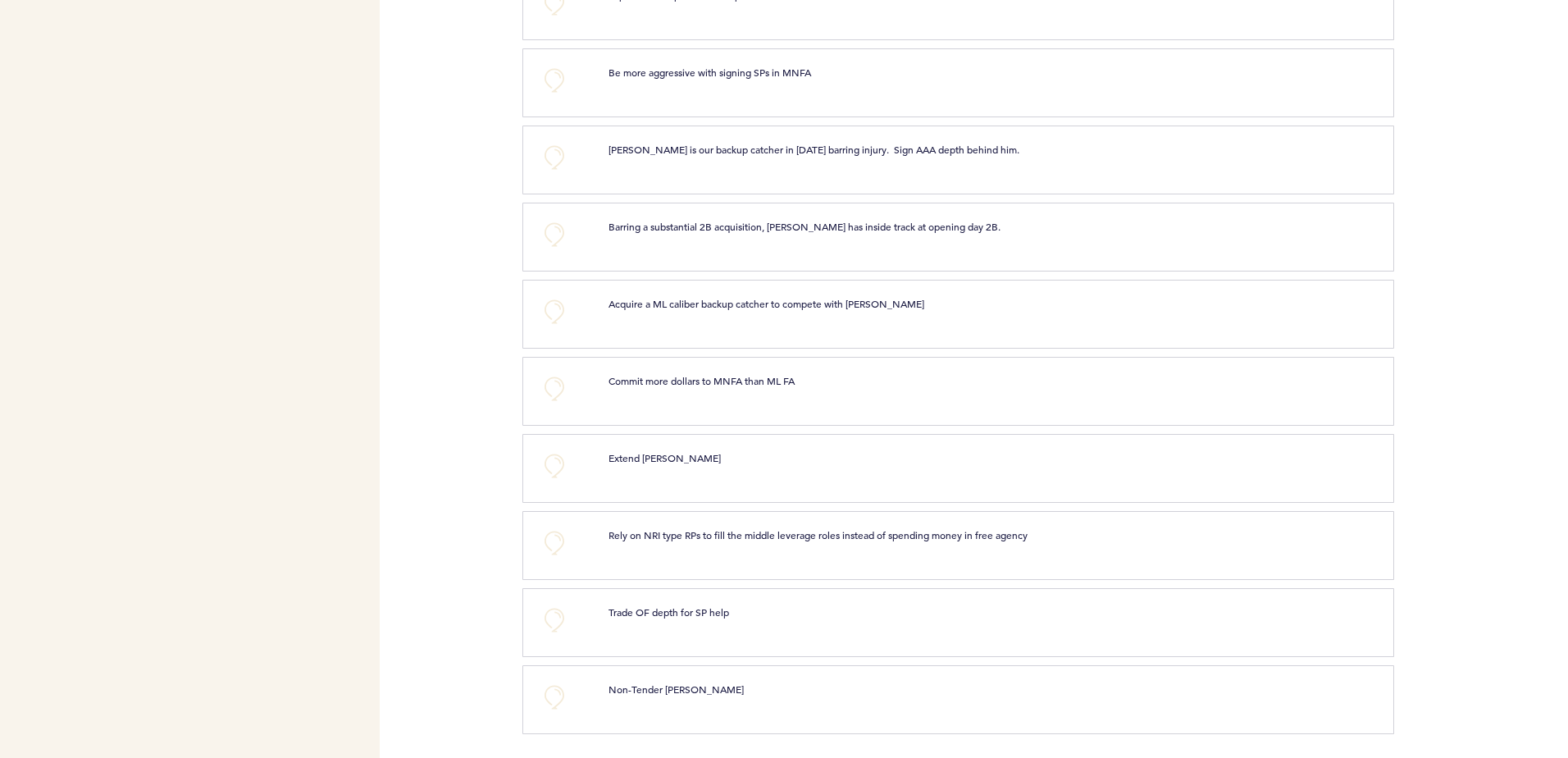
click at [459, 424] on div "Flights Flight Templates Astros Segments Team & Subscription [EMAIL_ADDRESS][DO…" at bounding box center [784, 379] width 1568 height 758
click at [554, 543] on button "+0" at bounding box center [554, 542] width 33 height 33
click at [460, 240] on div "Flights Flight Templates Astros Segments Team & Subscription [EMAIL_ADDRESS][DO…" at bounding box center [784, 379] width 1568 height 758
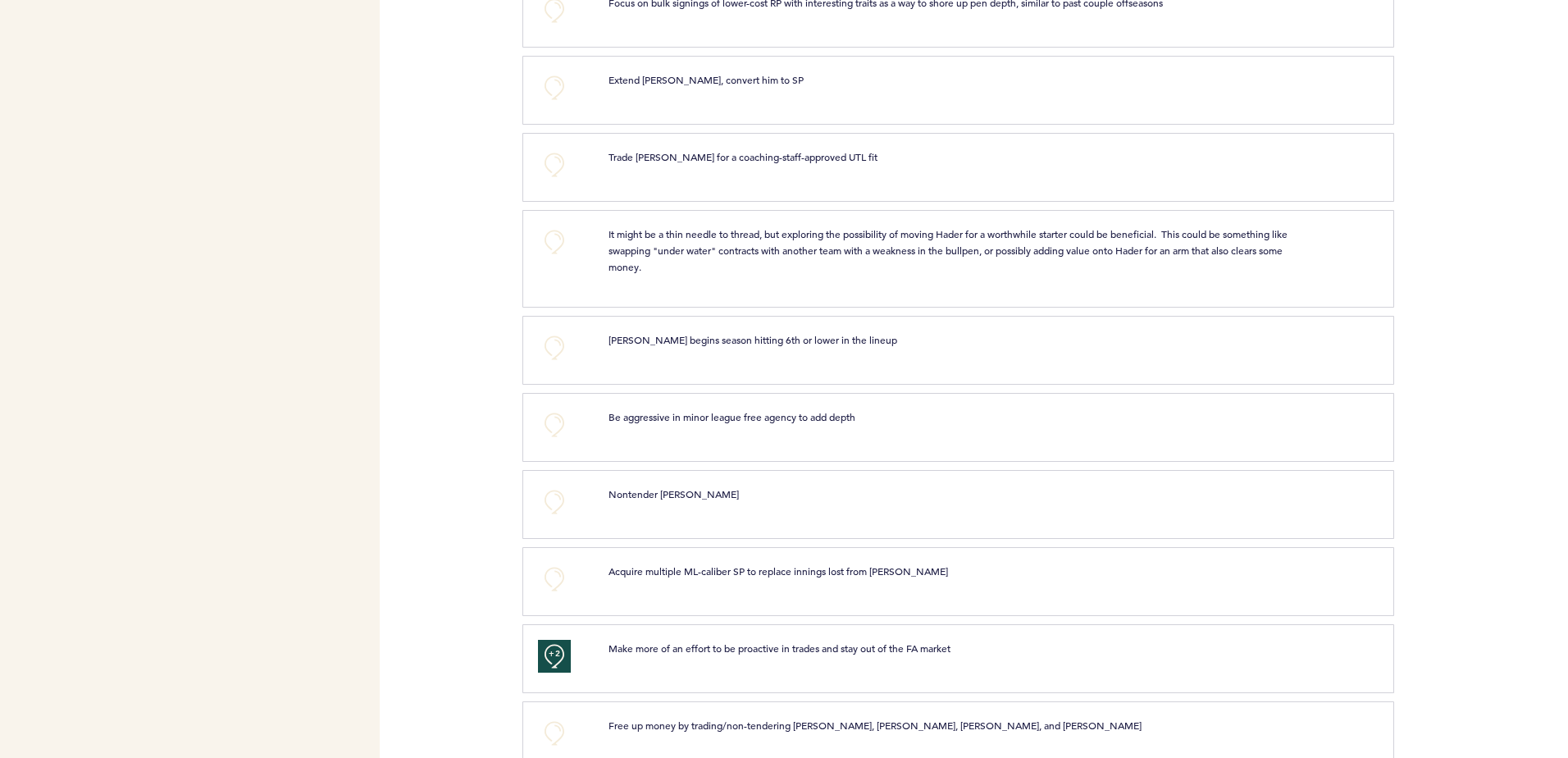
scroll to position [3773, 0]
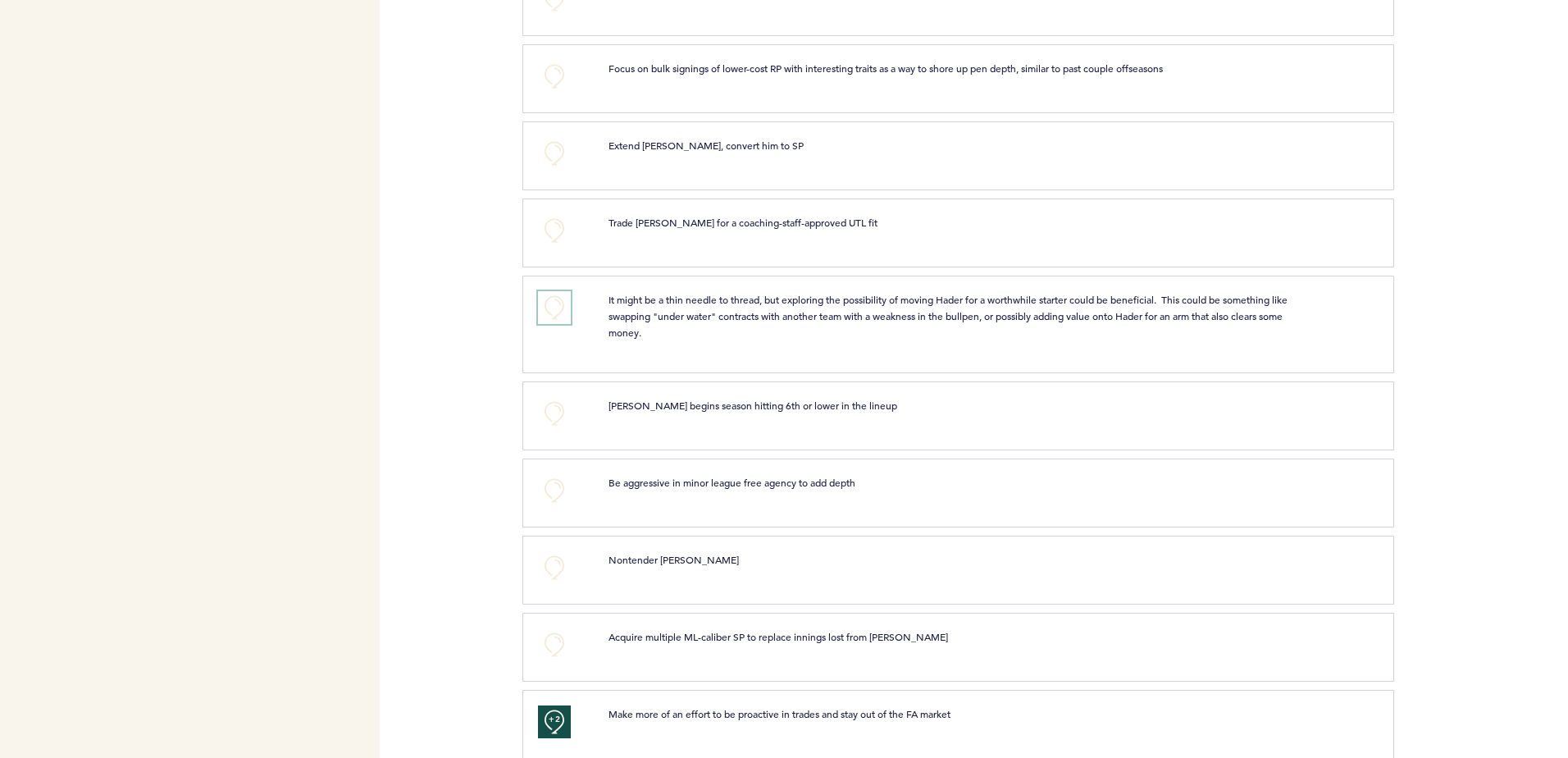
click at [555, 309] on button "+0" at bounding box center [554, 307] width 33 height 33
click at [555, 309] on span "+1" at bounding box center [554, 305] width 12 height 16
click at [461, 322] on div "Flights Flight Templates Astros Segments Team & Subscription [EMAIL_ADDRESS][DO…" at bounding box center [784, 379] width 1568 height 758
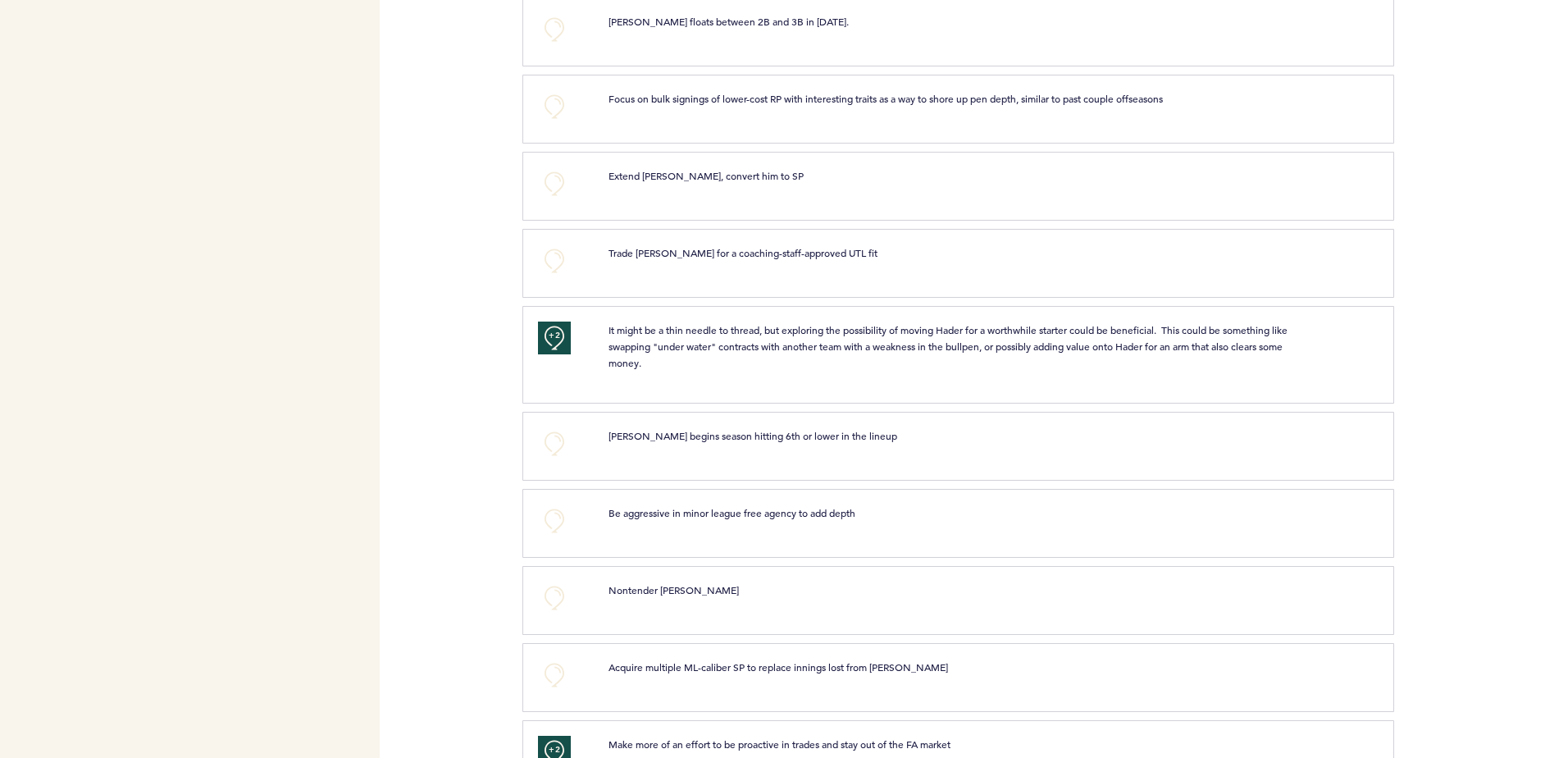
scroll to position [3740, 0]
click at [409, 233] on div "Flights Flight Templates Astros Segments Team & Subscription [EMAIL_ADDRESS][DO…" at bounding box center [784, 379] width 1568 height 758
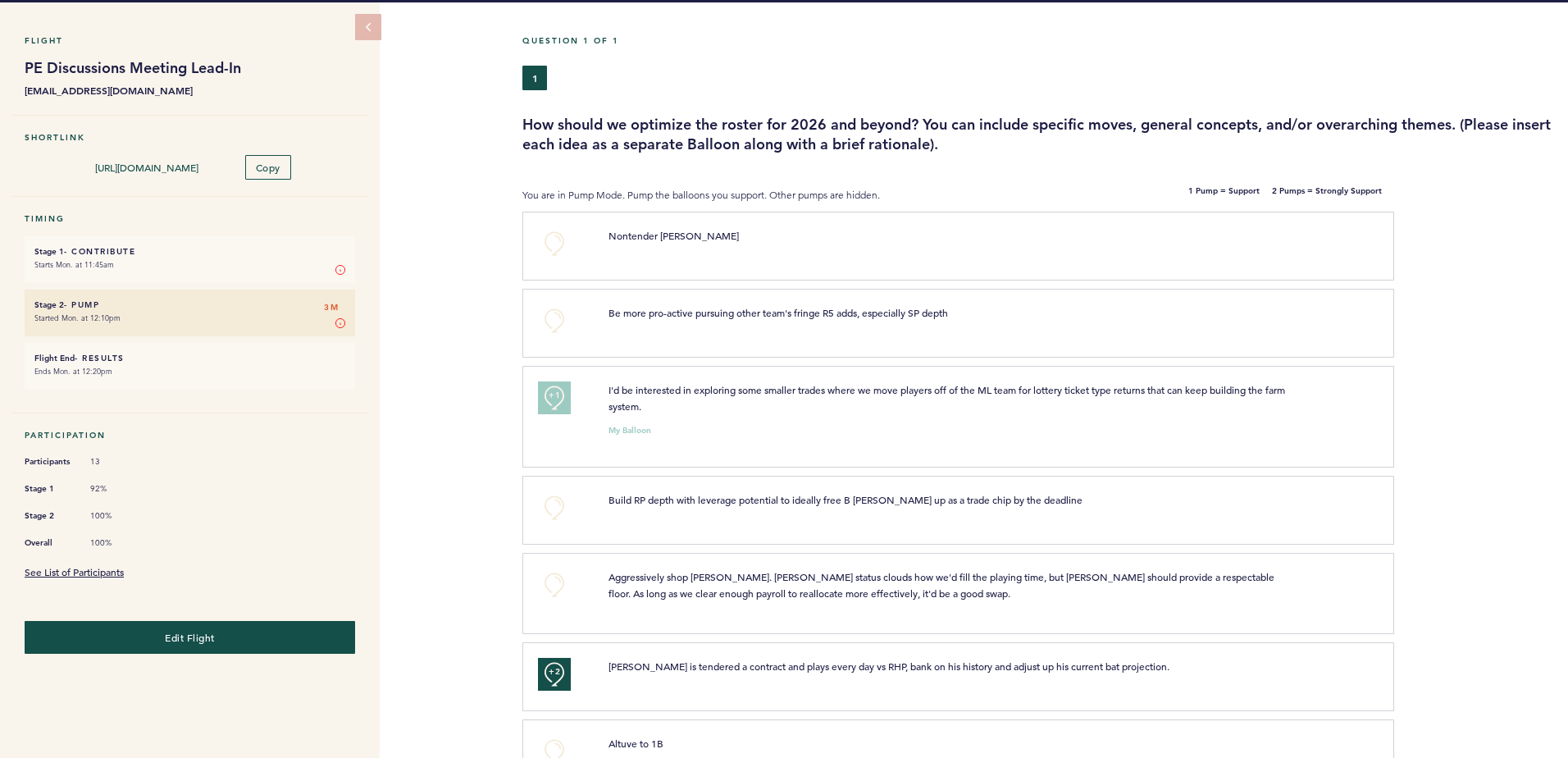
scroll to position [0, 0]
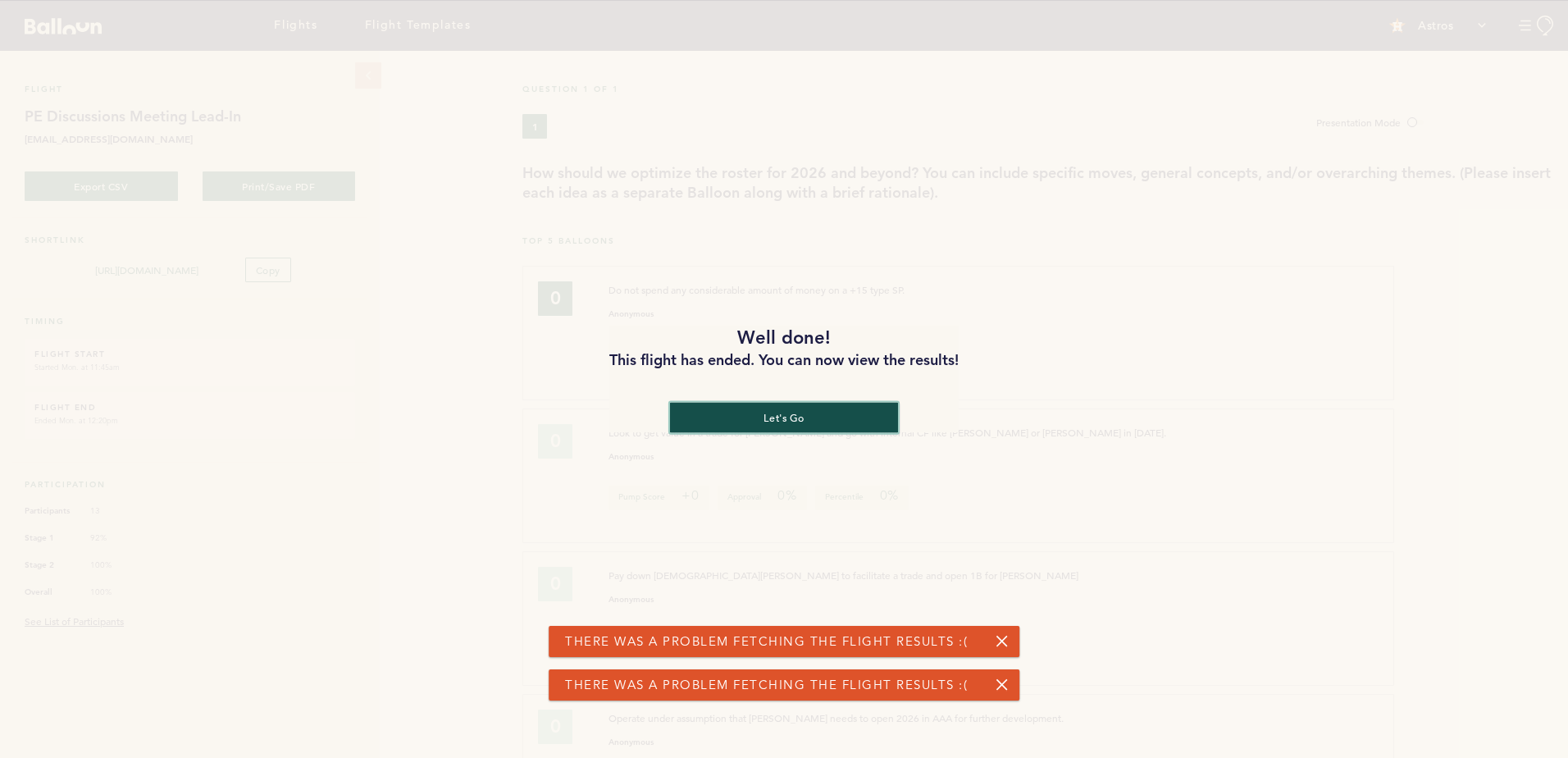
click at [771, 412] on button "let's go" at bounding box center [784, 417] width 228 height 30
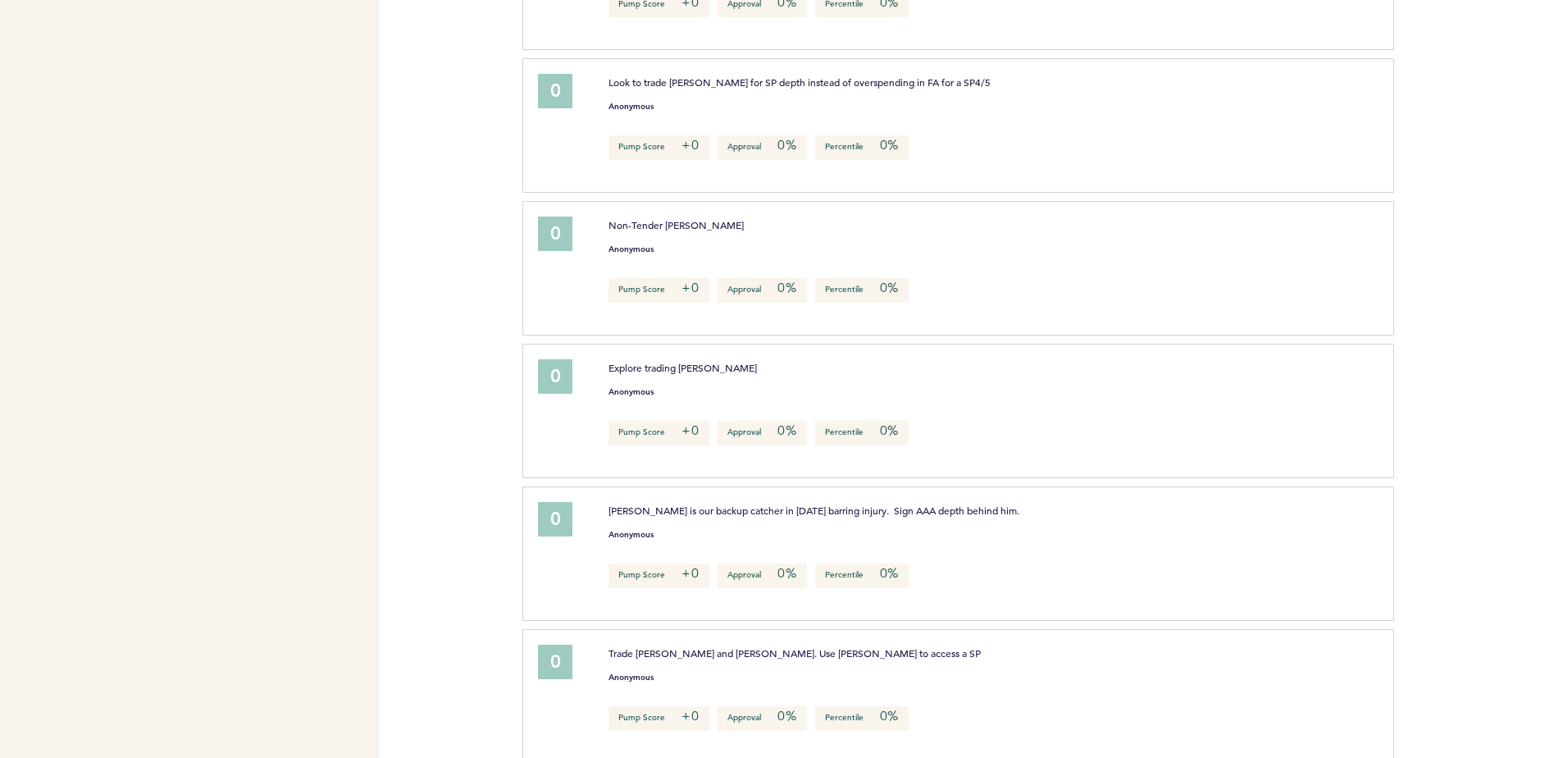
scroll to position [1476, 0]
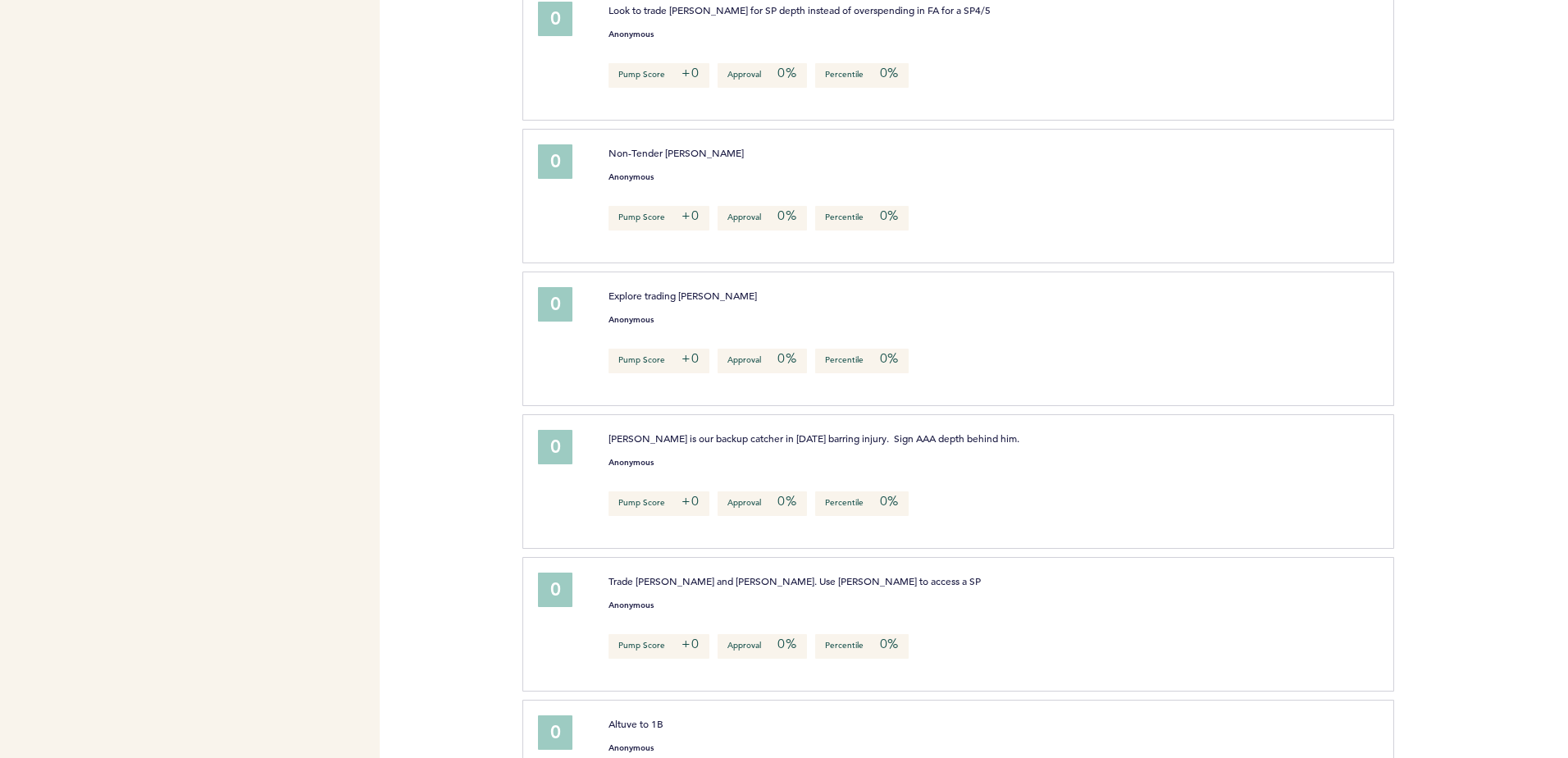
click at [1465, 317] on div at bounding box center [1480, 345] width 174 height 139
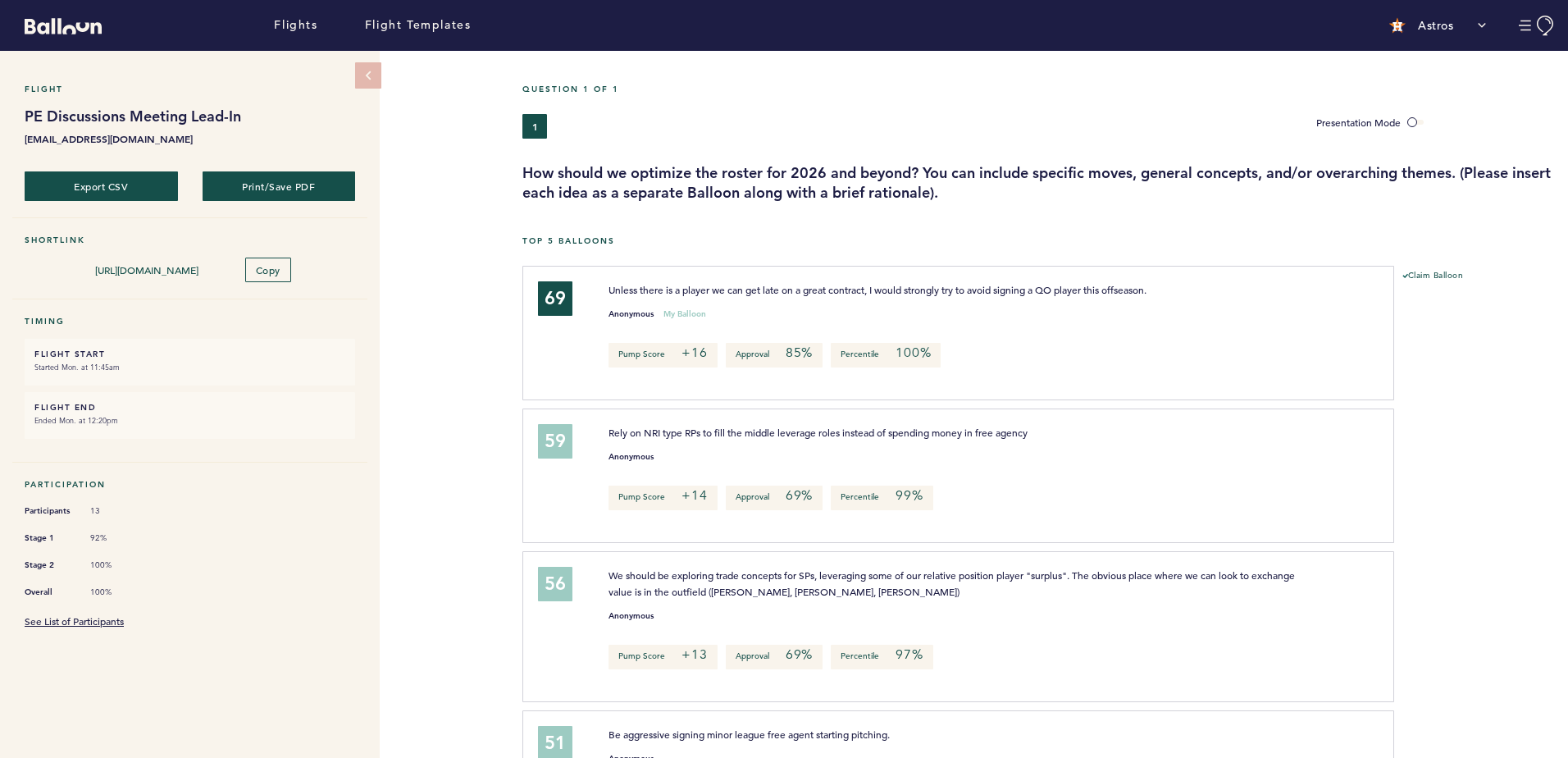
click at [435, 239] on div "Flight PE Discussions Meeting Lead-In [EMAIL_ADDRESS][DOMAIN_NAME] Export CSV P…" at bounding box center [784, 404] width 1568 height 707
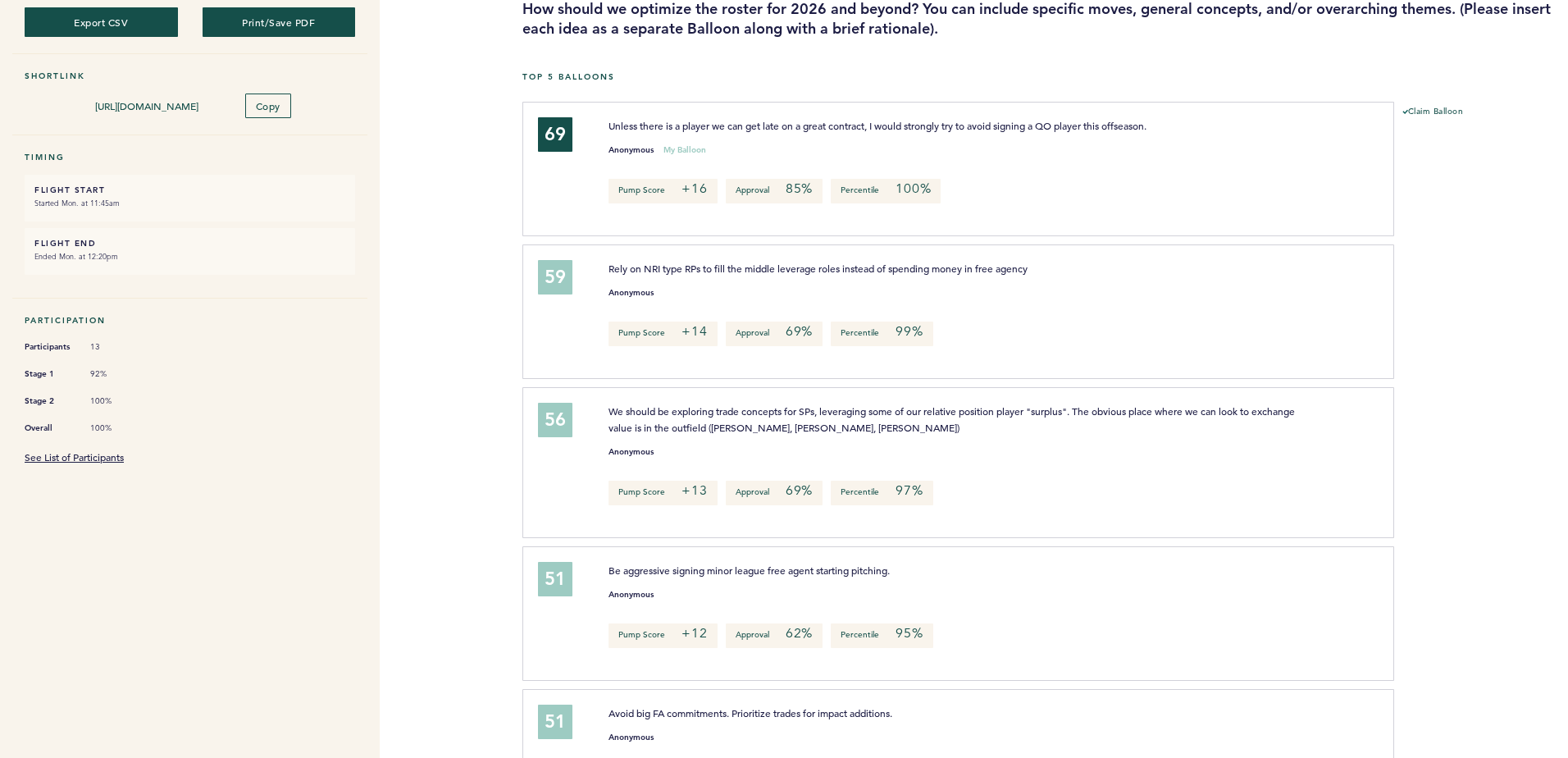
scroll to position [131, 0]
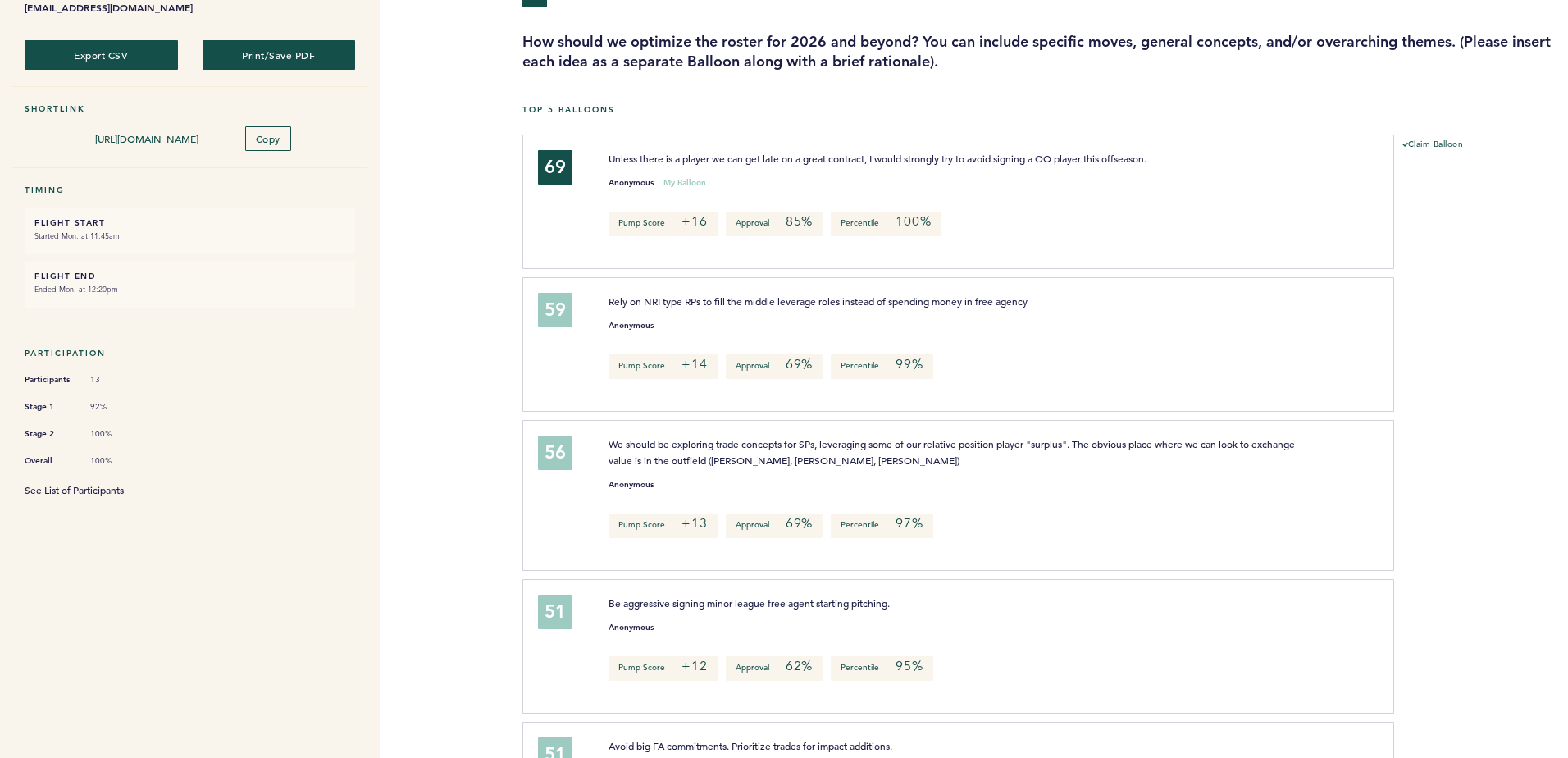
click at [413, 207] on div "Flight PE Discussions Meeting Lead-In [EMAIL_ADDRESS][DOMAIN_NAME] Export CSV P…" at bounding box center [784, 273] width 1568 height 707
click at [408, 349] on div "Flight PE Discussions Meeting Lead-In [EMAIL_ADDRESS][DOMAIN_NAME] Export CSV P…" at bounding box center [784, 273] width 1568 height 707
click at [399, 377] on div "Flight PE Discussions Meeting Lead-In [EMAIL_ADDRESS][DOMAIN_NAME] Export CSV P…" at bounding box center [784, 273] width 1568 height 707
